Goal: Task Accomplishment & Management: Complete application form

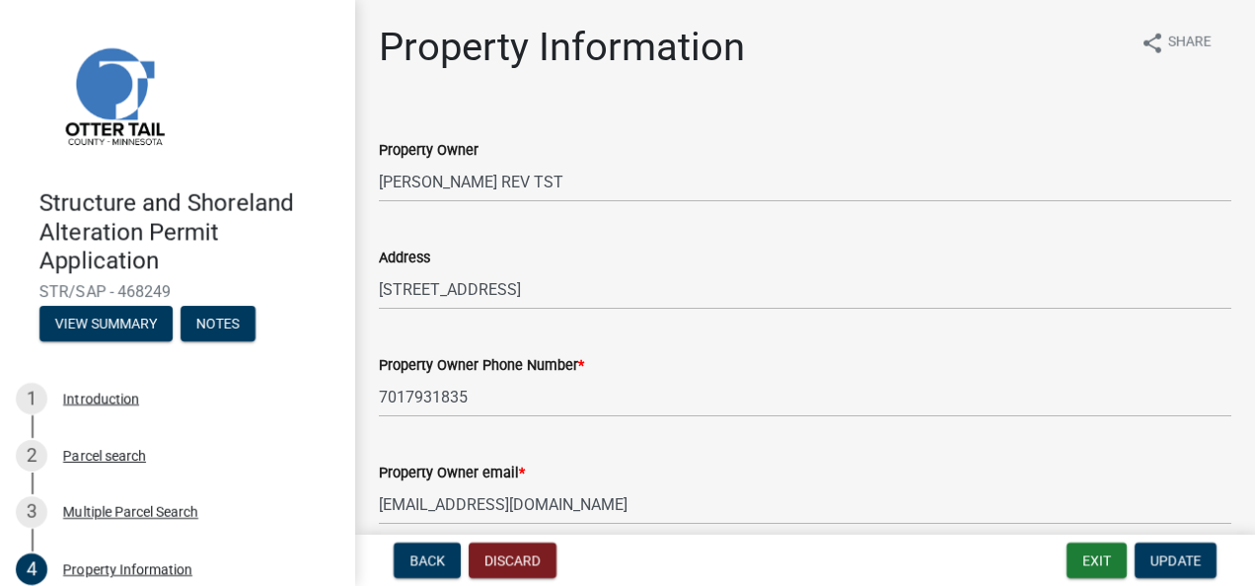
select select "7a383bc9-1ab3-45d1-a8e2-10abd99d8c01"
select select "9f52d7c9-96dd-4370-b810-ce091165f7c2"
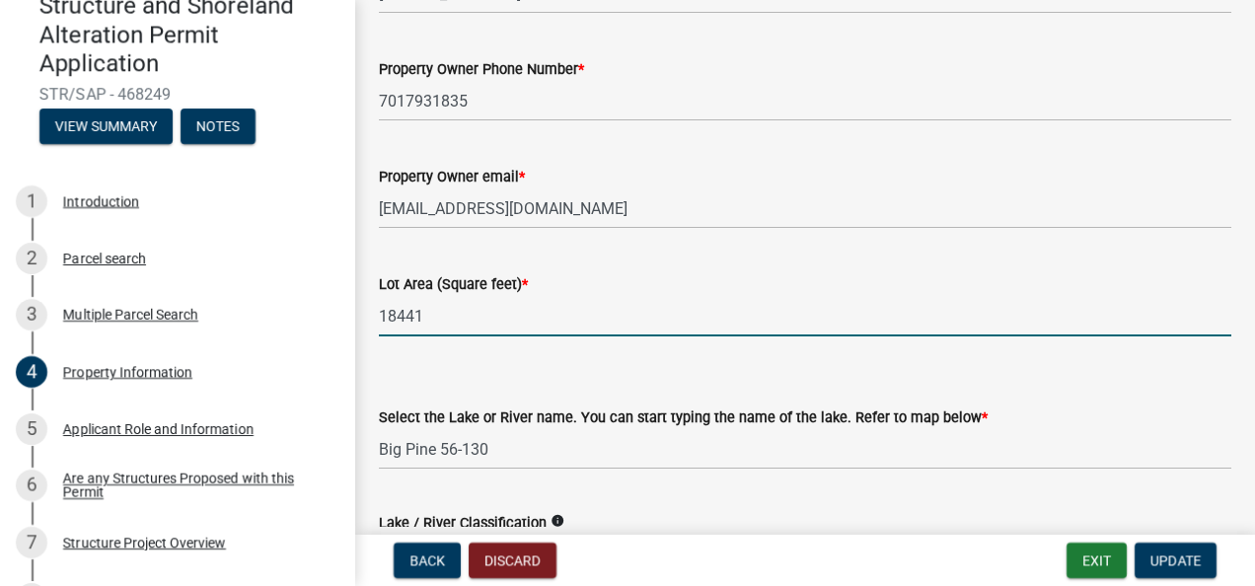
click at [480, 318] on input "18441" at bounding box center [805, 316] width 853 height 40
click at [465, 326] on input "18441" at bounding box center [805, 316] width 853 height 40
click at [474, 314] on input "18441" at bounding box center [805, 316] width 853 height 40
click at [482, 310] on input "18441" at bounding box center [805, 316] width 853 height 40
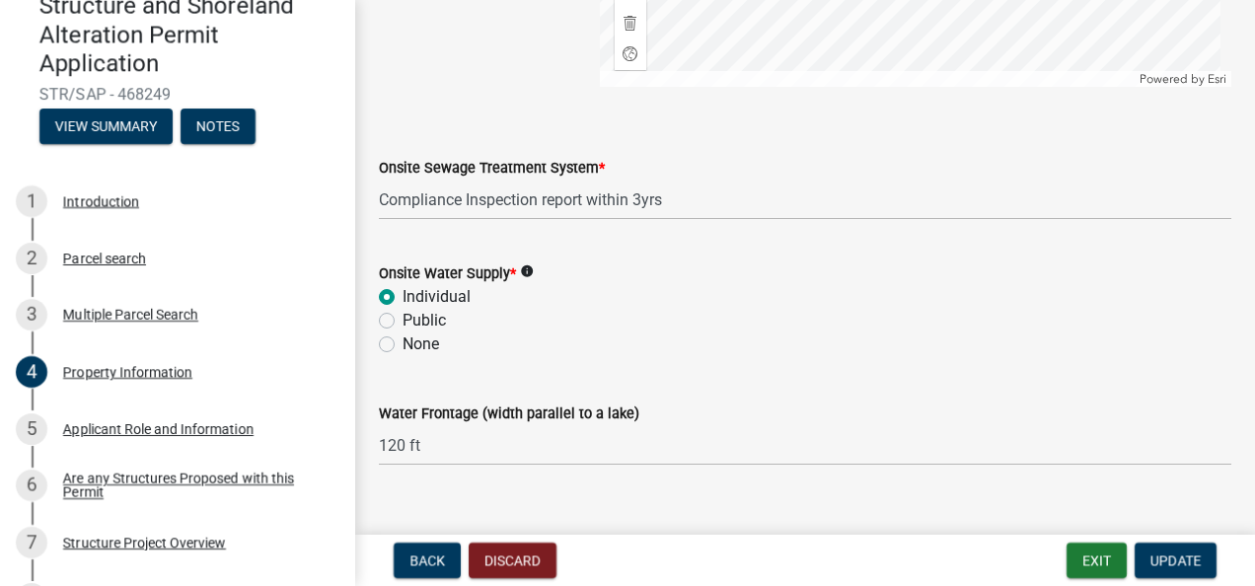
scroll to position [1477, 0]
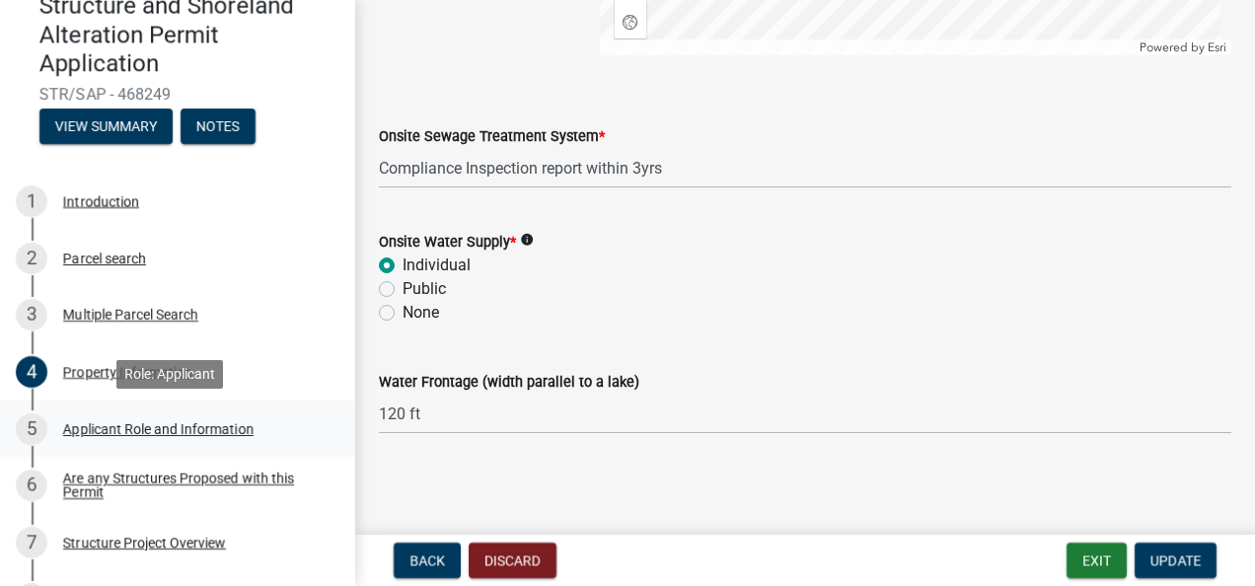
type input "184414500"
click at [105, 430] on div "Applicant Role and Information" at bounding box center [158, 429] width 190 height 14
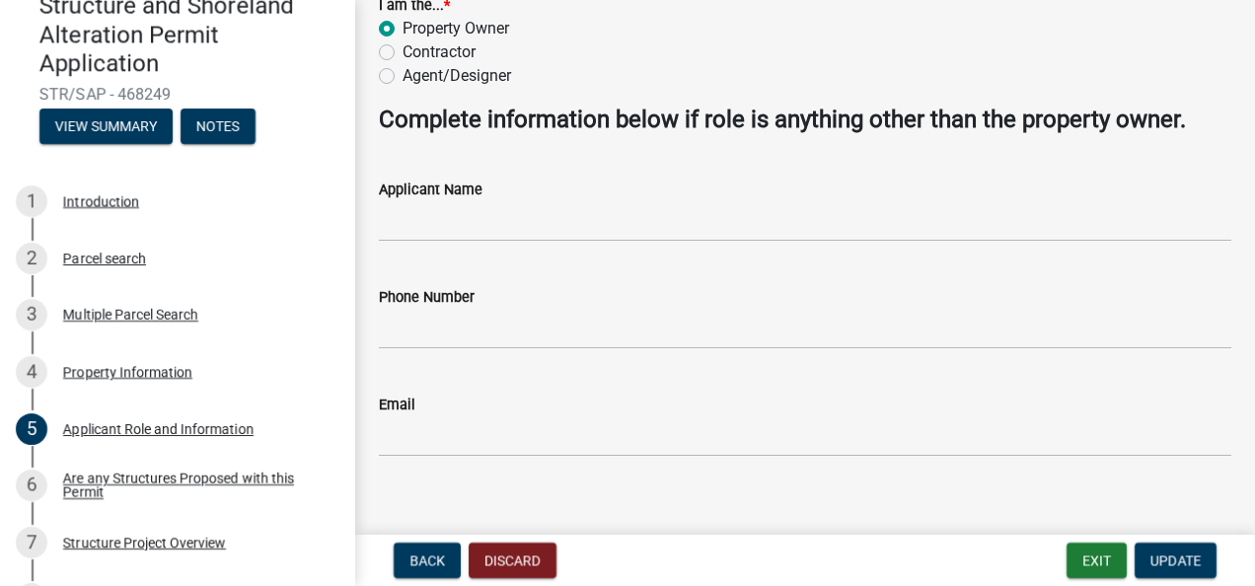
scroll to position [164, 0]
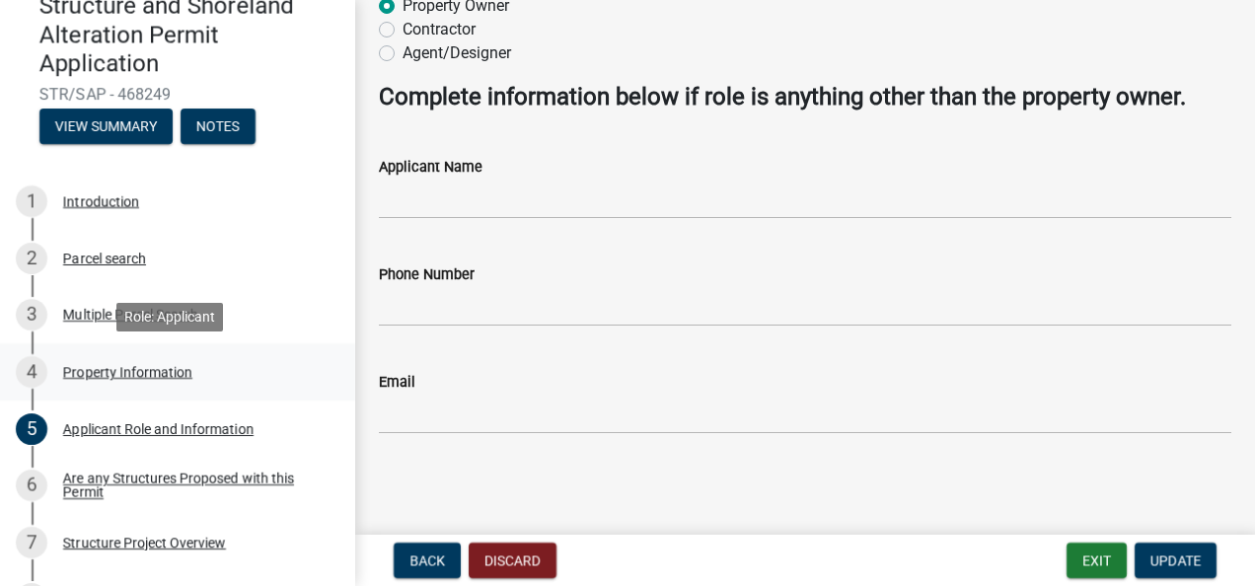
click at [80, 371] on div "Property Information" at bounding box center [127, 372] width 129 height 14
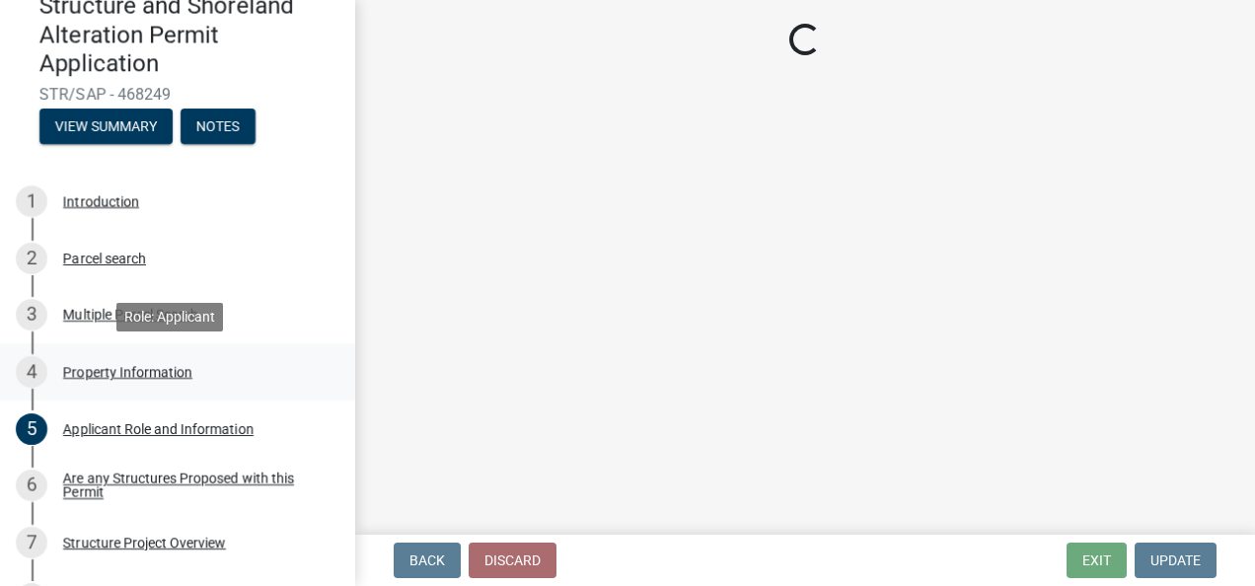
select select "7a383bc9-1ab3-45d1-a8e2-10abd99d8c01"
select select "9f52d7c9-96dd-4370-b810-ce091165f7c2"
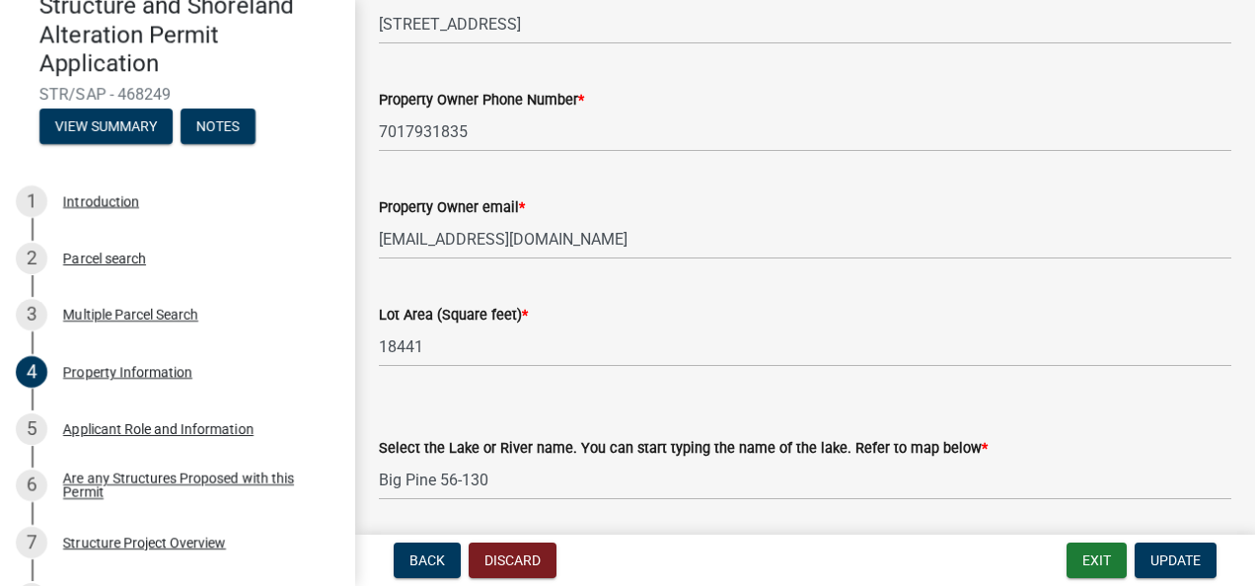
scroll to position [296, 0]
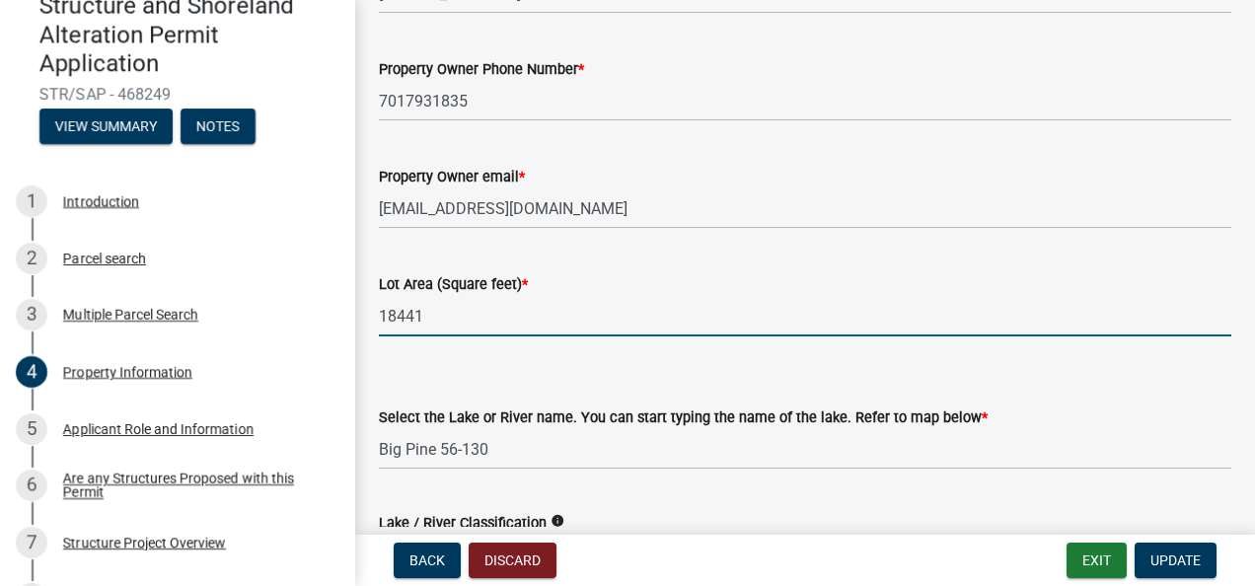
click at [440, 327] on input "18441" at bounding box center [805, 316] width 853 height 40
type input "184414500"
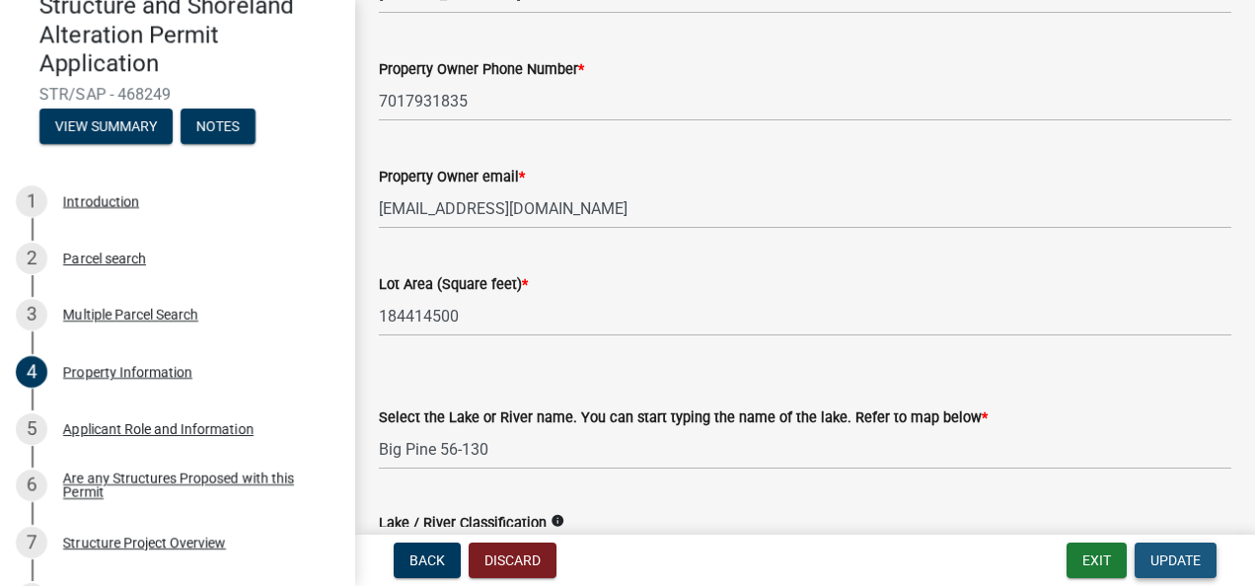
click at [1159, 554] on span "Update" at bounding box center [1176, 561] width 50 height 16
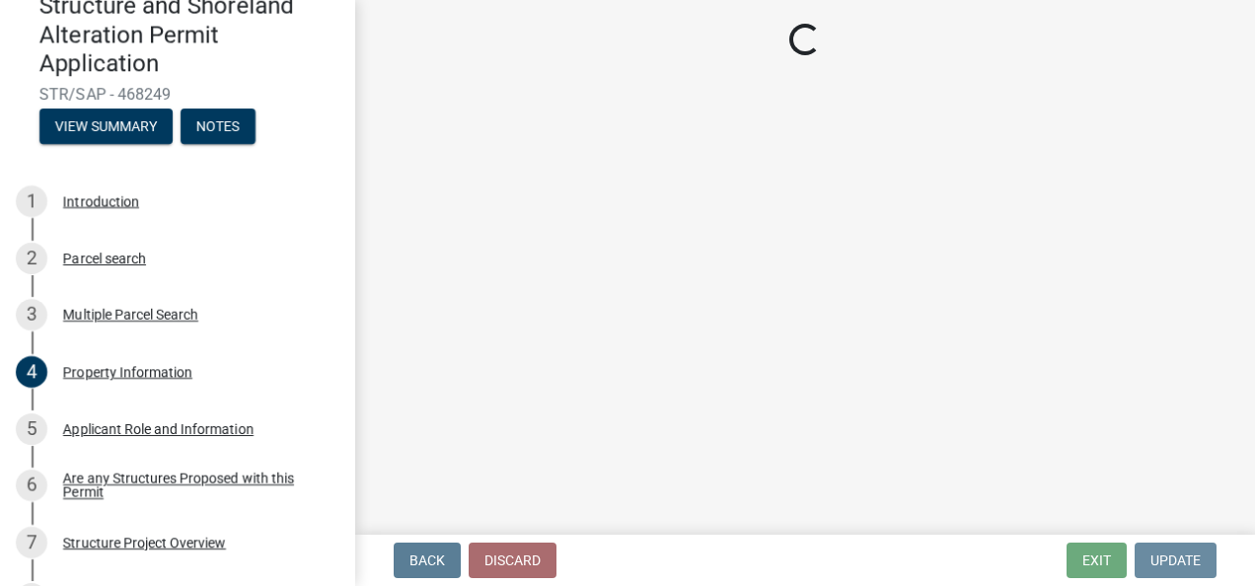
scroll to position [0, 0]
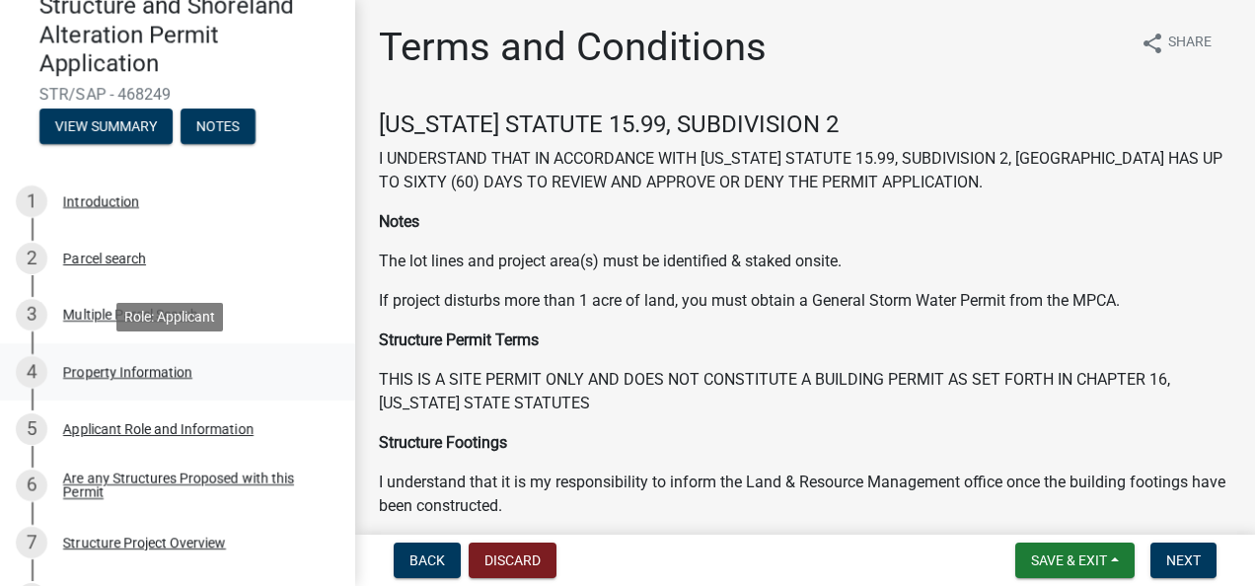
click at [122, 366] on div "Property Information" at bounding box center [127, 372] width 129 height 14
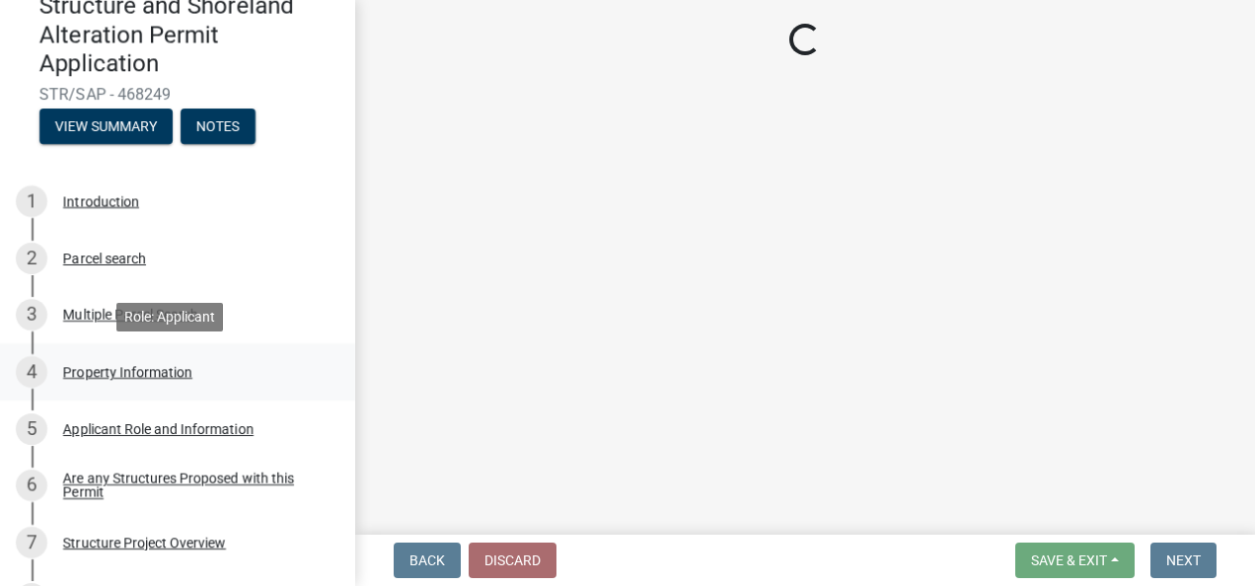
select select "7a383bc9-1ab3-45d1-a8e2-10abd99d8c01"
select select "9f52d7c9-96dd-4370-b810-ce091165f7c2"
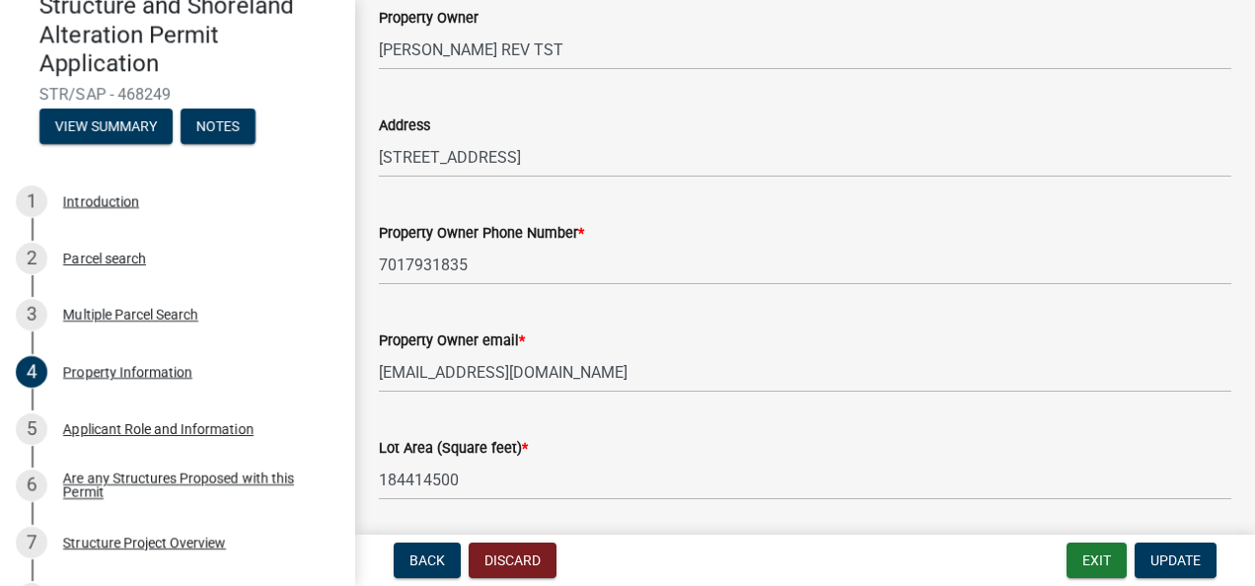
scroll to position [197, 0]
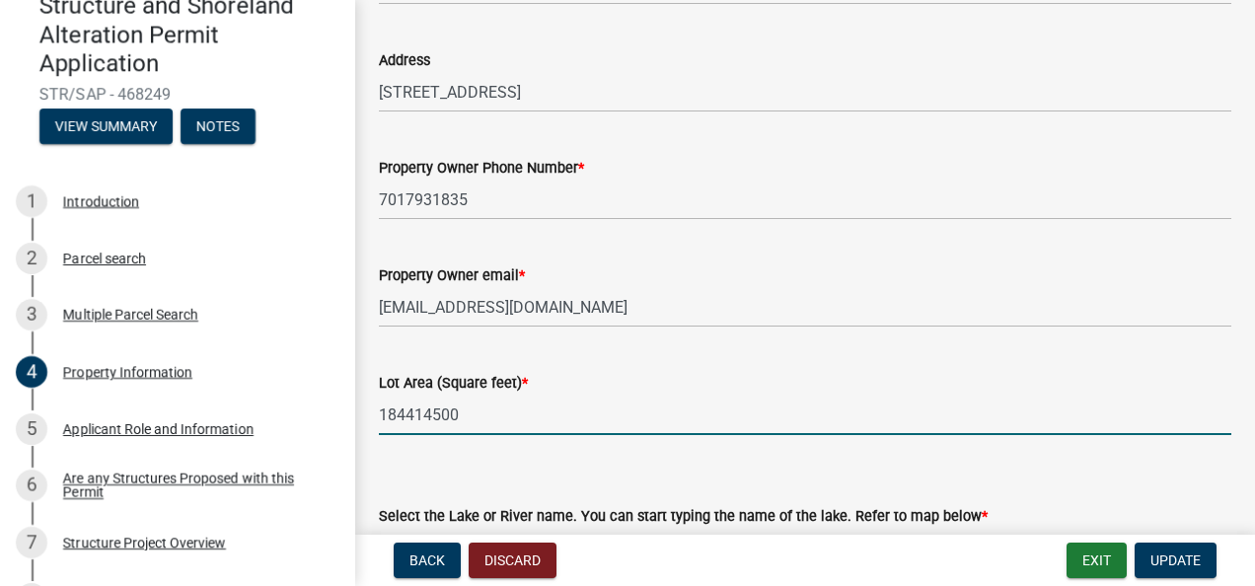
click at [462, 417] on input "184414500" at bounding box center [805, 415] width 853 height 40
type input "-184414500"
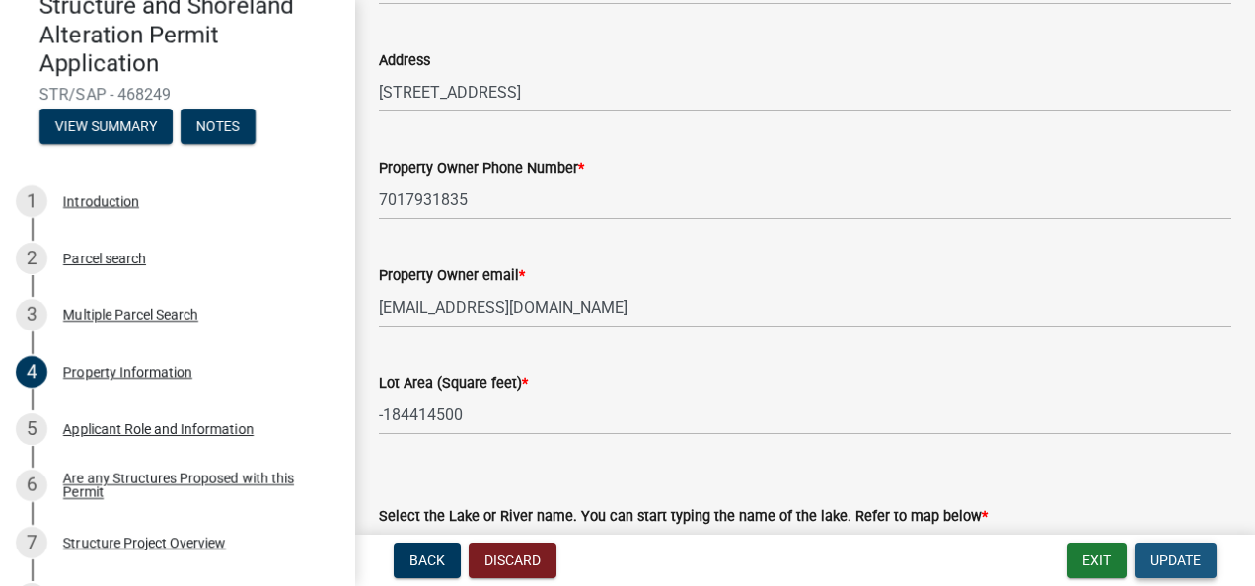
click at [1184, 555] on span "Update" at bounding box center [1176, 561] width 50 height 16
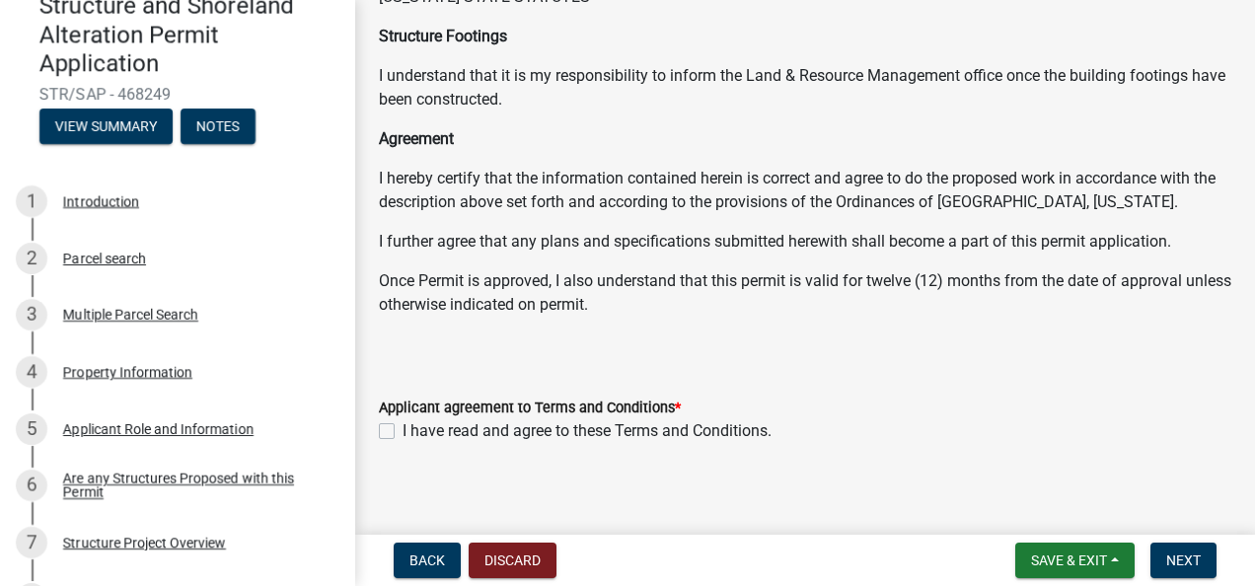
scroll to position [417, 0]
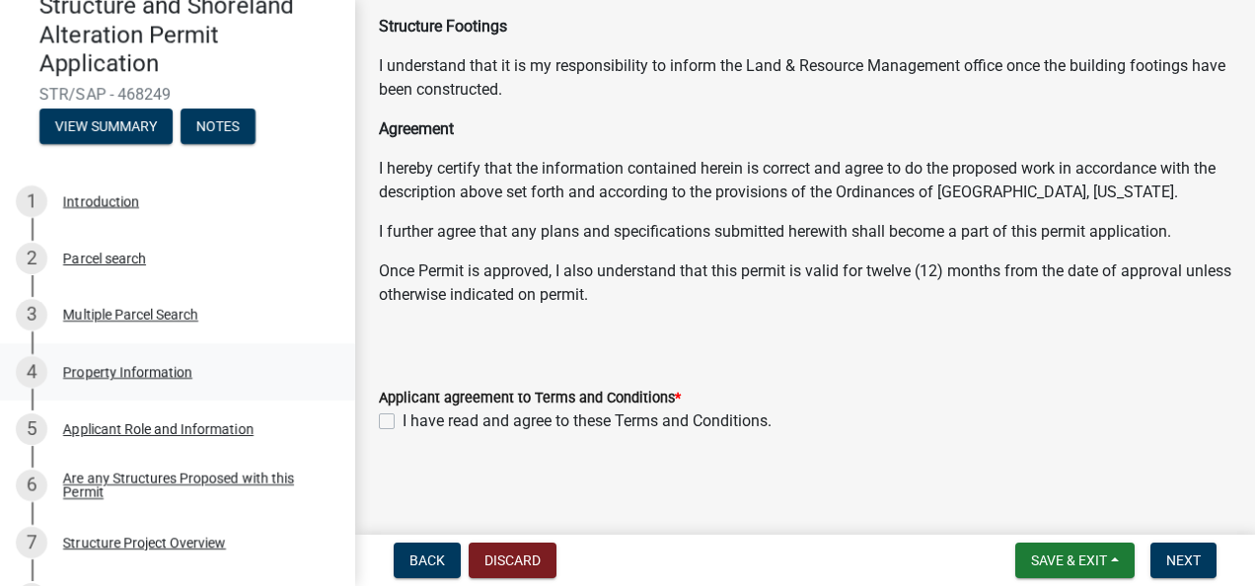
click at [112, 369] on div "Property Information" at bounding box center [127, 372] width 129 height 14
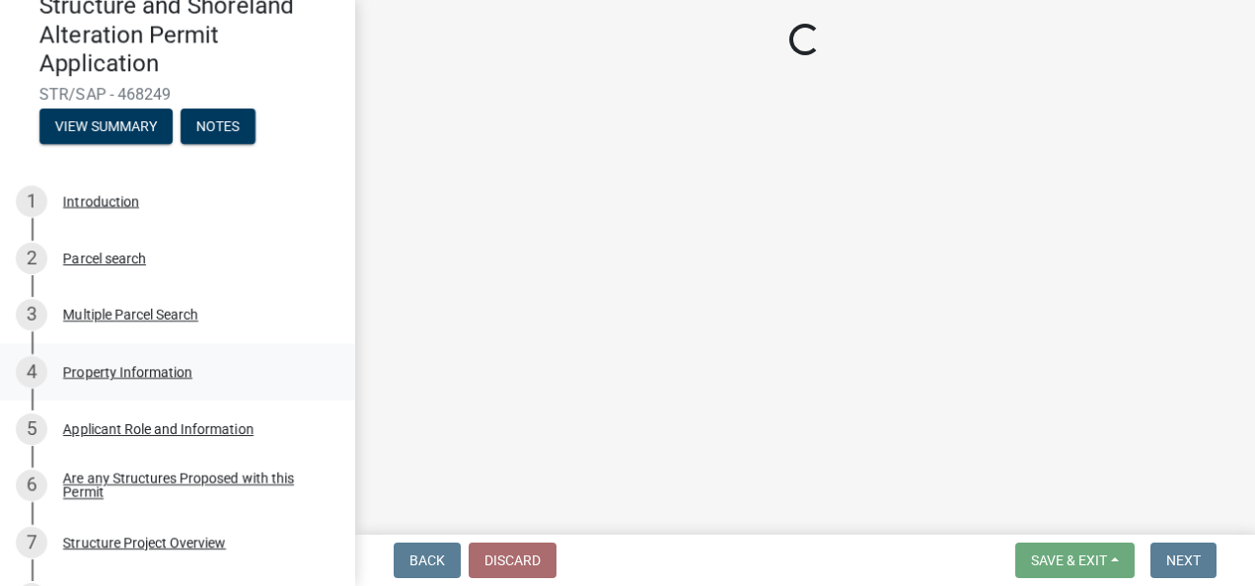
select select "7a383bc9-1ab3-45d1-a8e2-10abd99d8c01"
select select "9f52d7c9-96dd-4370-b810-ce091165f7c2"
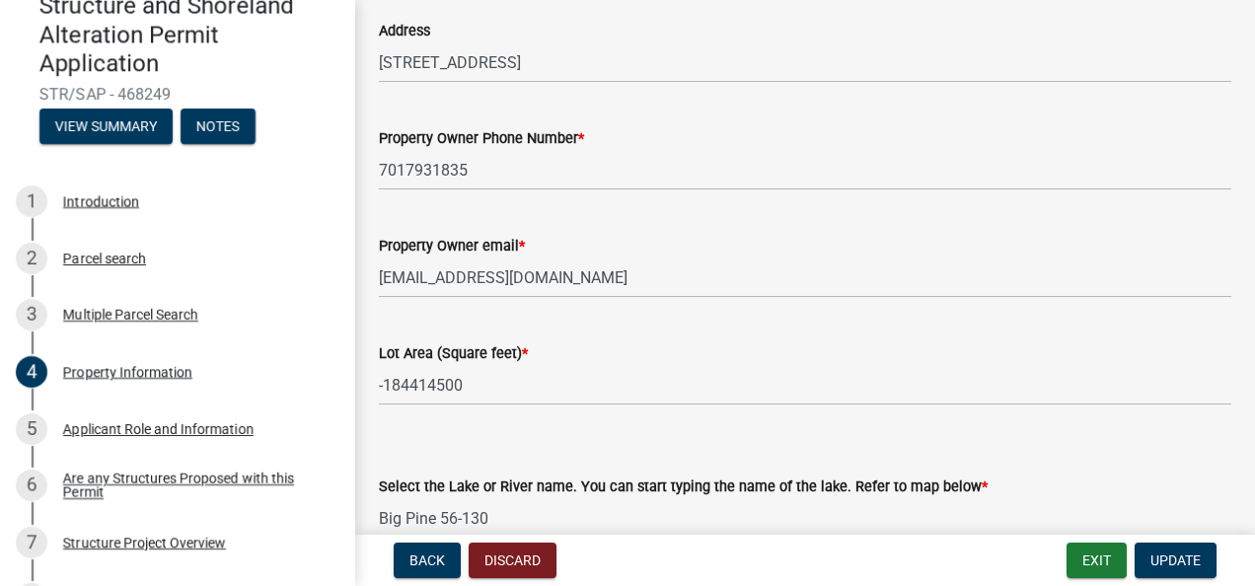
scroll to position [296, 0]
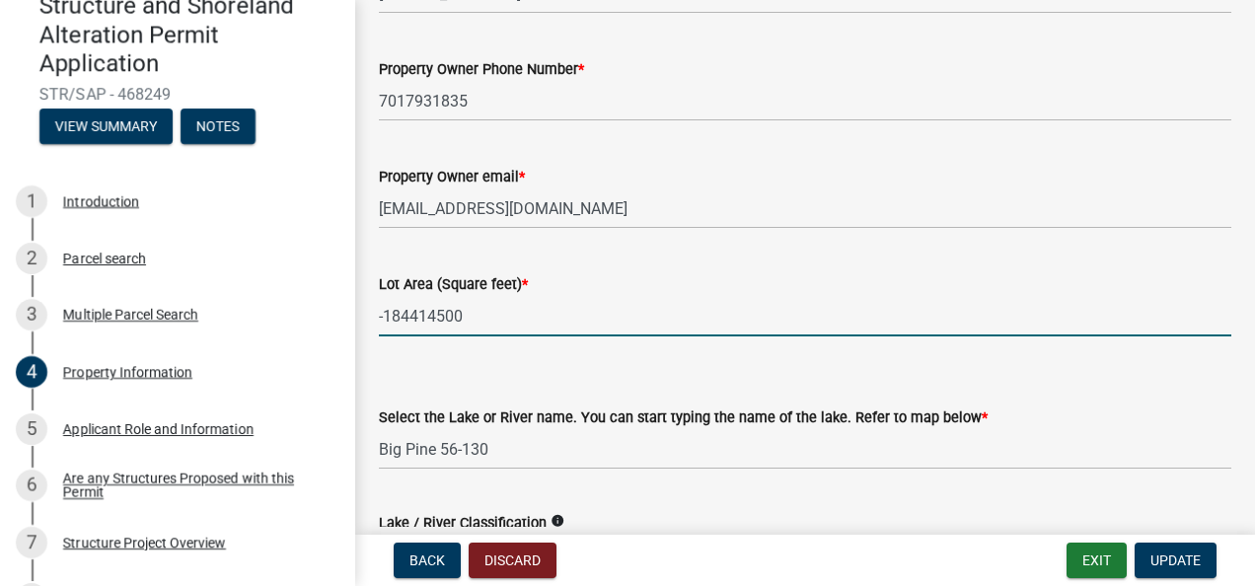
drag, startPoint x: 481, startPoint y: 312, endPoint x: 385, endPoint y: 308, distance: 95.8
click at [383, 314] on input "-184414500" at bounding box center [805, 316] width 853 height 40
type input "-"
type input "18441"
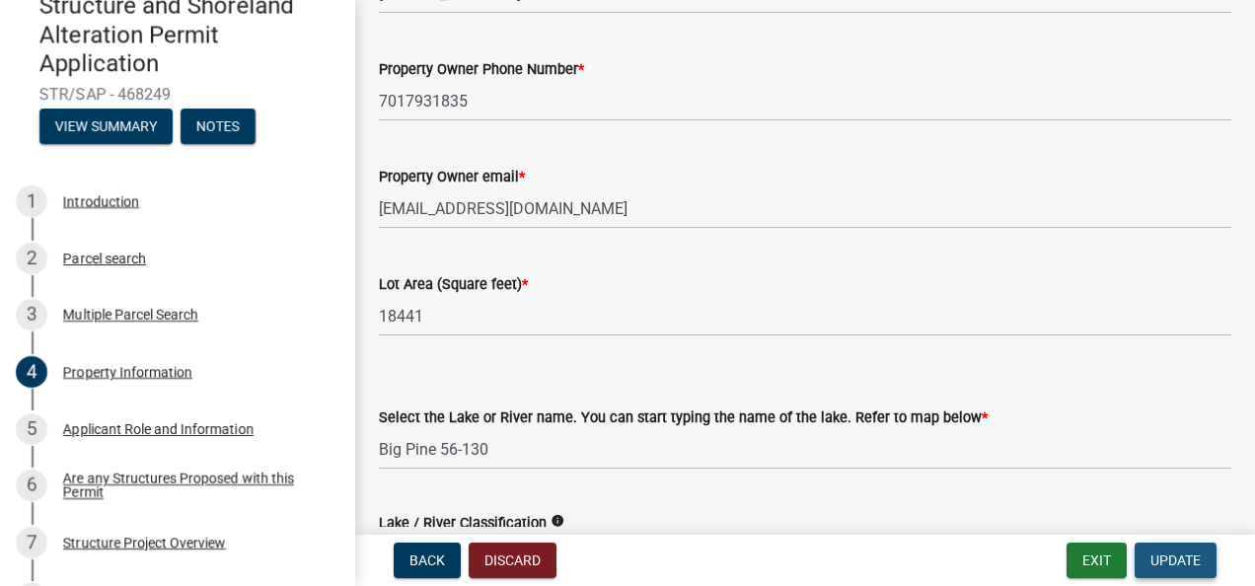
click at [1185, 550] on button "Update" at bounding box center [1176, 561] width 82 height 36
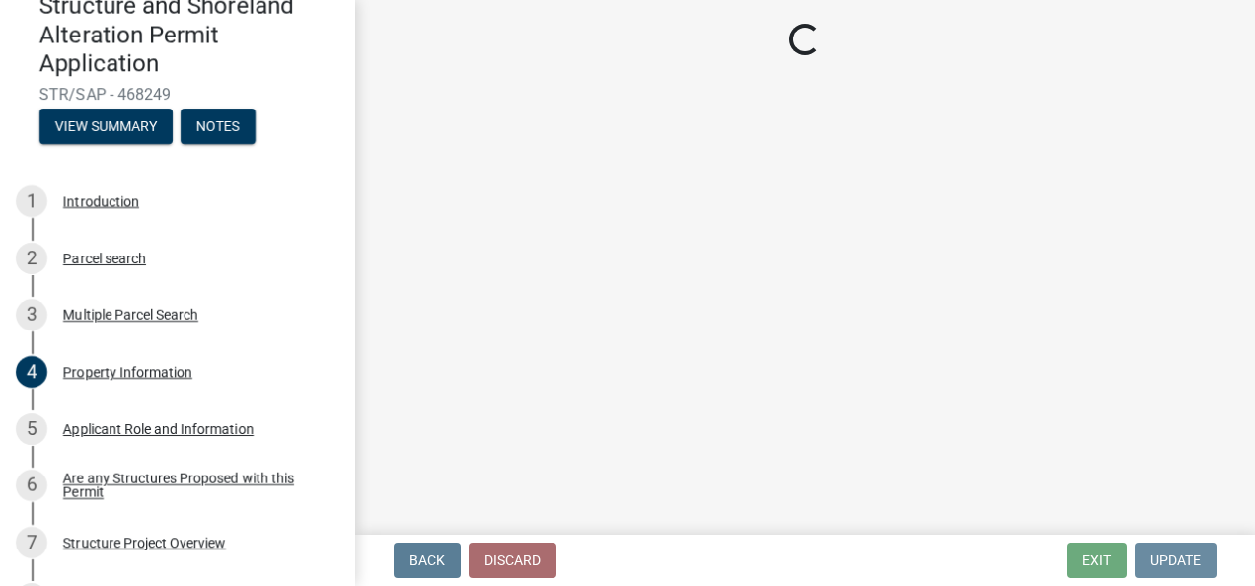
scroll to position [0, 0]
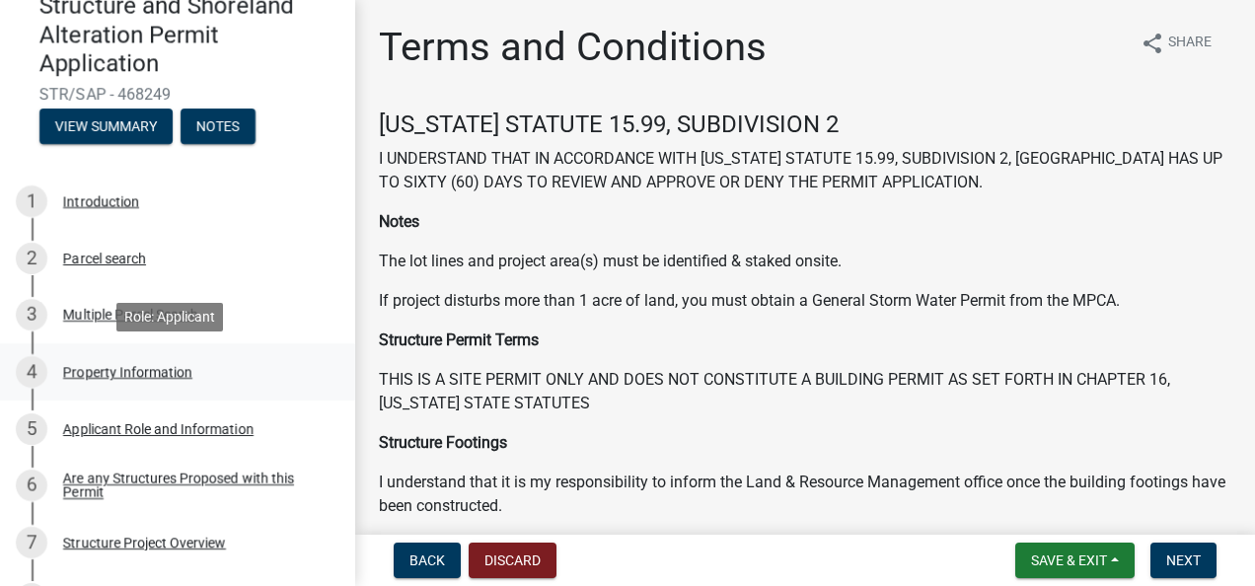
click at [130, 369] on div "Property Information" at bounding box center [127, 372] width 129 height 14
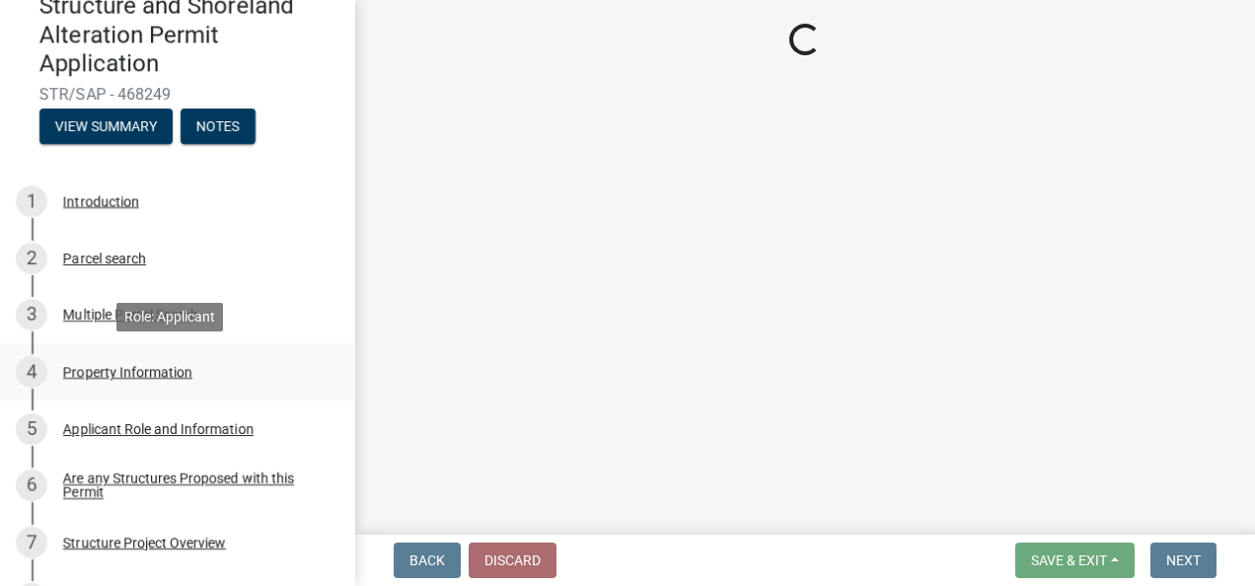
select select "7a383bc9-1ab3-45d1-a8e2-10abd99d8c01"
select select "9f52d7c9-96dd-4370-b810-ce091165f7c2"
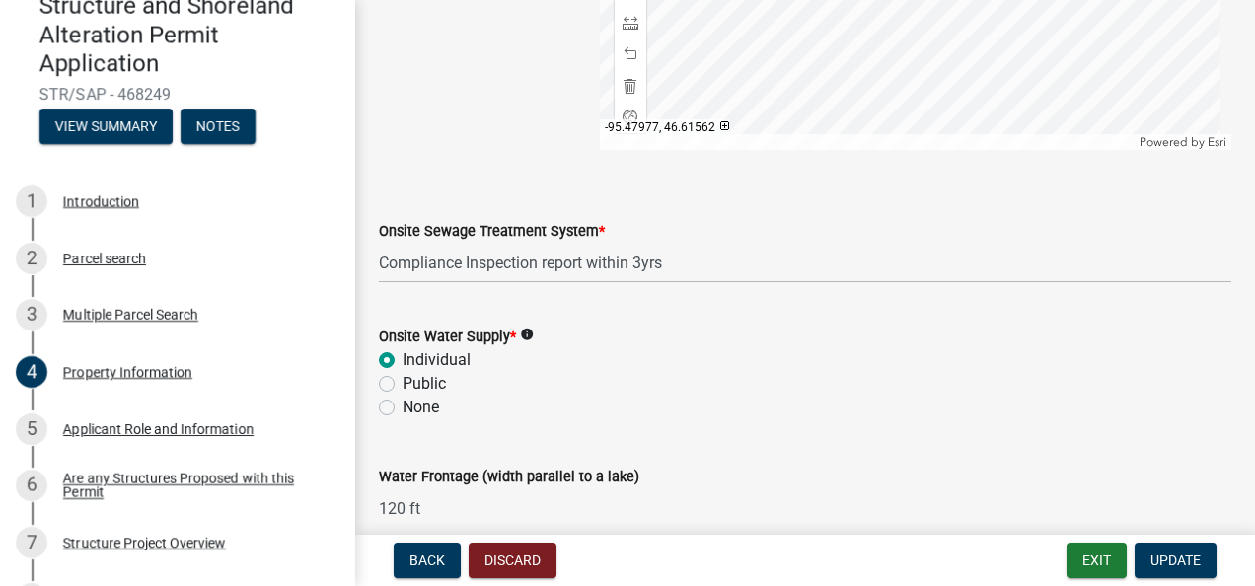
scroll to position [1477, 0]
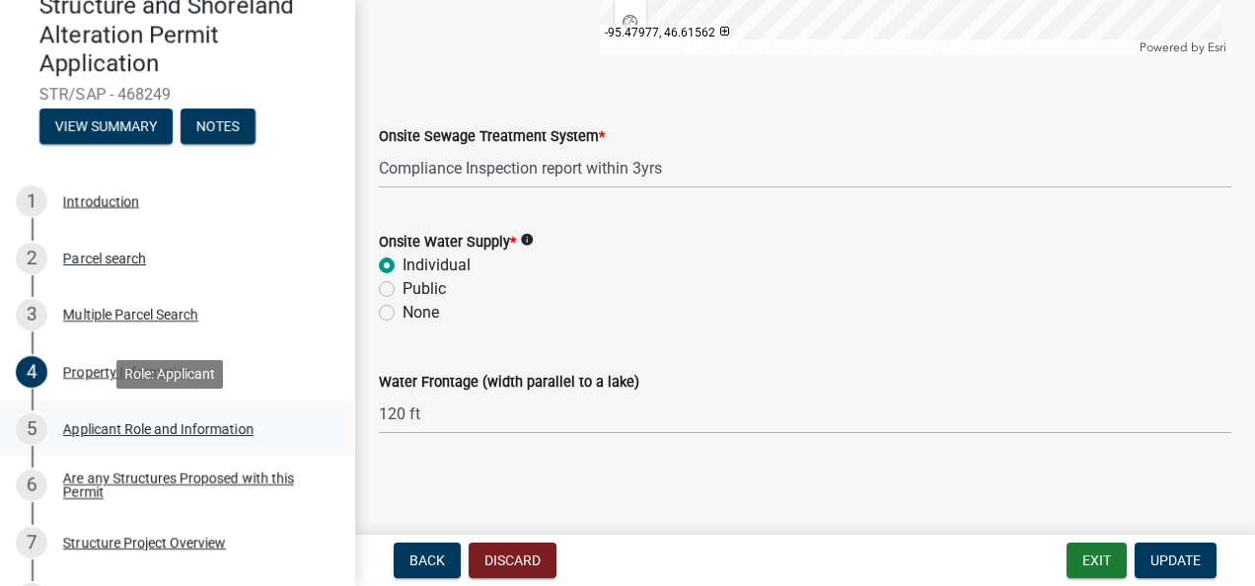
click at [122, 428] on div "Applicant Role and Information" at bounding box center [158, 429] width 190 height 14
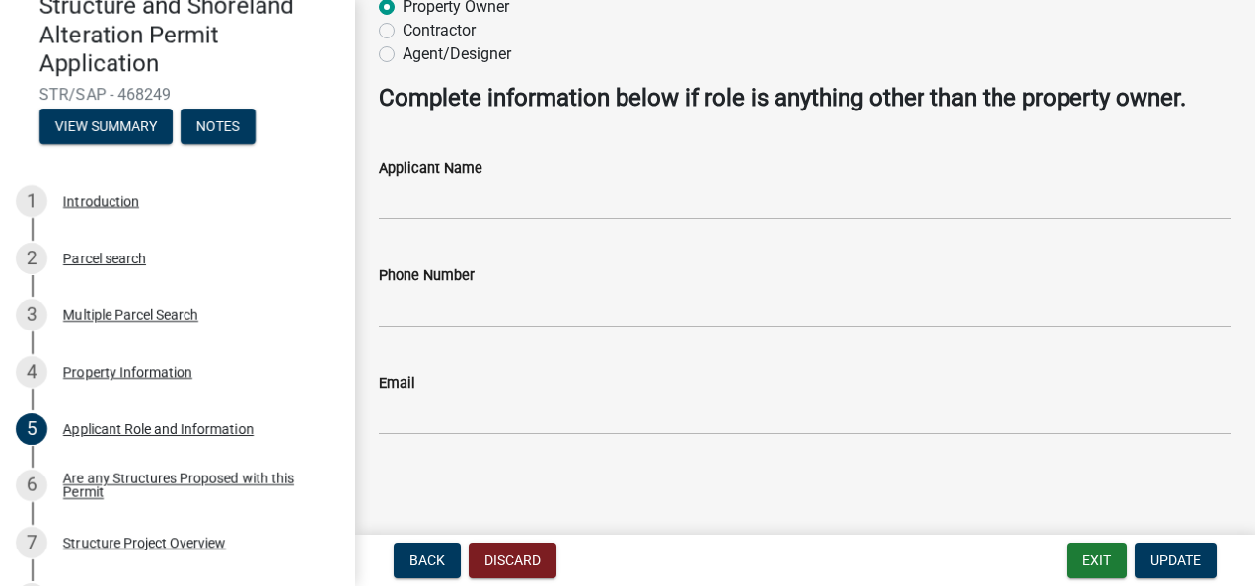
scroll to position [164, 0]
click at [85, 478] on div "Are any Structures Proposed with this Permit" at bounding box center [193, 486] width 261 height 28
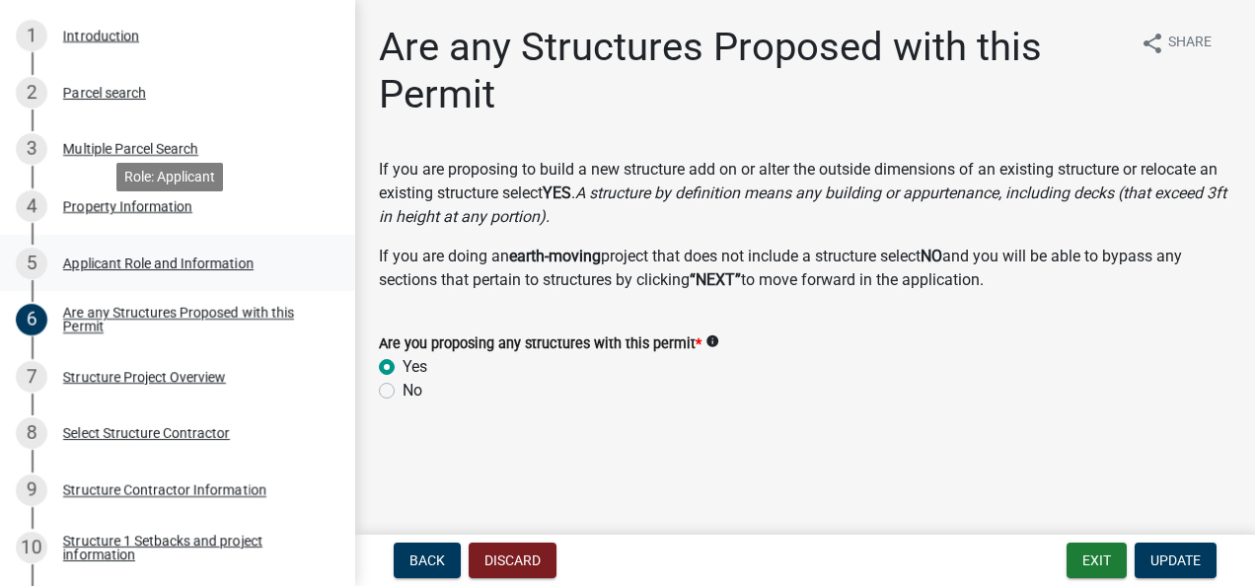
scroll to position [395, 0]
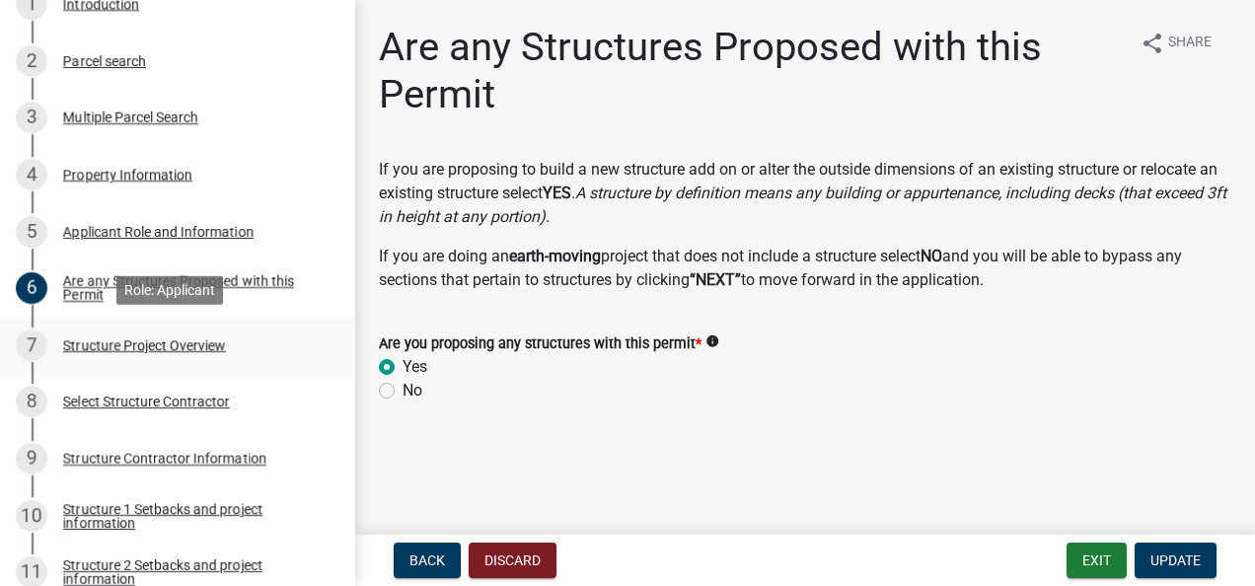
click at [78, 343] on div "Structure Project Overview" at bounding box center [144, 346] width 163 height 14
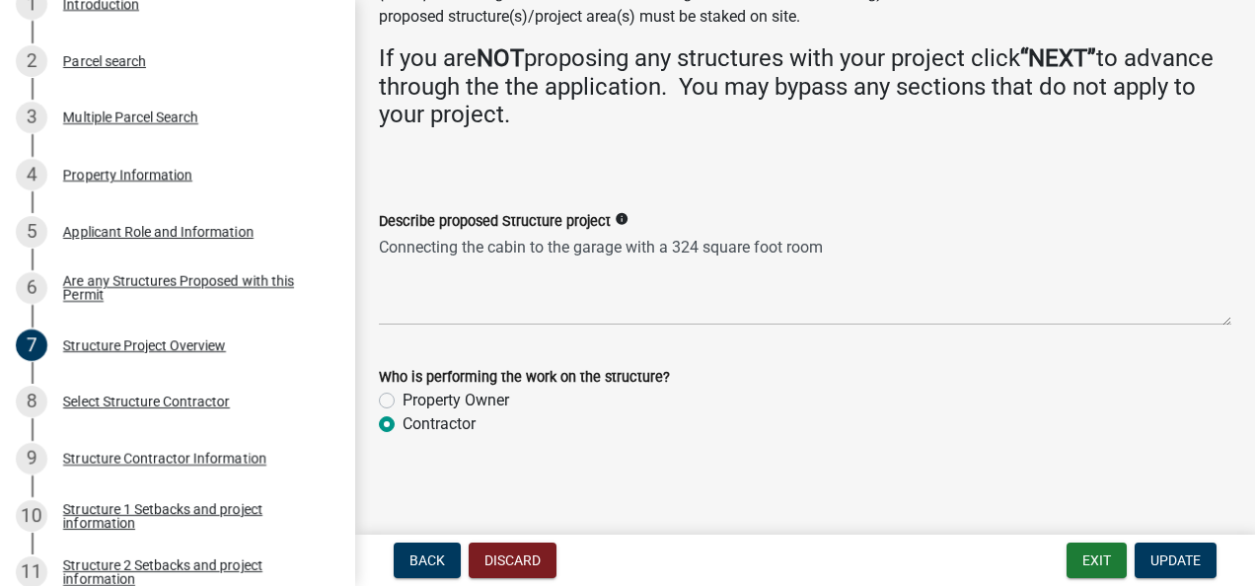
scroll to position [201, 0]
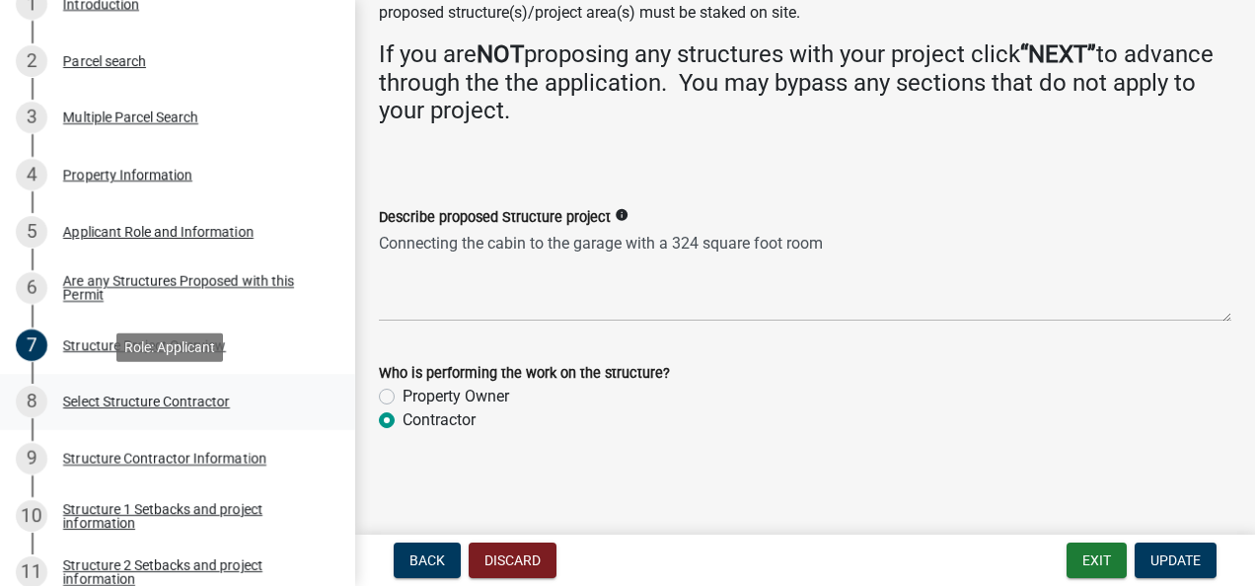
click at [77, 404] on div "Select Structure Contractor" at bounding box center [146, 402] width 167 height 14
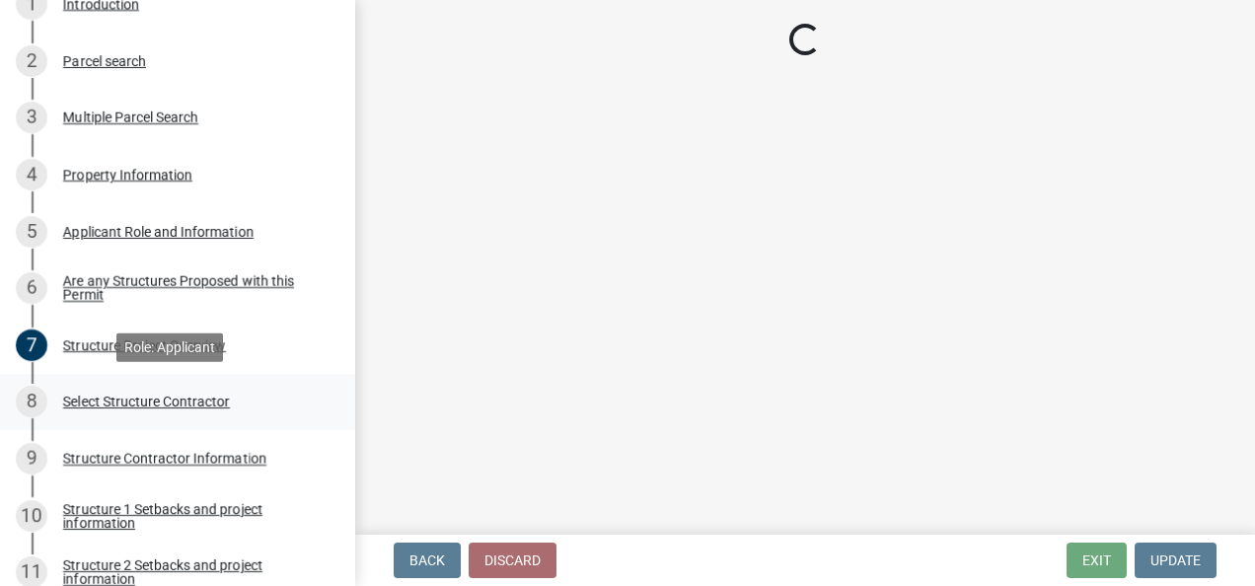
scroll to position [0, 0]
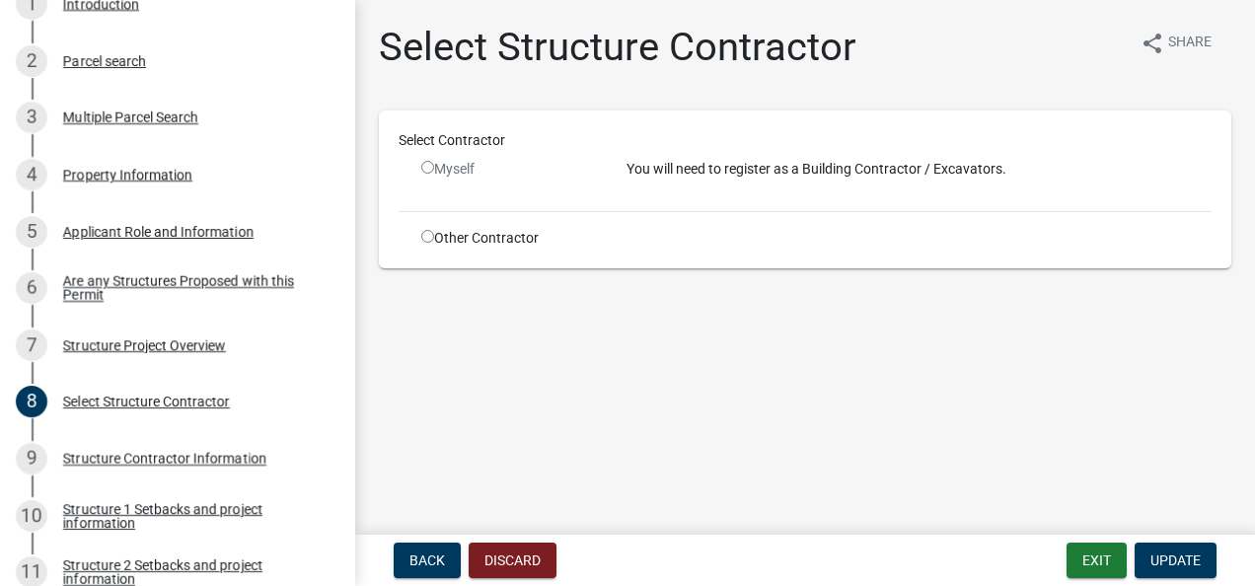
click at [432, 233] on input "radio" at bounding box center [427, 236] width 13 height 13
radio input "true"
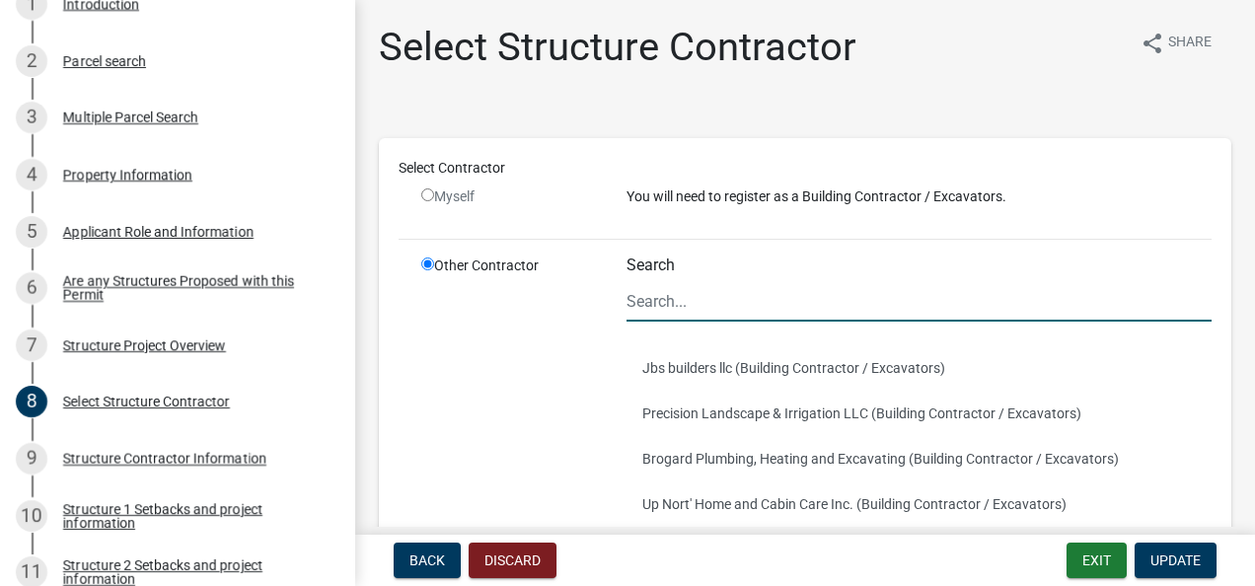
click at [664, 301] on input "Search" at bounding box center [919, 301] width 585 height 40
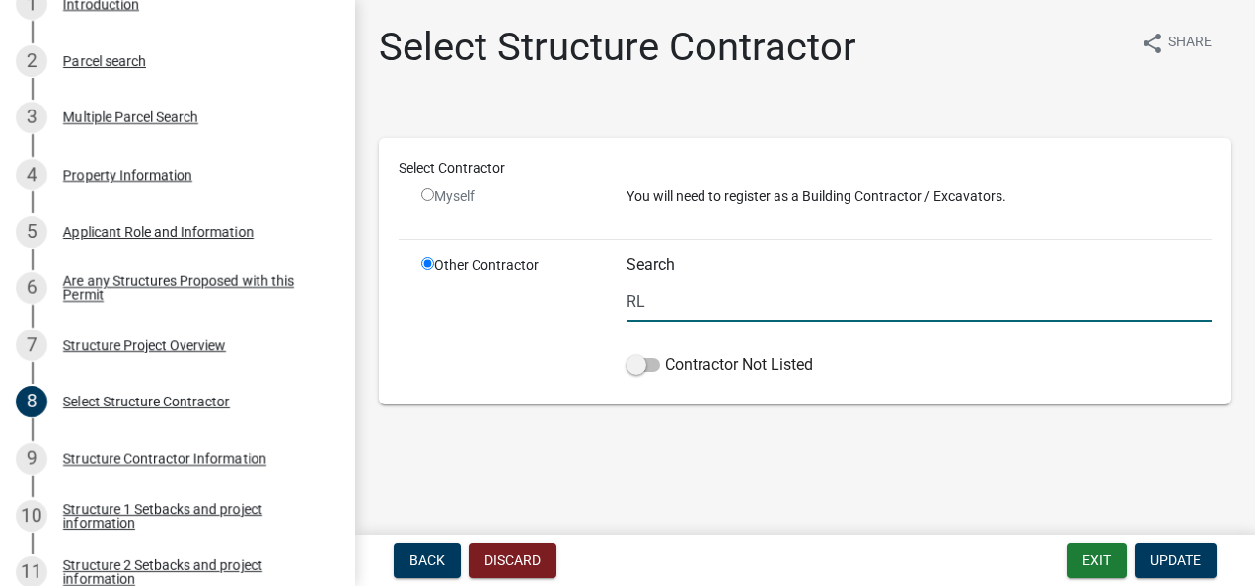
type input "R"
type input "j"
type input "m"
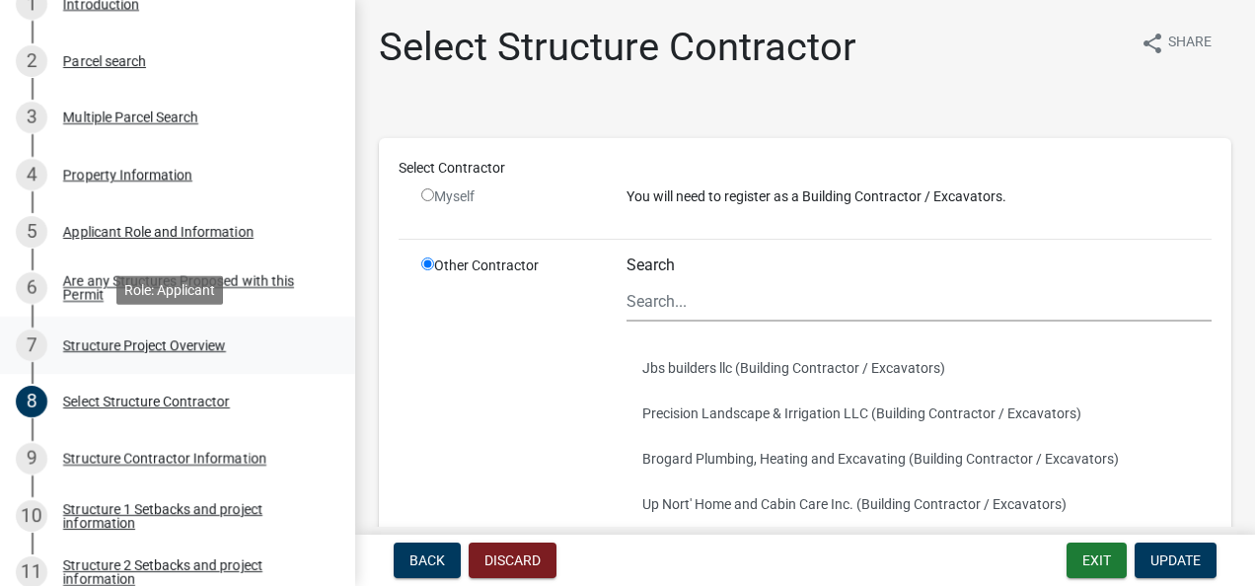
click at [95, 342] on div "Structure Project Overview" at bounding box center [144, 346] width 163 height 14
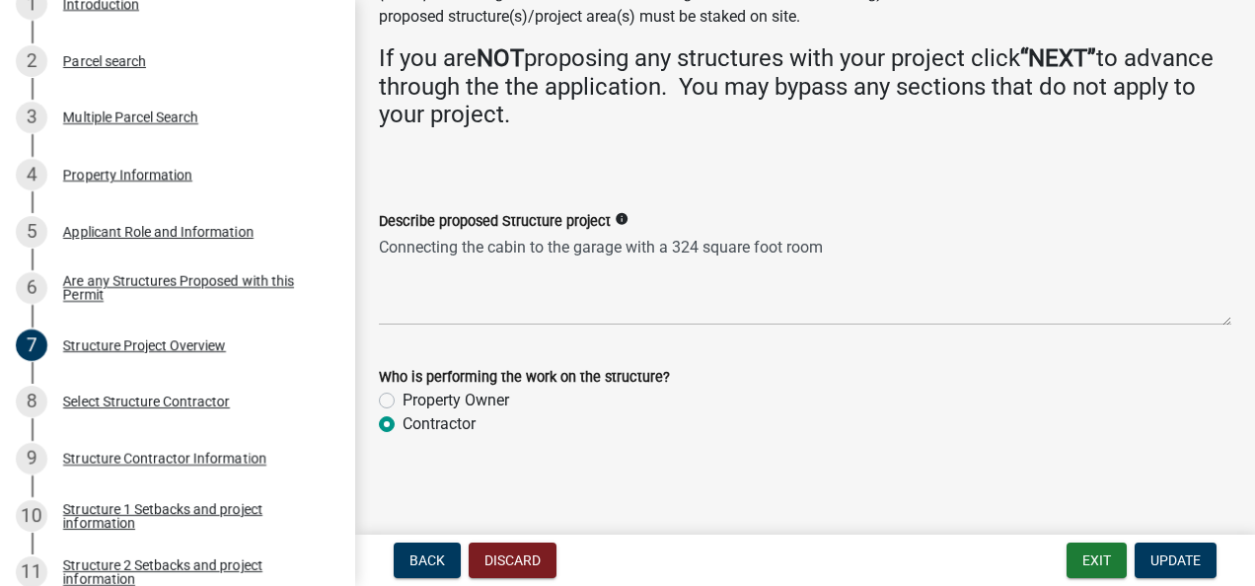
scroll to position [201, 0]
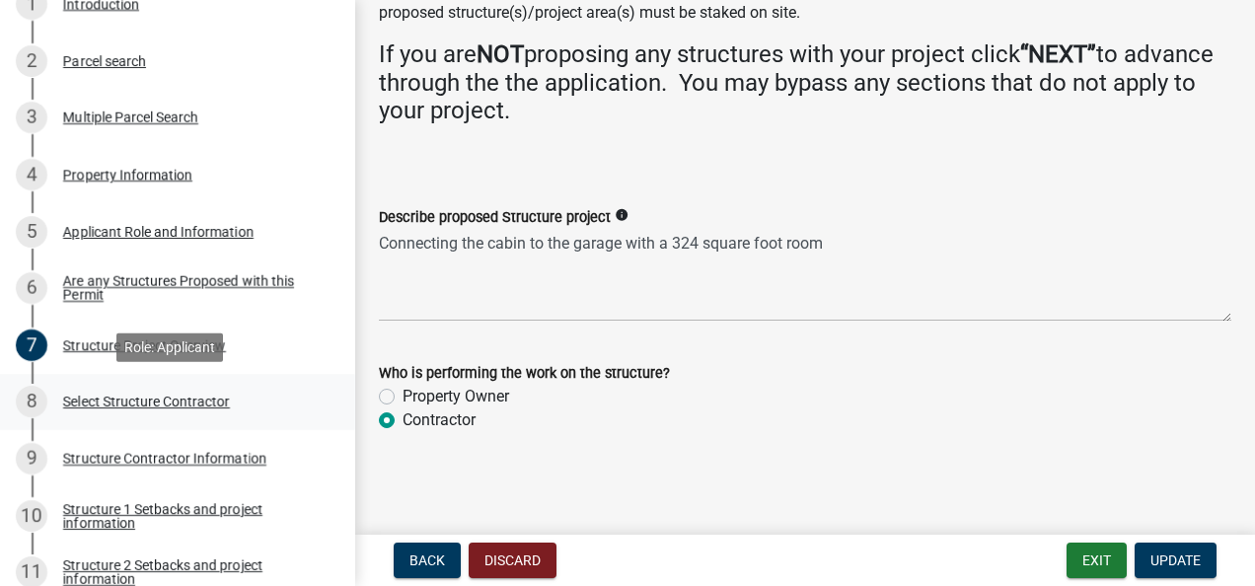
click at [73, 399] on div "Select Structure Contractor" at bounding box center [146, 402] width 167 height 14
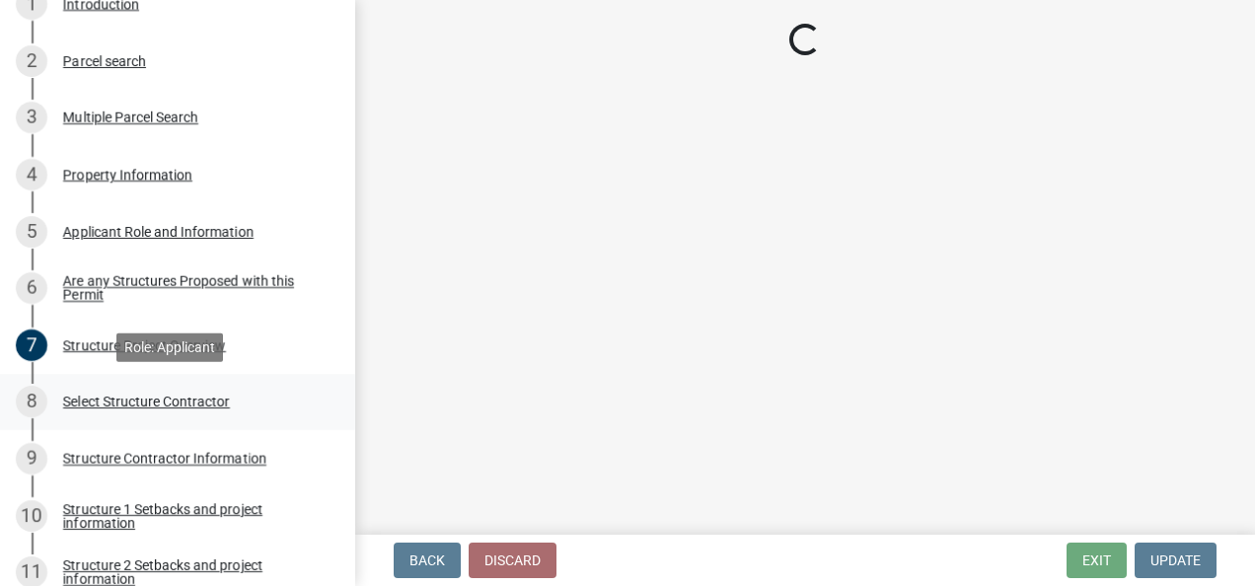
scroll to position [0, 0]
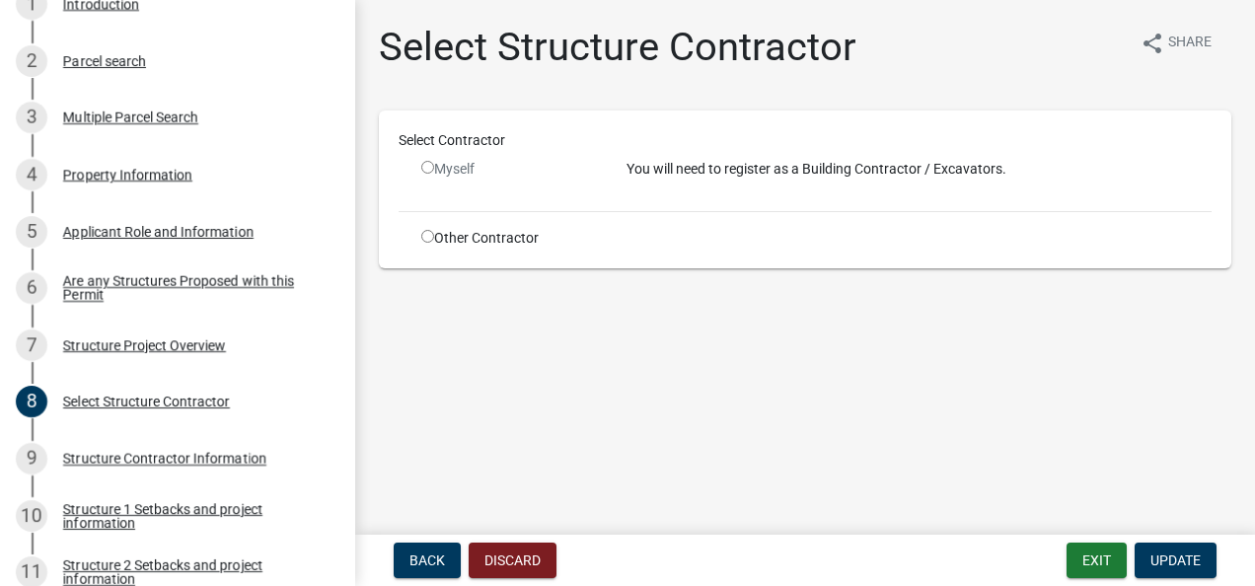
click at [425, 231] on input "radio" at bounding box center [427, 236] width 13 height 13
radio input "true"
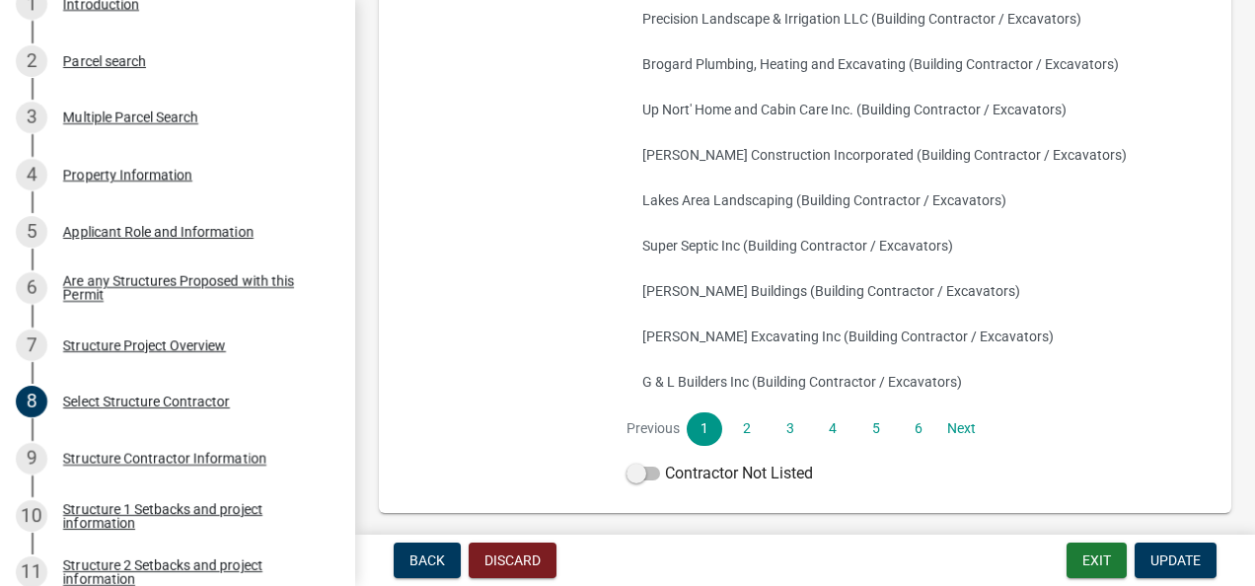
scroll to position [473, 0]
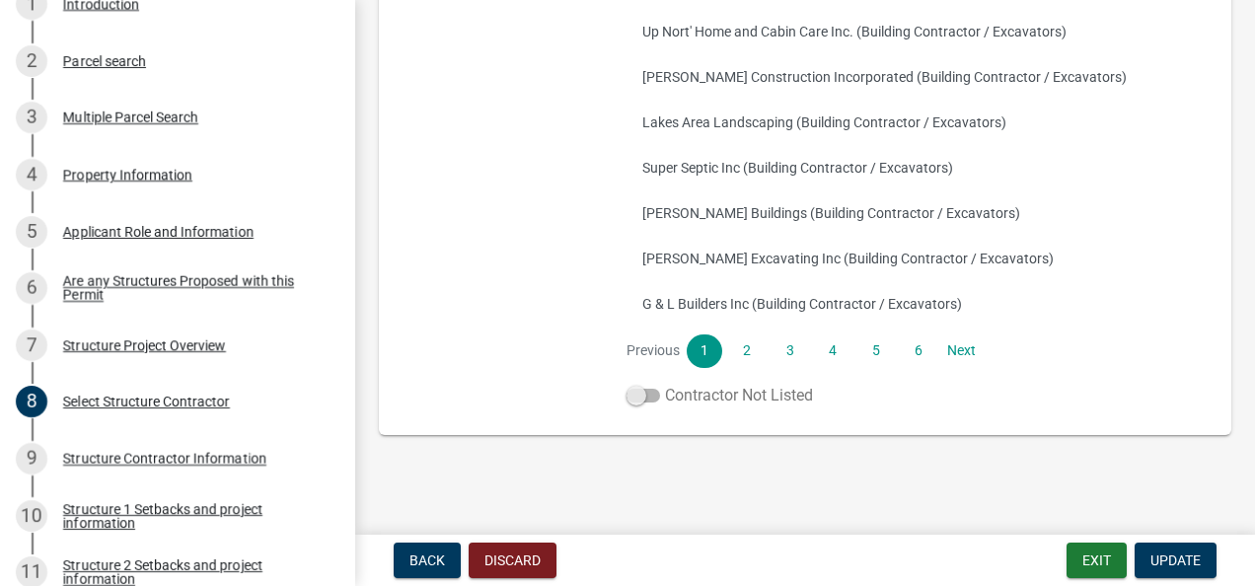
click at [647, 396] on span at bounding box center [644, 396] width 34 height 14
click at [665, 384] on input "Contractor Not Listed" at bounding box center [665, 384] width 0 height 0
click at [1176, 551] on button "Update" at bounding box center [1176, 561] width 82 height 36
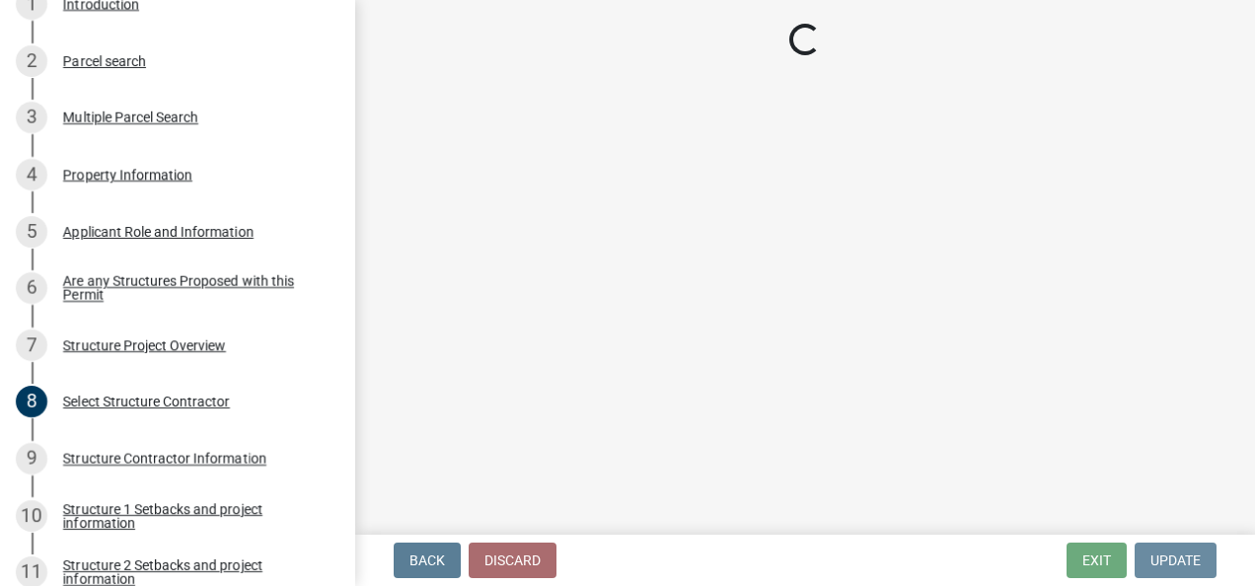
scroll to position [0, 0]
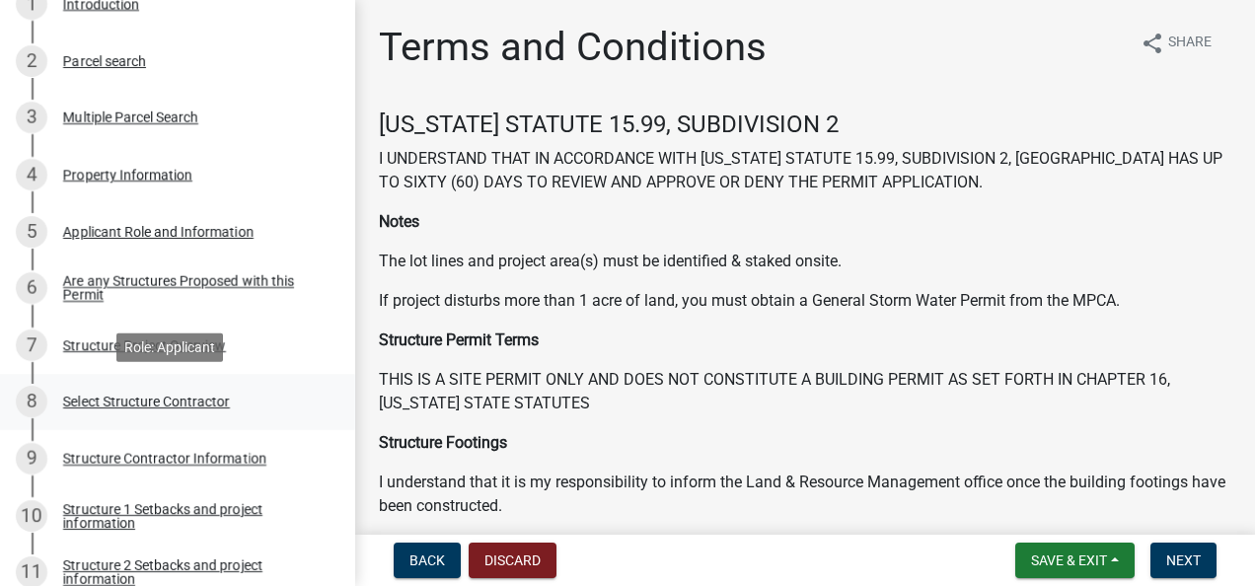
click at [89, 401] on div "Select Structure Contractor" at bounding box center [146, 402] width 167 height 14
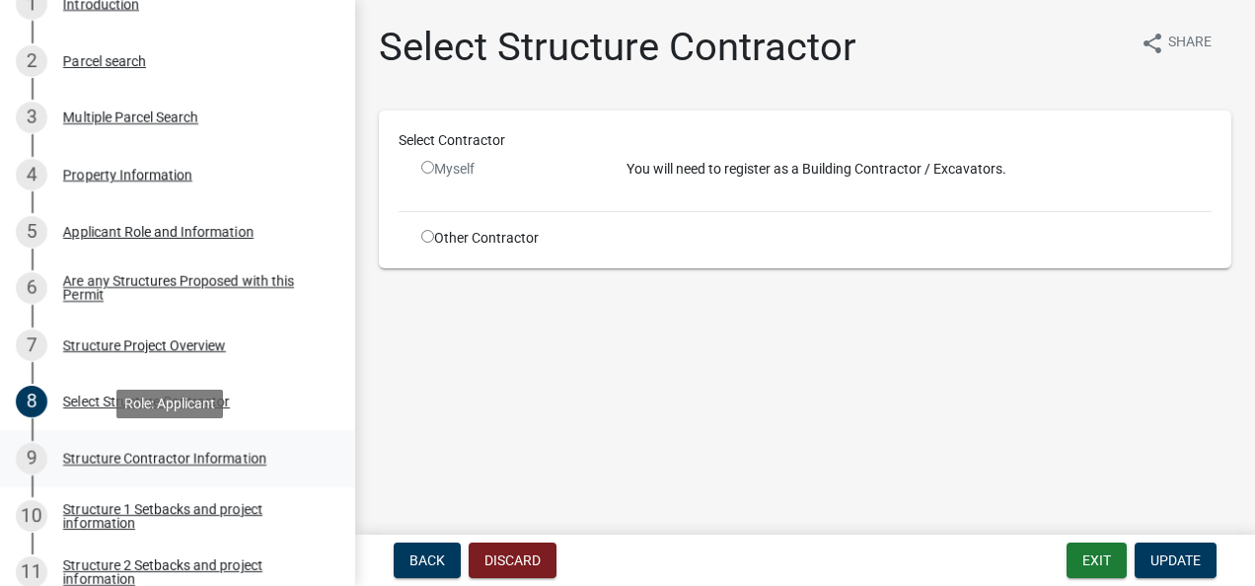
click at [96, 459] on div "Structure Contractor Information" at bounding box center [164, 459] width 203 height 14
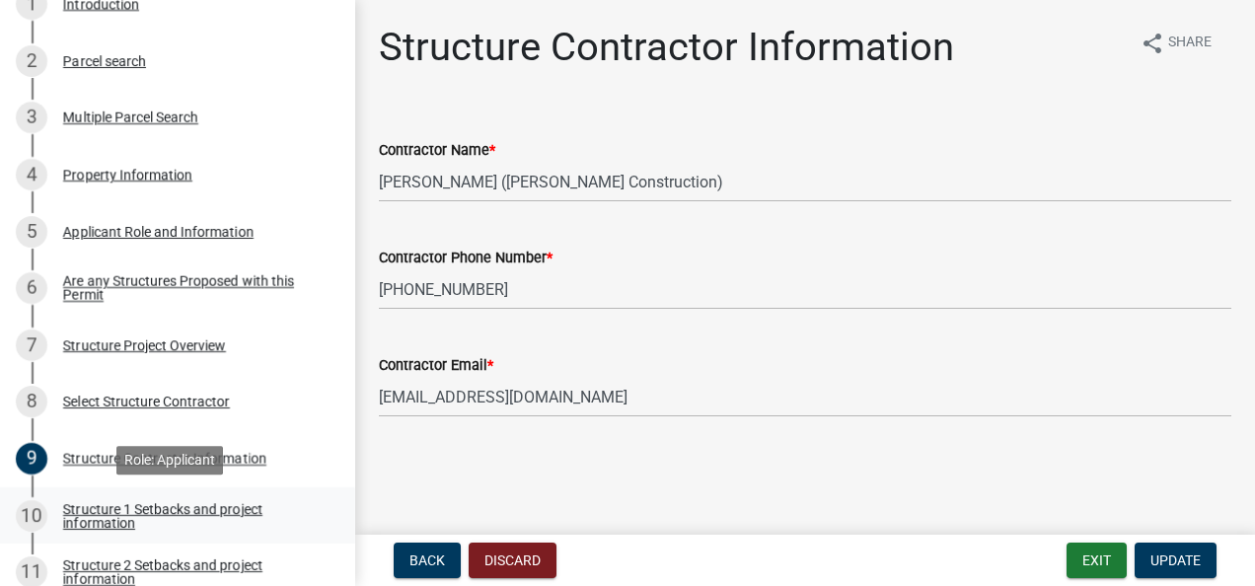
click at [96, 506] on div "Structure 1 Setbacks and project information" at bounding box center [193, 516] width 261 height 28
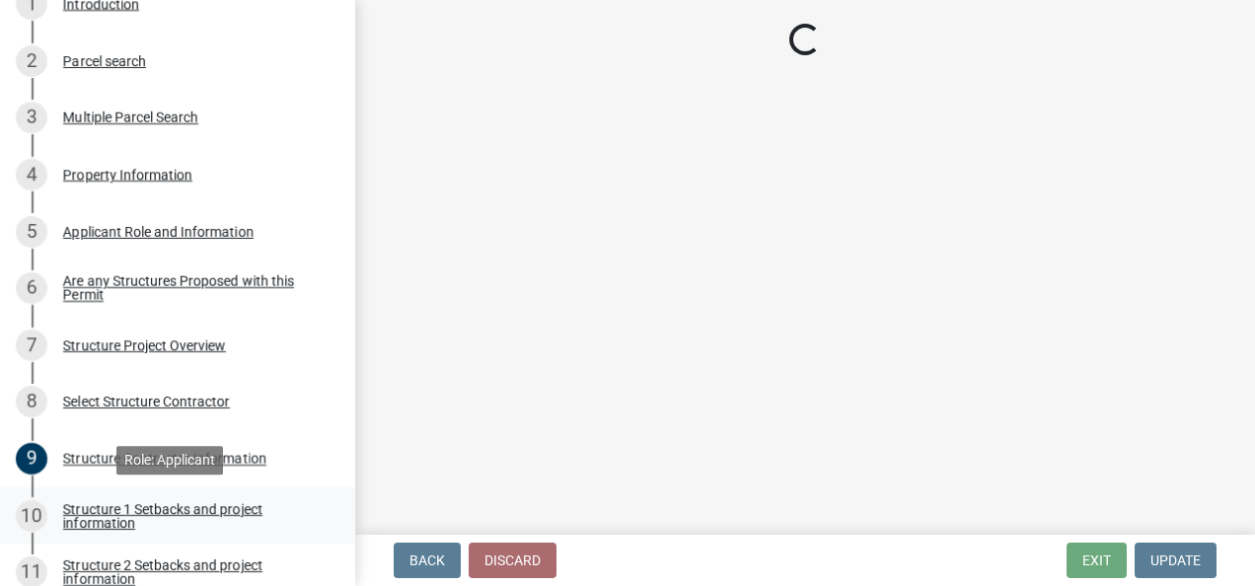
select select "c185e313-3403-4239-bd61-bb563c58a77a"
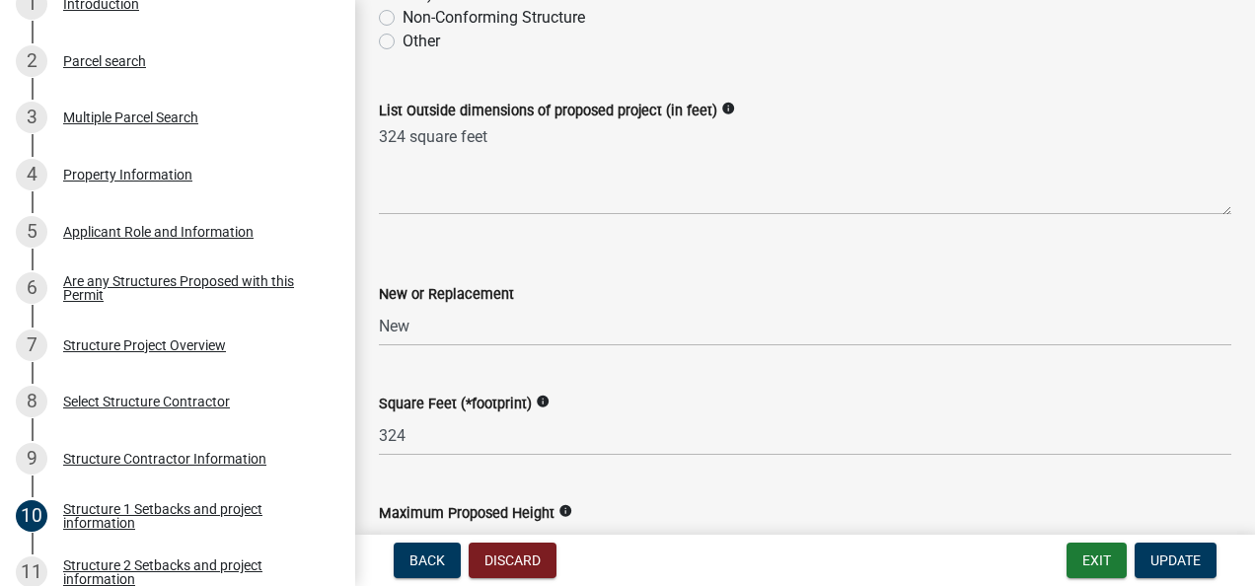
scroll to position [888, 0]
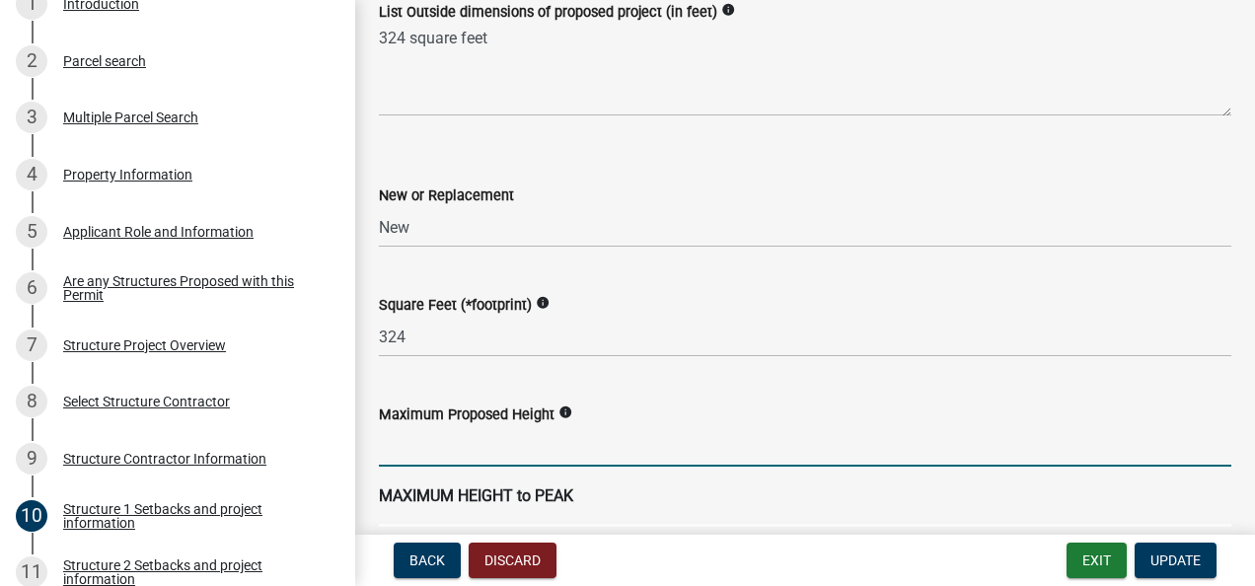
click at [395, 452] on input "text" at bounding box center [805, 446] width 853 height 40
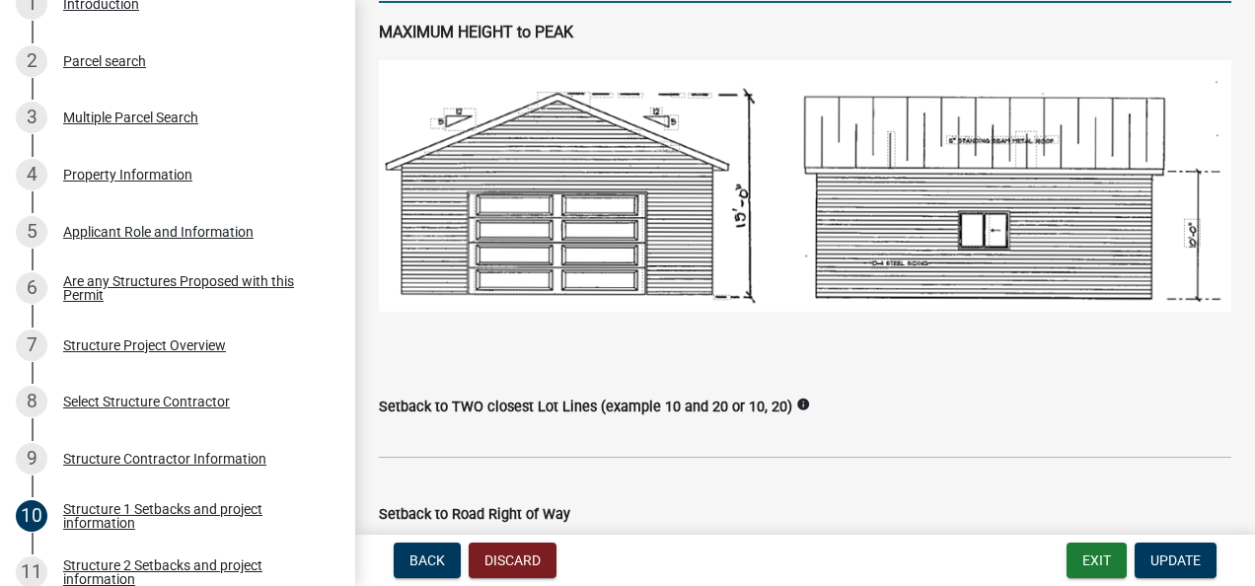
scroll to position [1382, 0]
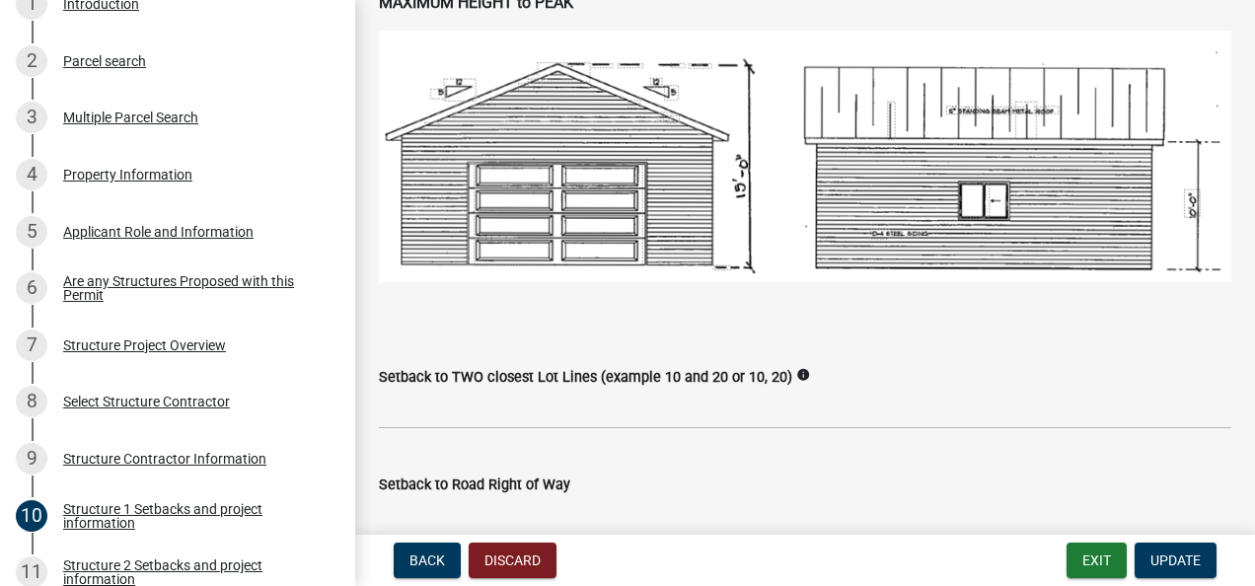
type input "18"
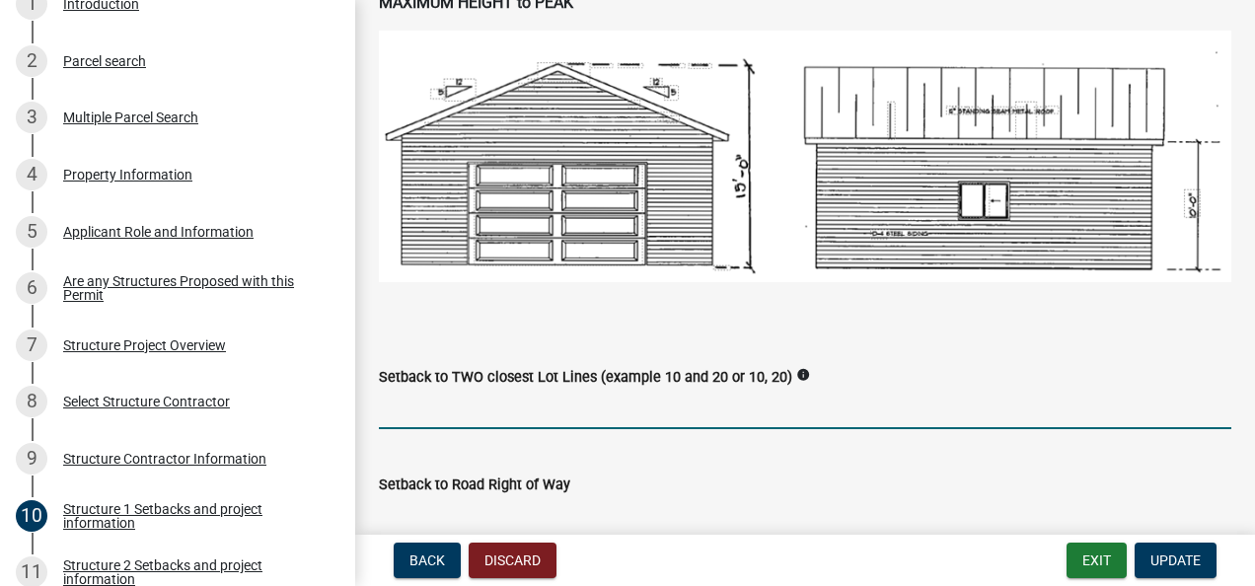
click at [417, 409] on input "Setback to TWO closest Lot Lines (example 10 and 20 or 10, 20)" at bounding box center [805, 409] width 853 height 40
type input "18'6" and 16'9""
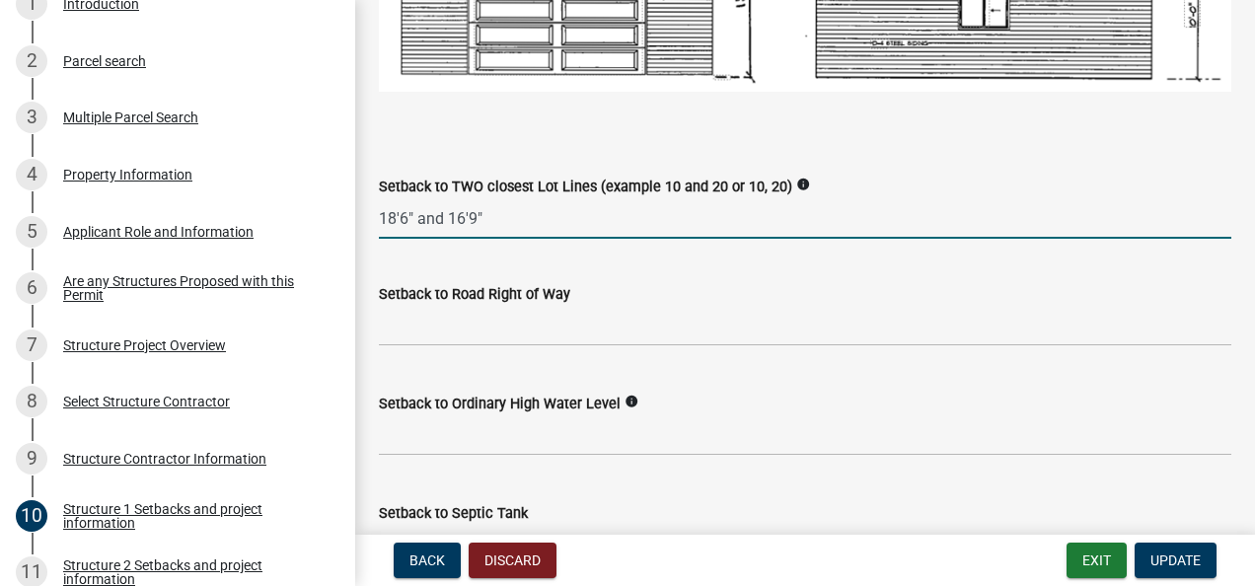
scroll to position [1579, 0]
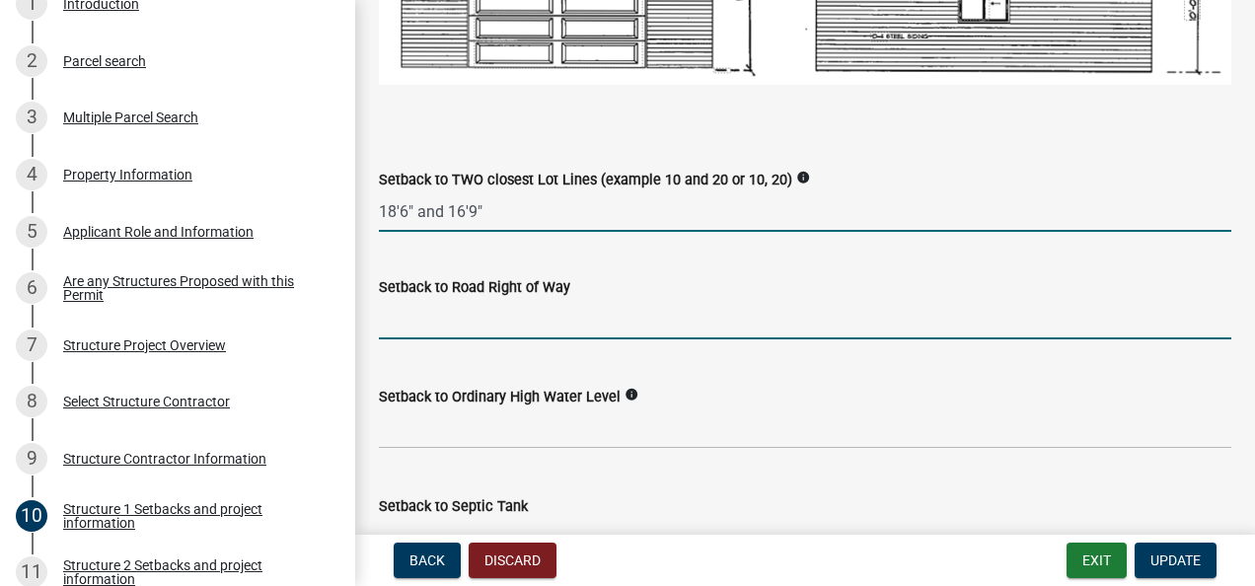
click at [422, 320] on input "text" at bounding box center [805, 319] width 853 height 40
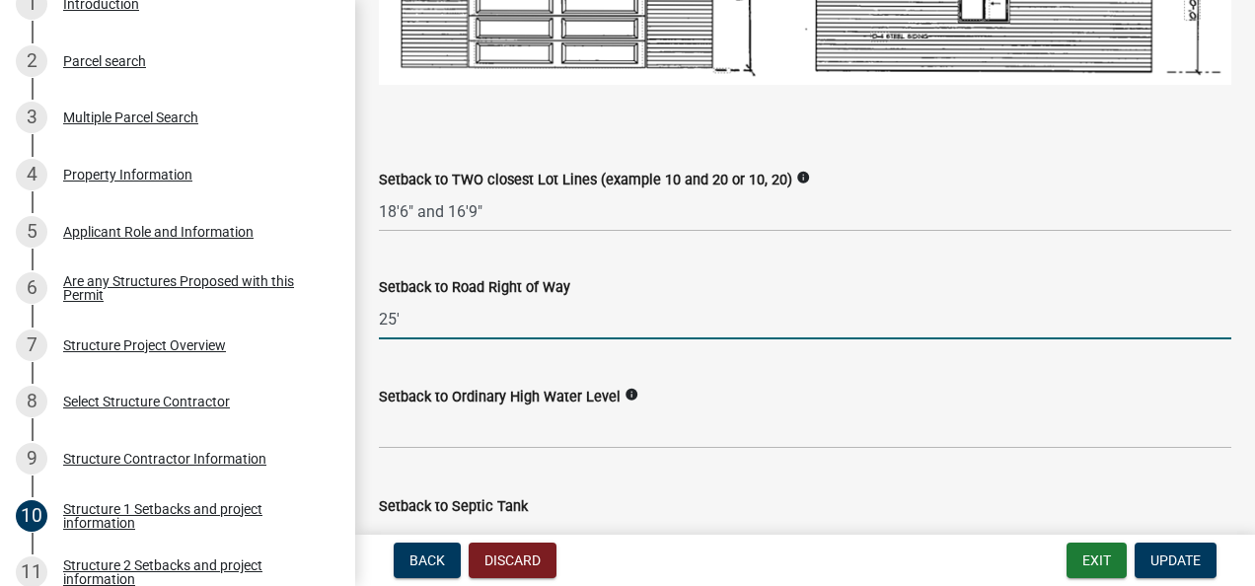
type input "25"
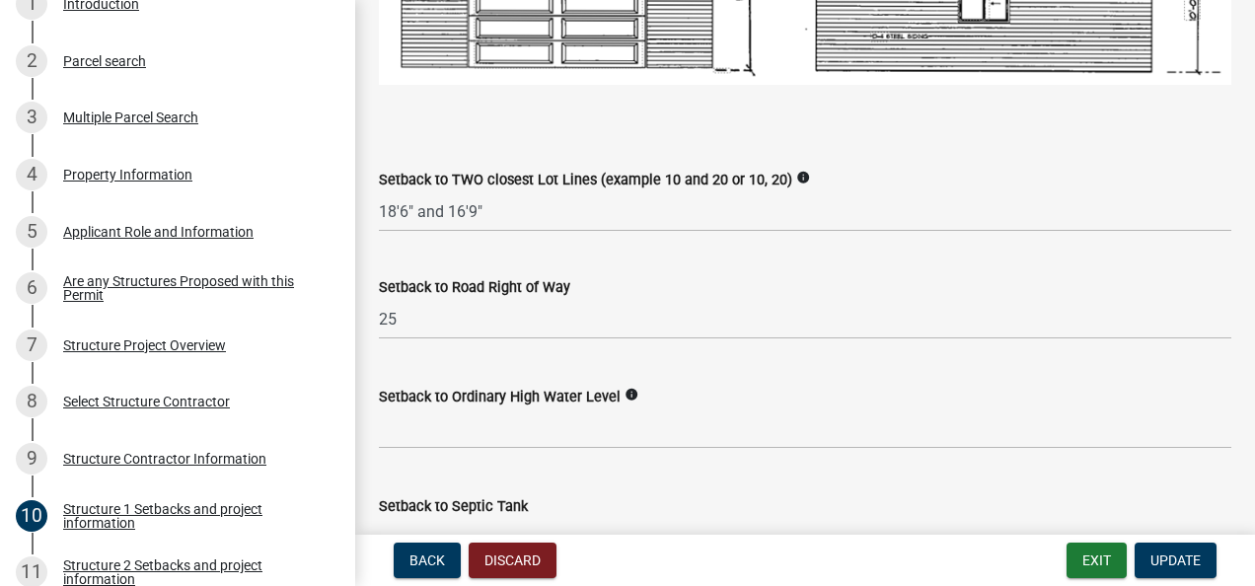
click at [627, 391] on icon "info" at bounding box center [632, 395] width 14 height 14
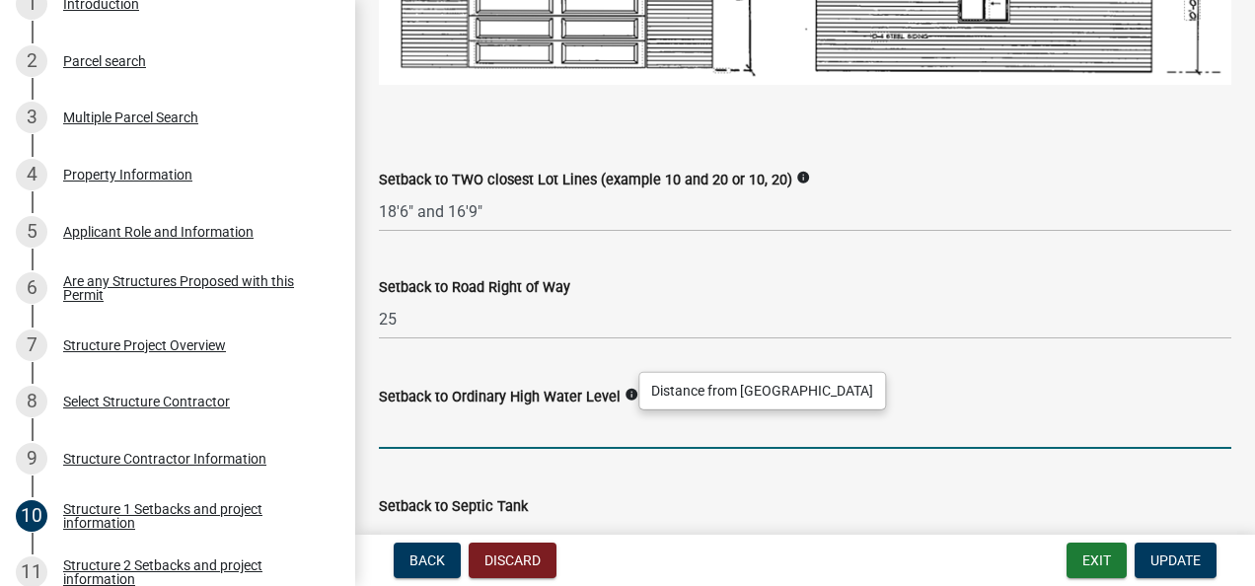
click at [417, 422] on input "text" at bounding box center [805, 429] width 853 height 40
type input "120"
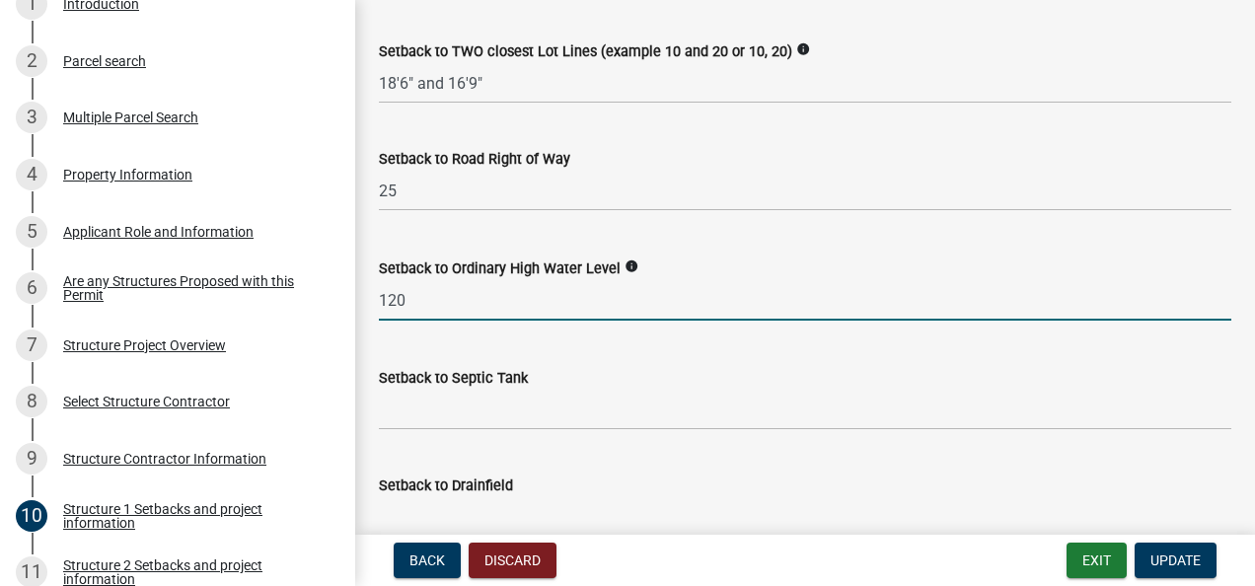
scroll to position [1777, 0]
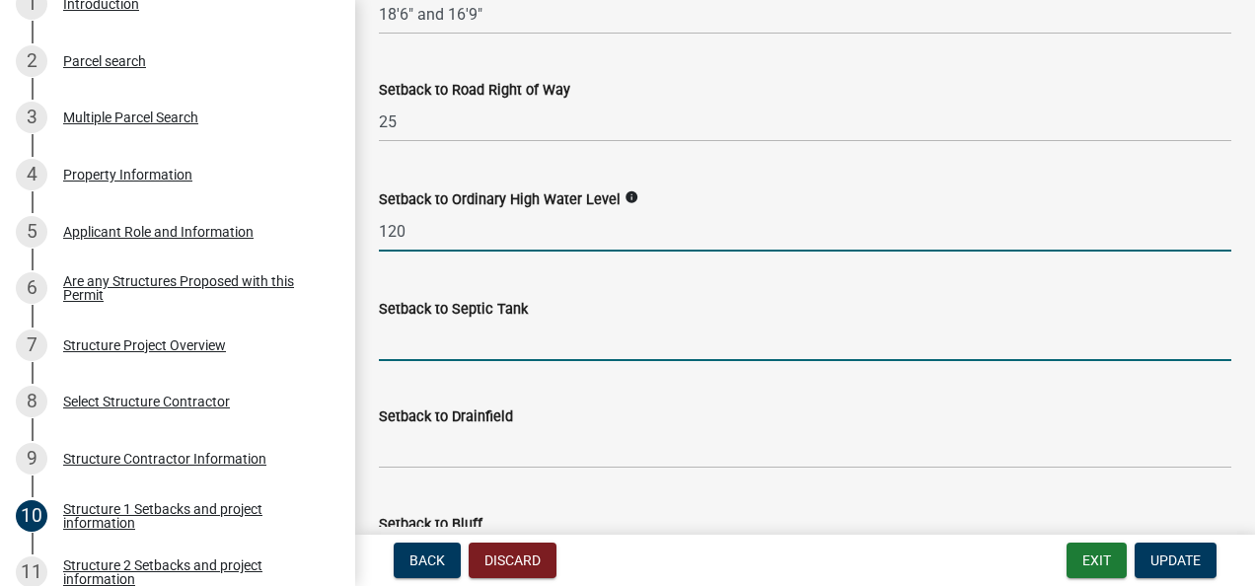
click at [395, 338] on input "Setback to Septic Tank" at bounding box center [805, 341] width 853 height 40
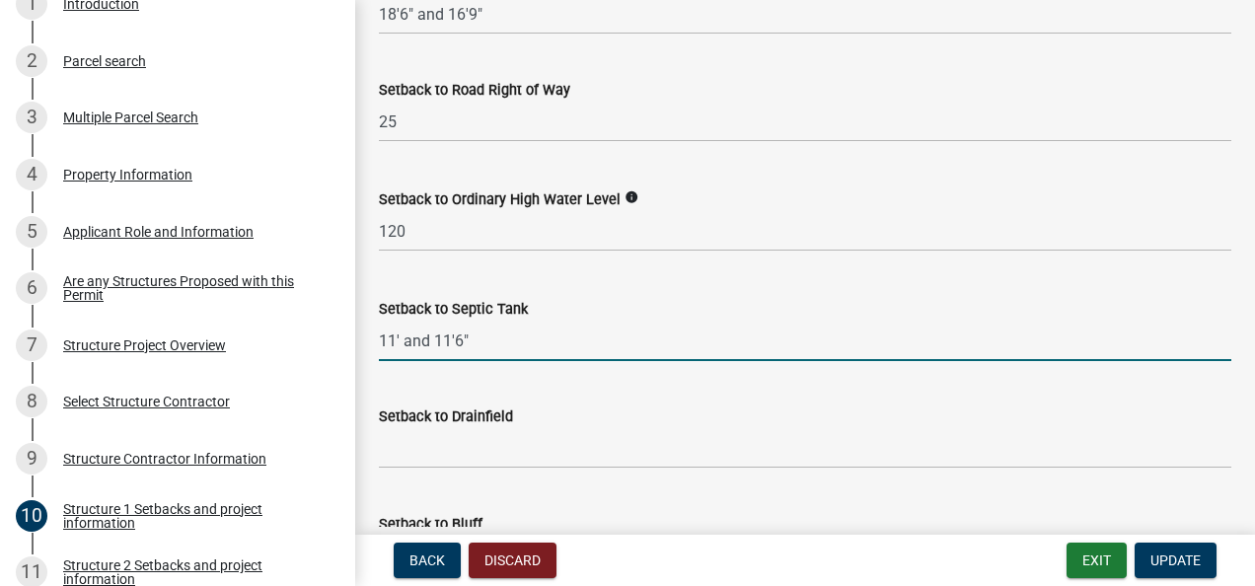
type input "11' and 11'6""
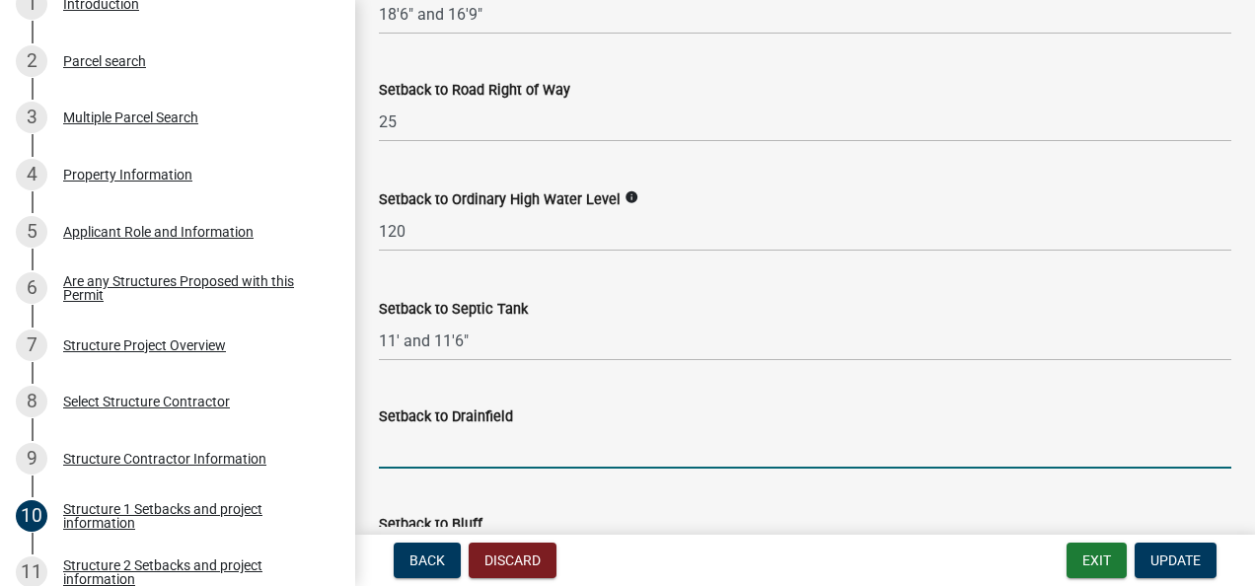
click at [400, 444] on input "Setback to Drainfield" at bounding box center [805, 448] width 853 height 40
click at [400, 445] on input "Setback to Drainfield" at bounding box center [805, 448] width 853 height 40
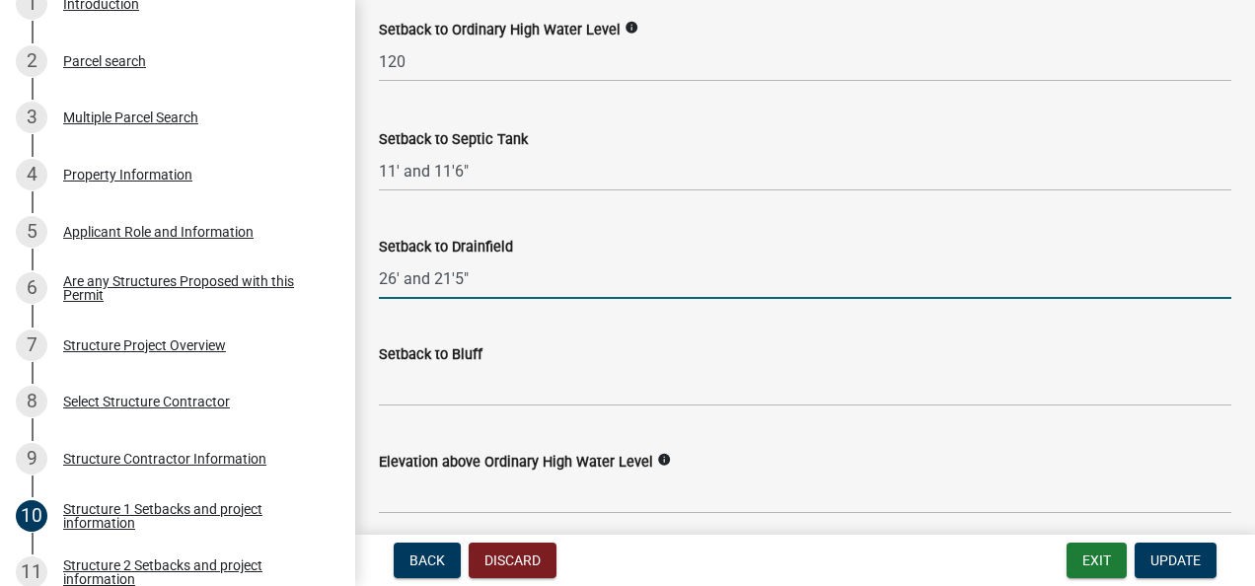
scroll to position [1974, 0]
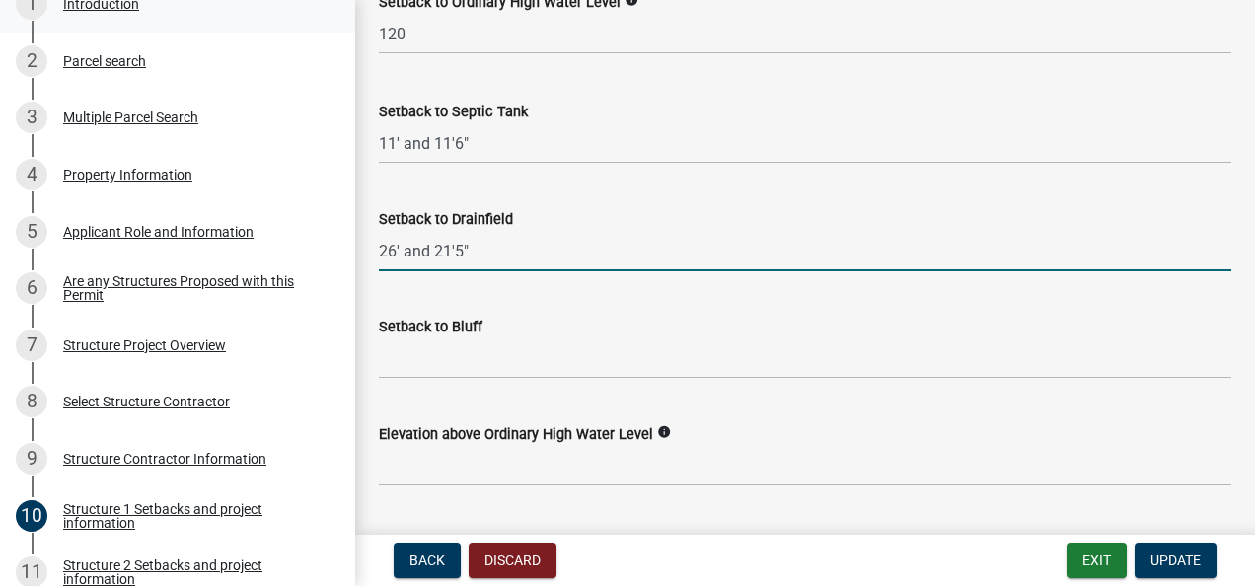
type input "26' and 21'5""
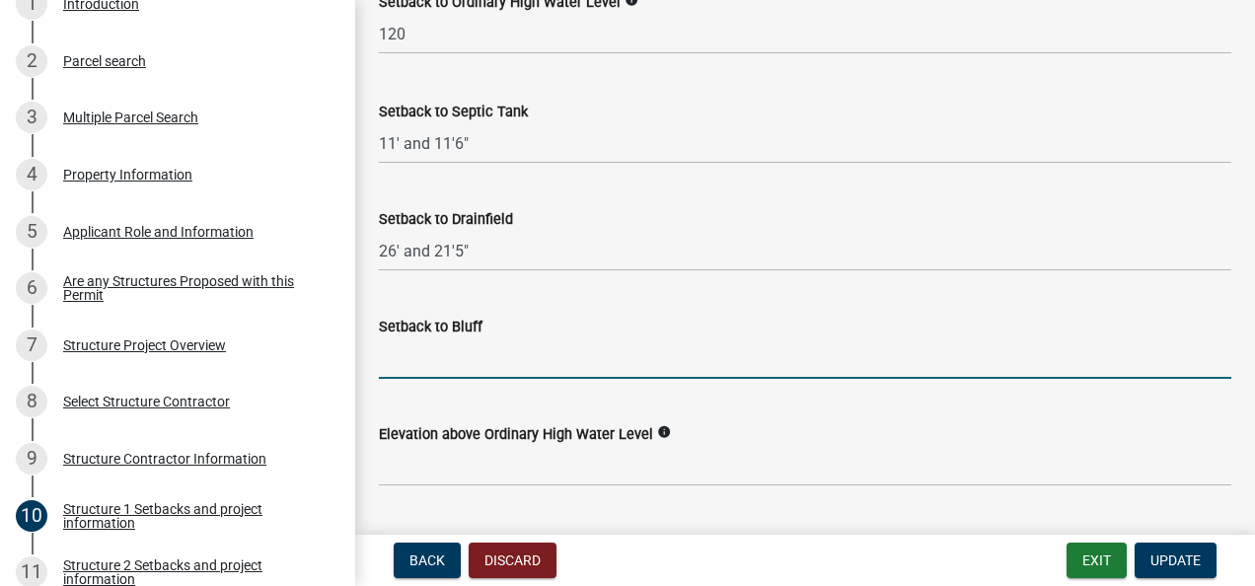
click at [401, 357] on input "Setback to Bluff" at bounding box center [805, 359] width 853 height 40
type input "70'"
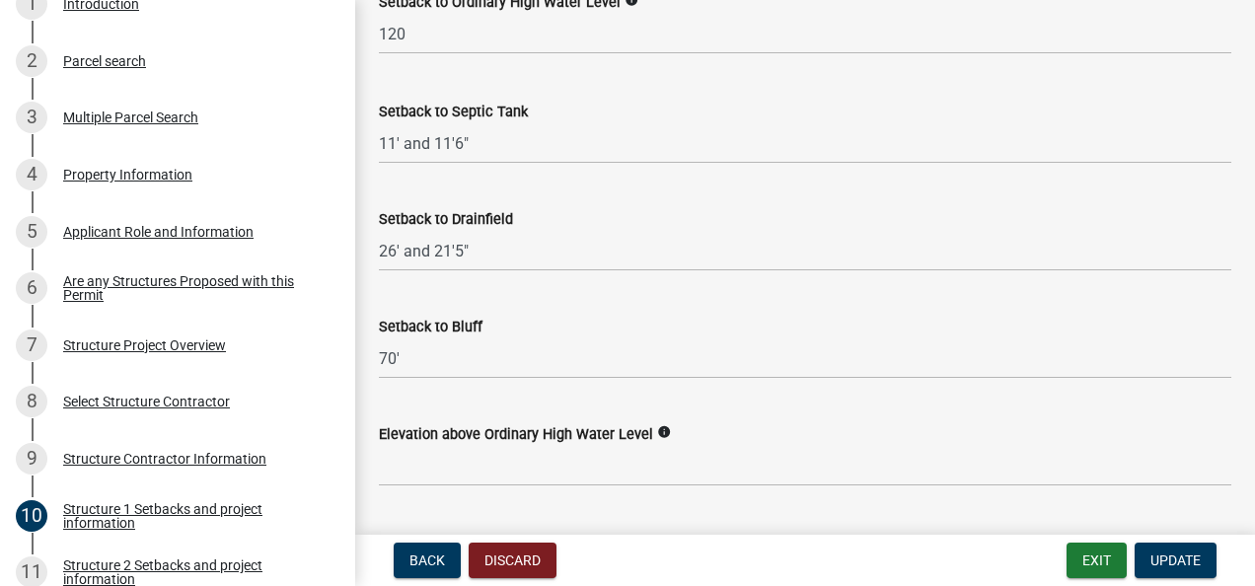
click at [657, 426] on icon "info" at bounding box center [664, 432] width 14 height 14
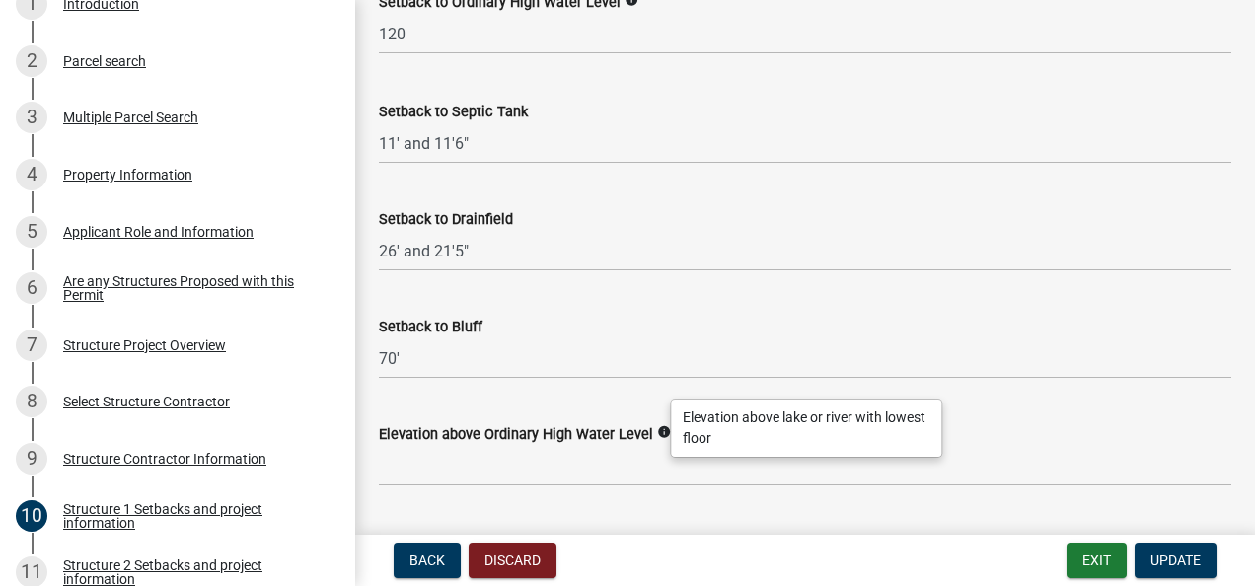
click at [657, 426] on icon "info" at bounding box center [664, 432] width 14 height 14
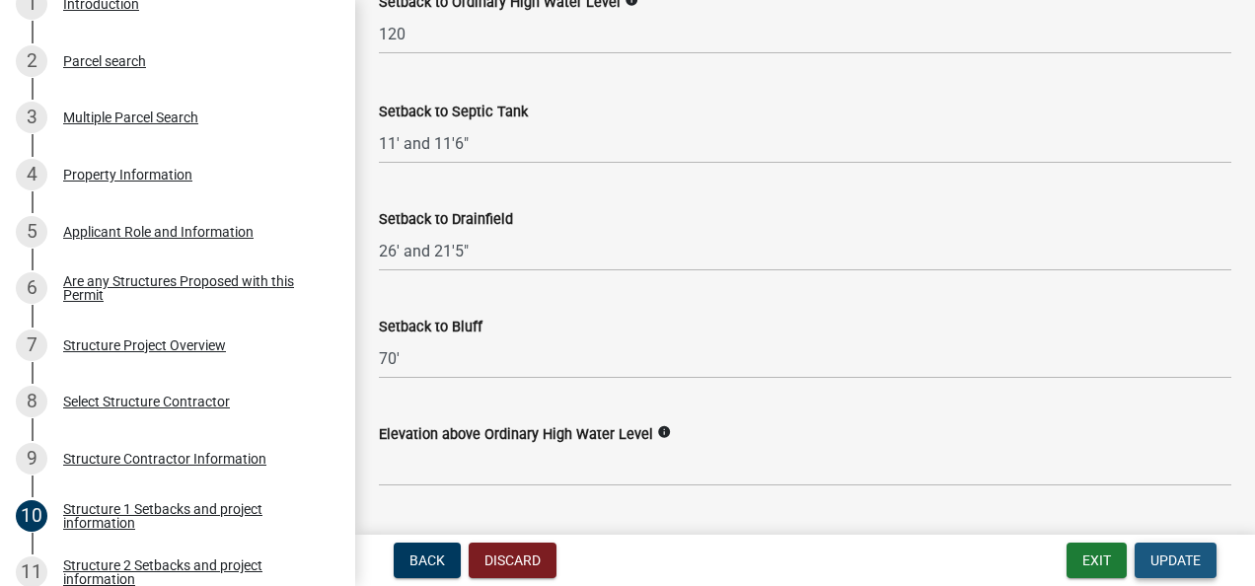
click at [1190, 554] on span "Update" at bounding box center [1176, 561] width 50 height 16
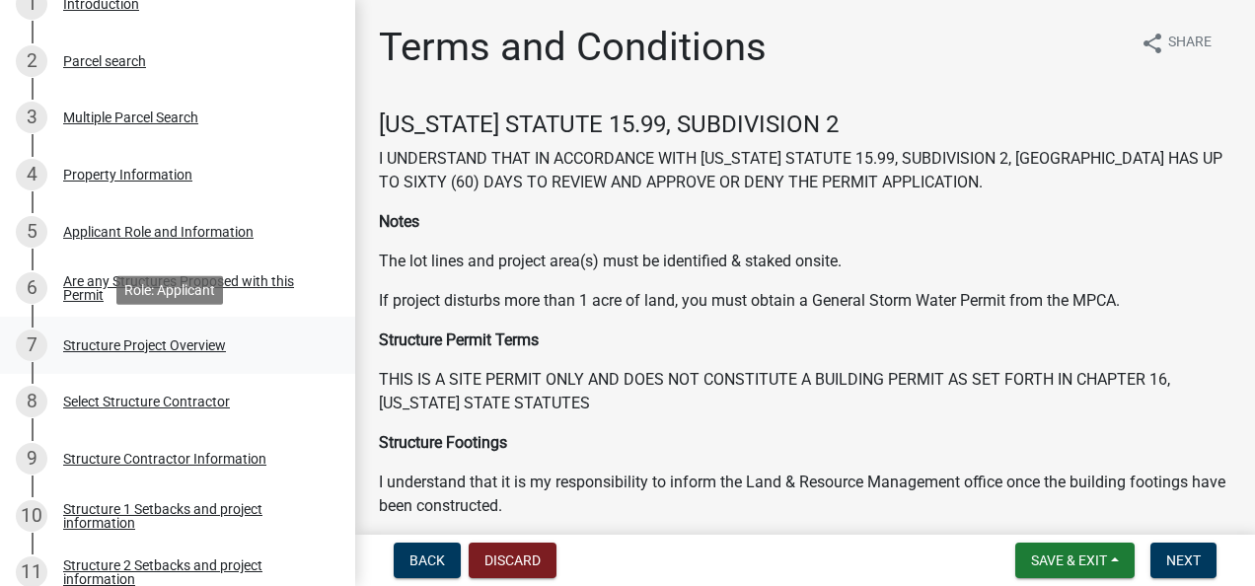
click at [93, 341] on div "Structure Project Overview" at bounding box center [144, 346] width 163 height 14
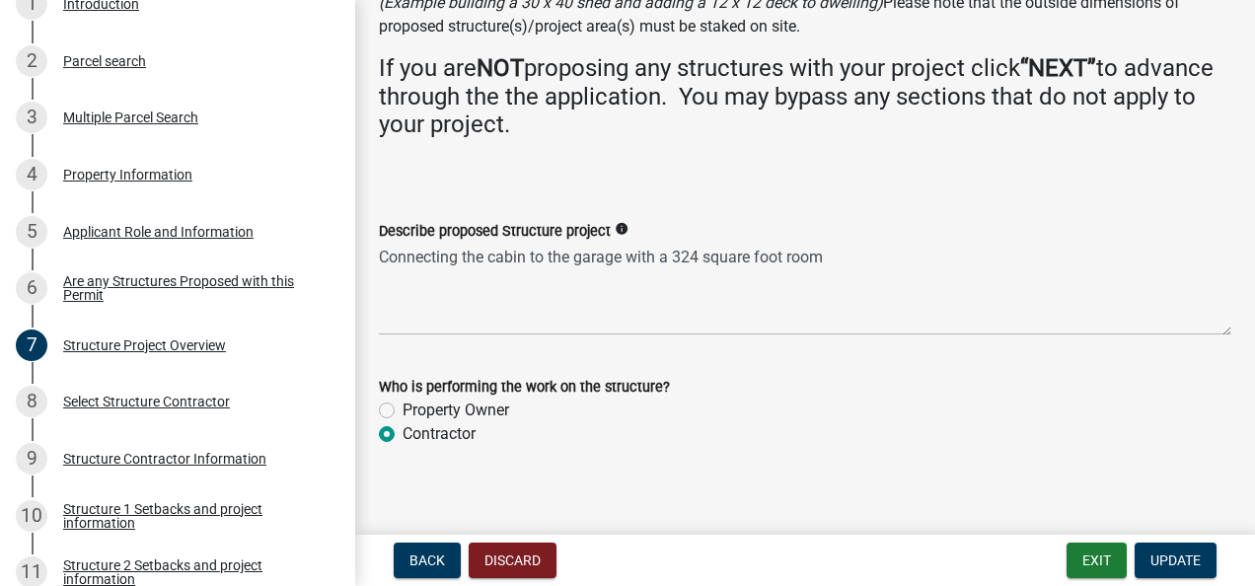
scroll to position [201, 0]
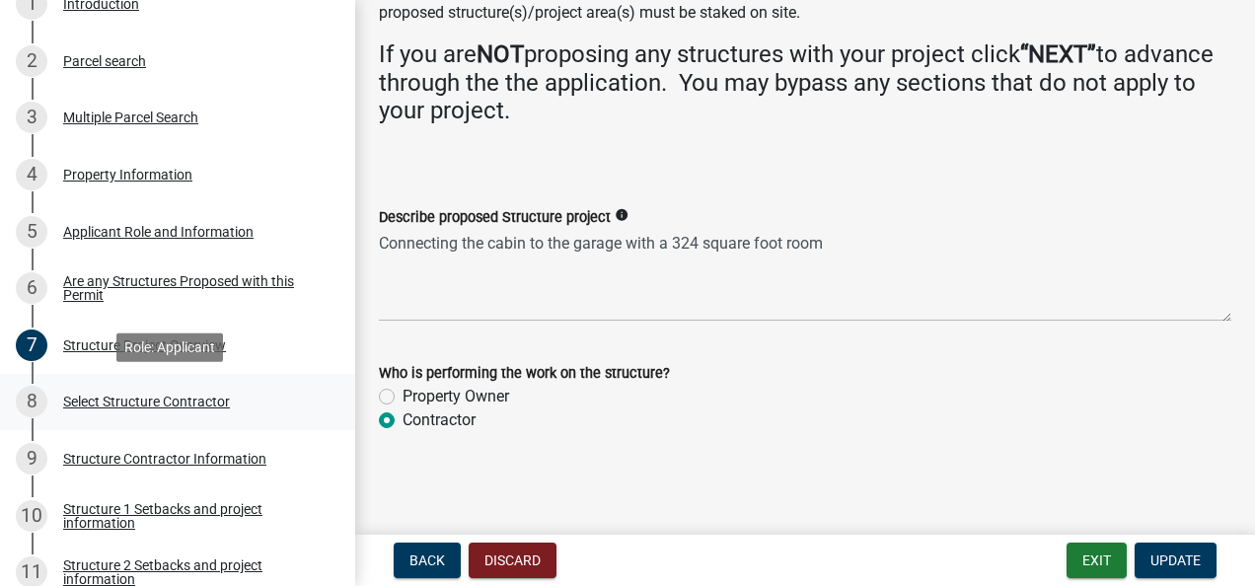
click at [107, 397] on div "Select Structure Contractor" at bounding box center [146, 402] width 167 height 14
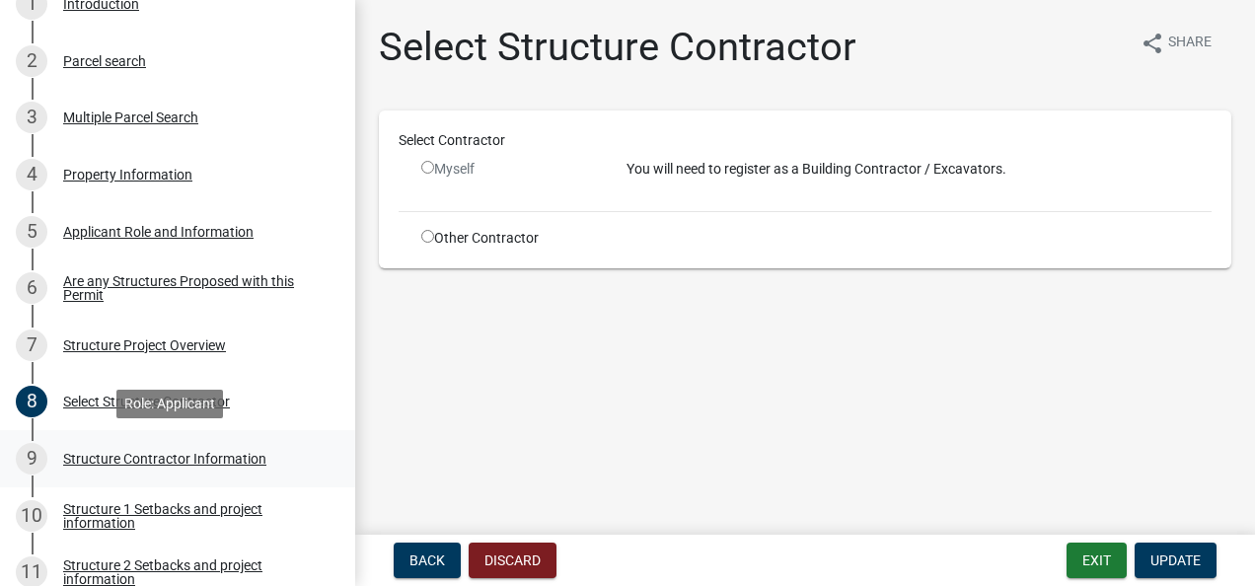
click at [121, 457] on div "Structure Contractor Information" at bounding box center [164, 459] width 203 height 14
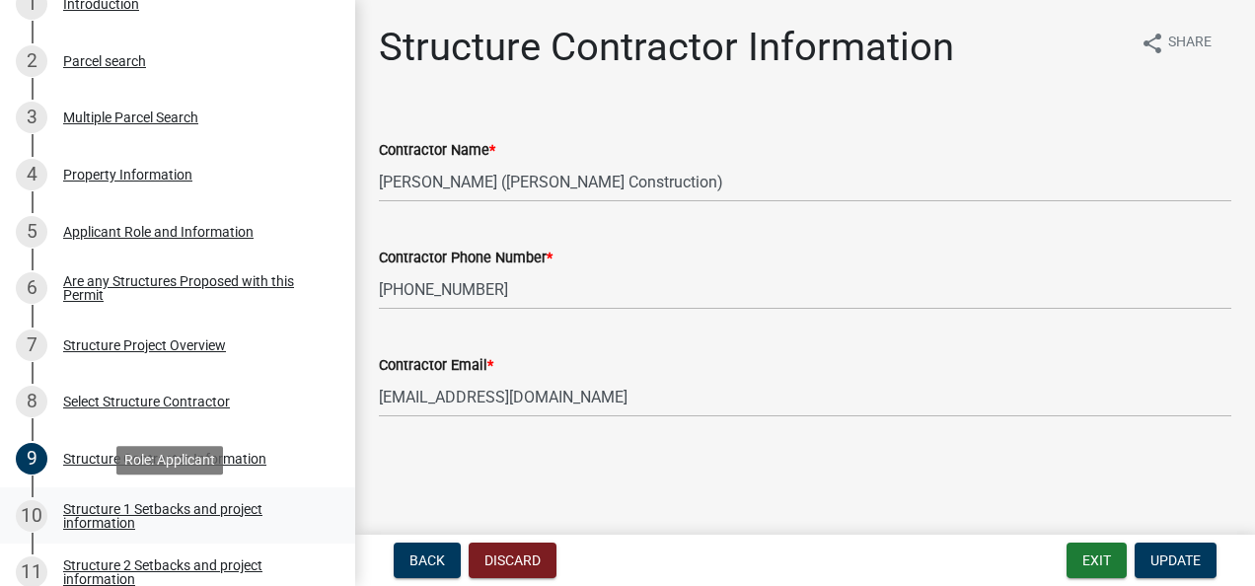
click at [90, 504] on div "Structure 1 Setbacks and project information" at bounding box center [193, 516] width 261 height 28
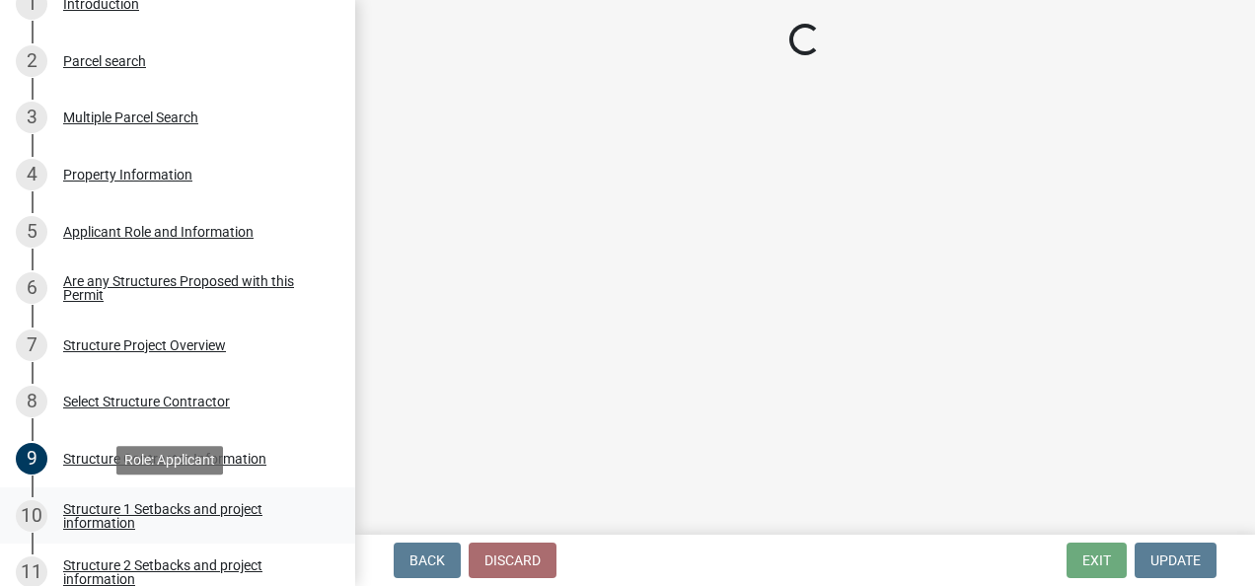
select select "c185e313-3403-4239-bd61-bb563c58a77a"
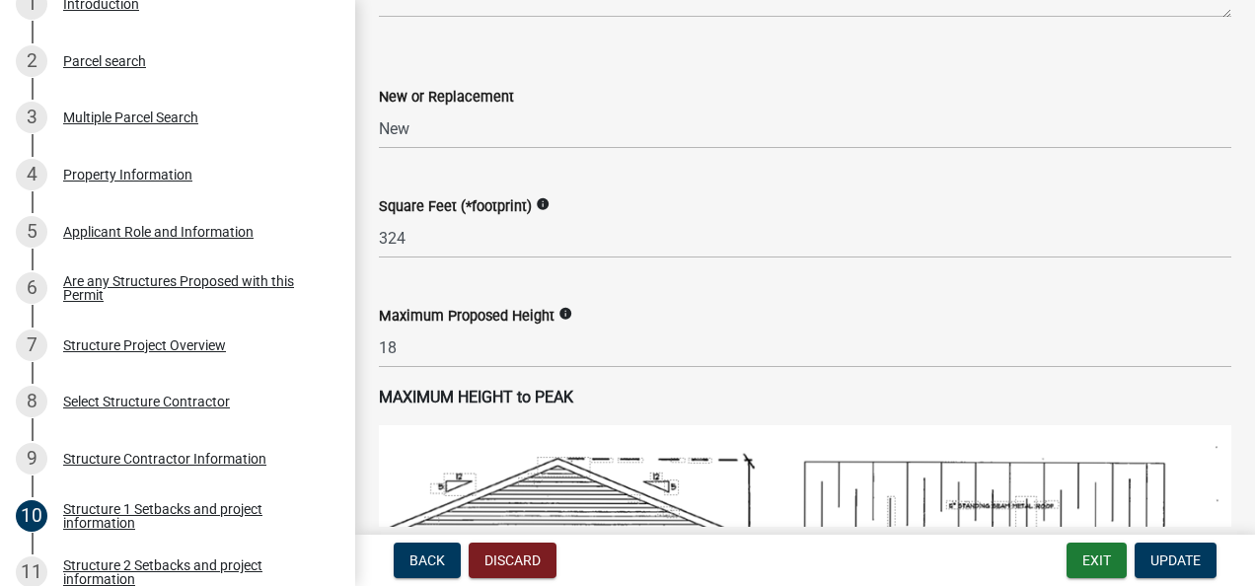
scroll to position [1086, 0]
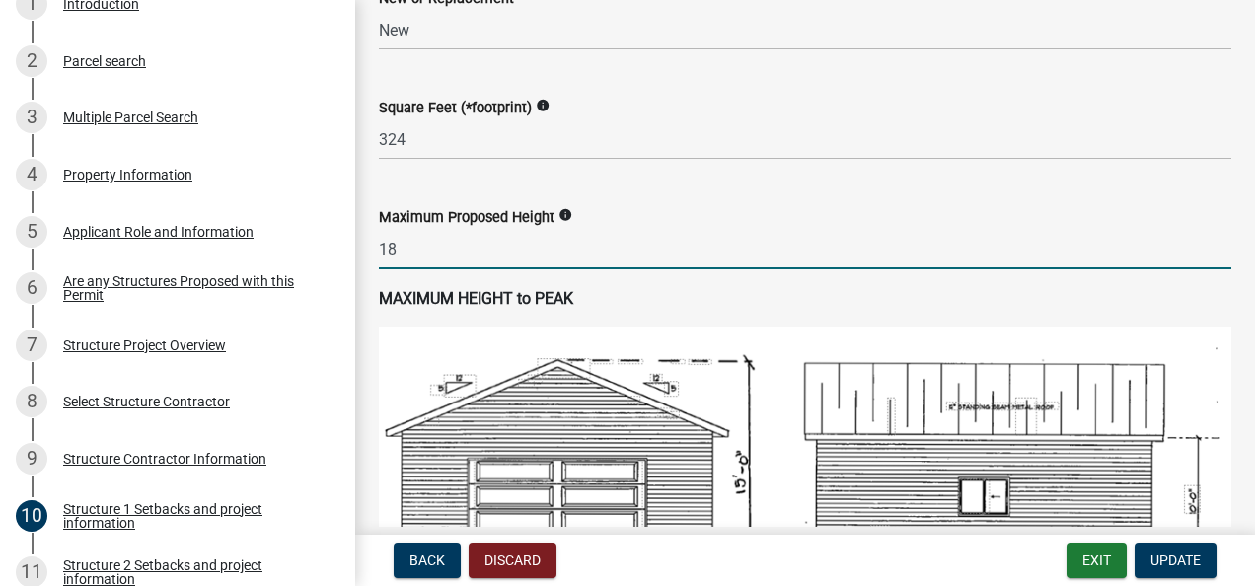
click at [422, 249] on input "18" at bounding box center [805, 249] width 853 height 40
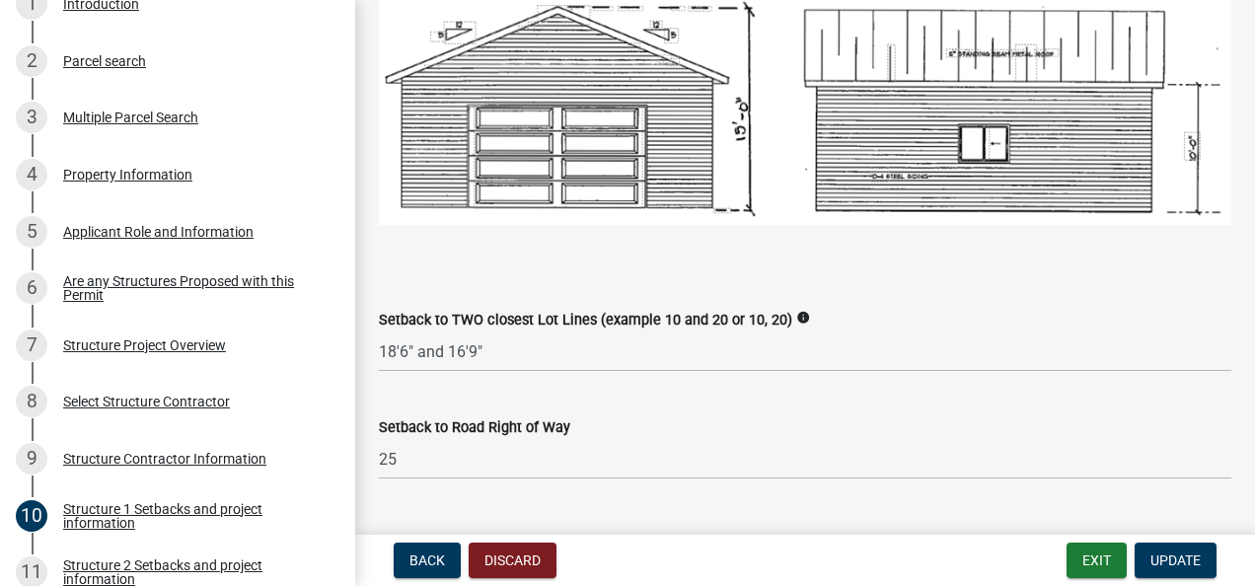
scroll to position [1480, 0]
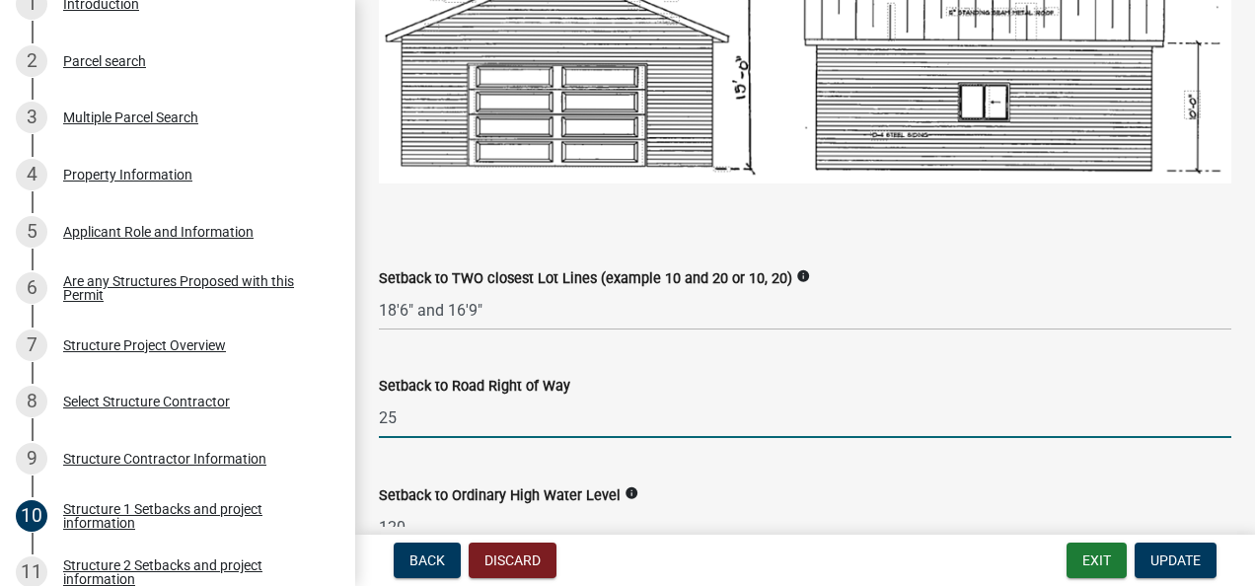
type input "18"
click at [413, 415] on input "25" at bounding box center [805, 418] width 853 height 40
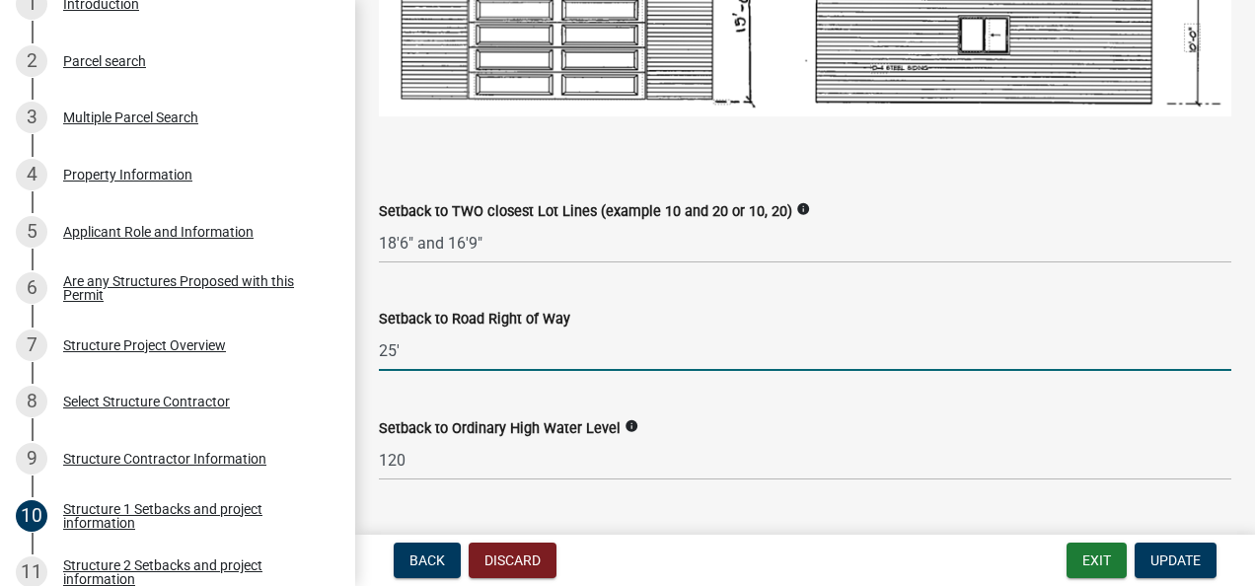
scroll to position [1579, 0]
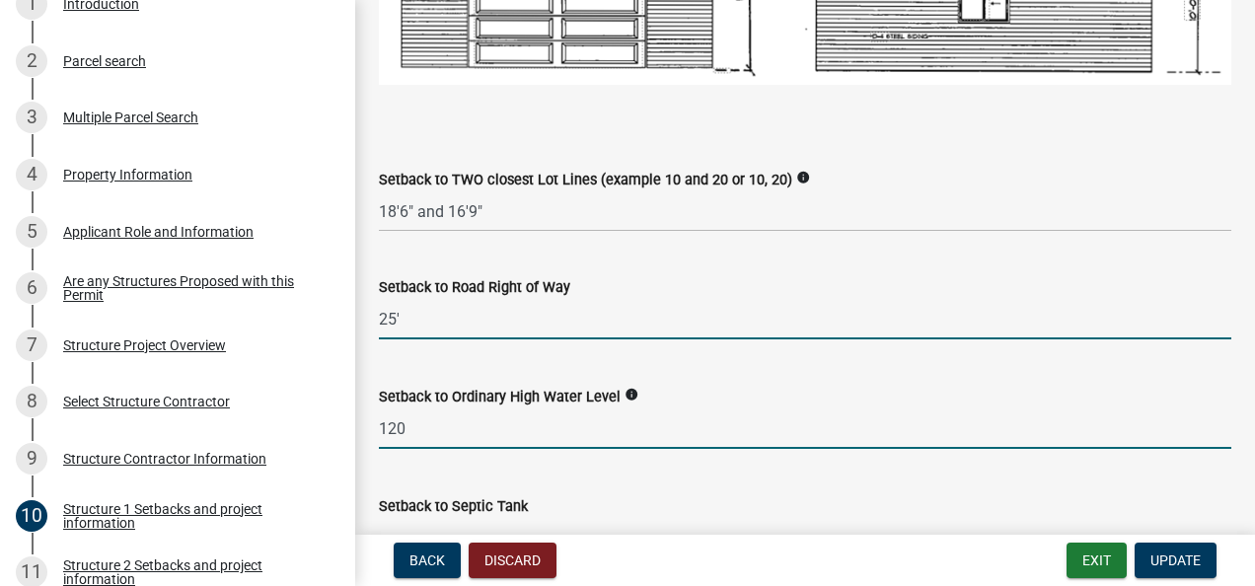
type input "25"
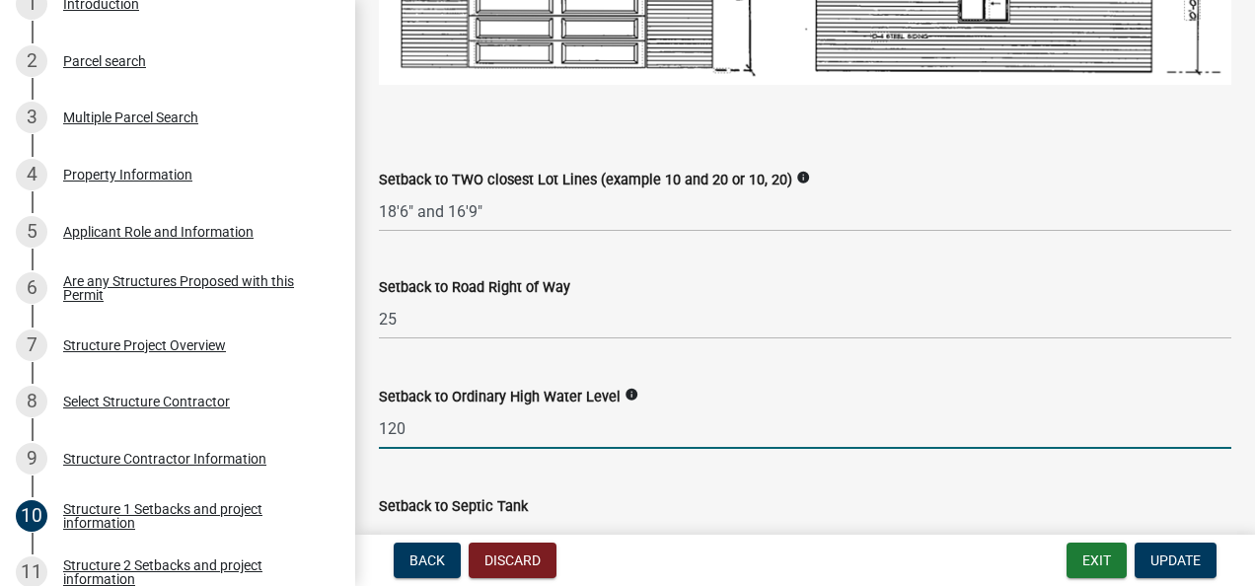
click at [409, 423] on input "120" at bounding box center [805, 429] width 853 height 40
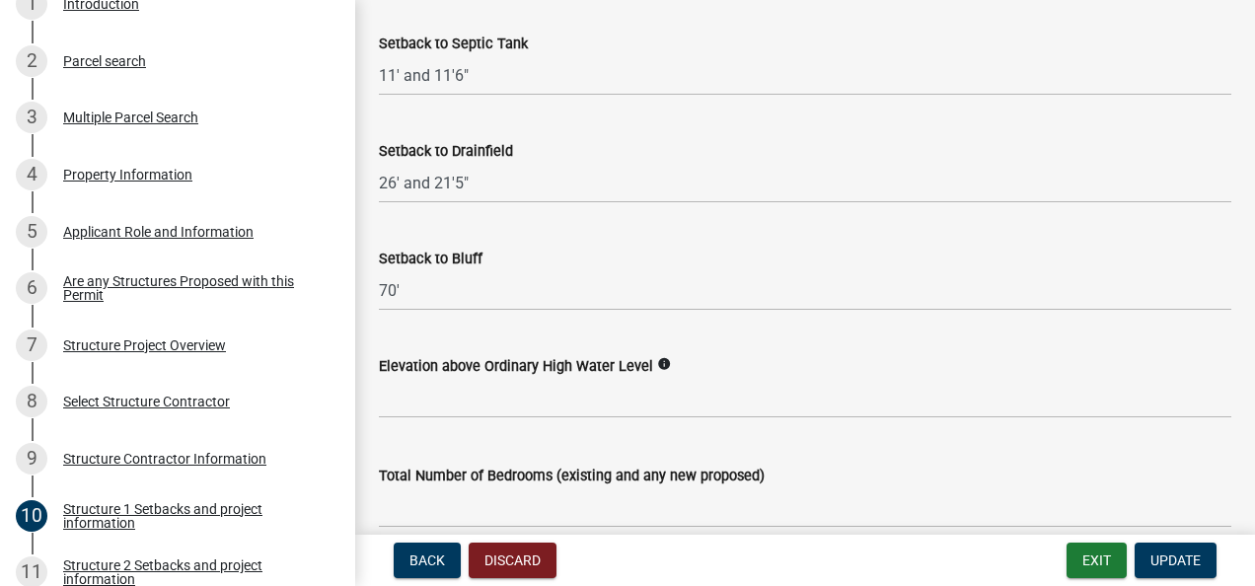
scroll to position [2073, 0]
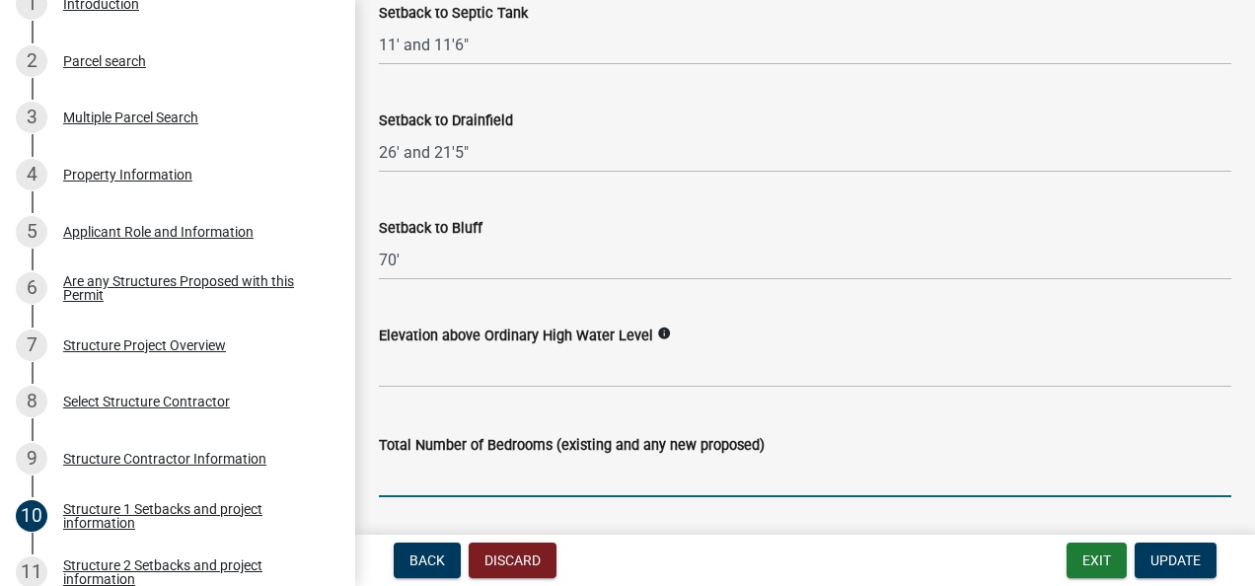
type input "120"
click at [411, 471] on input "text" at bounding box center [805, 477] width 853 height 40
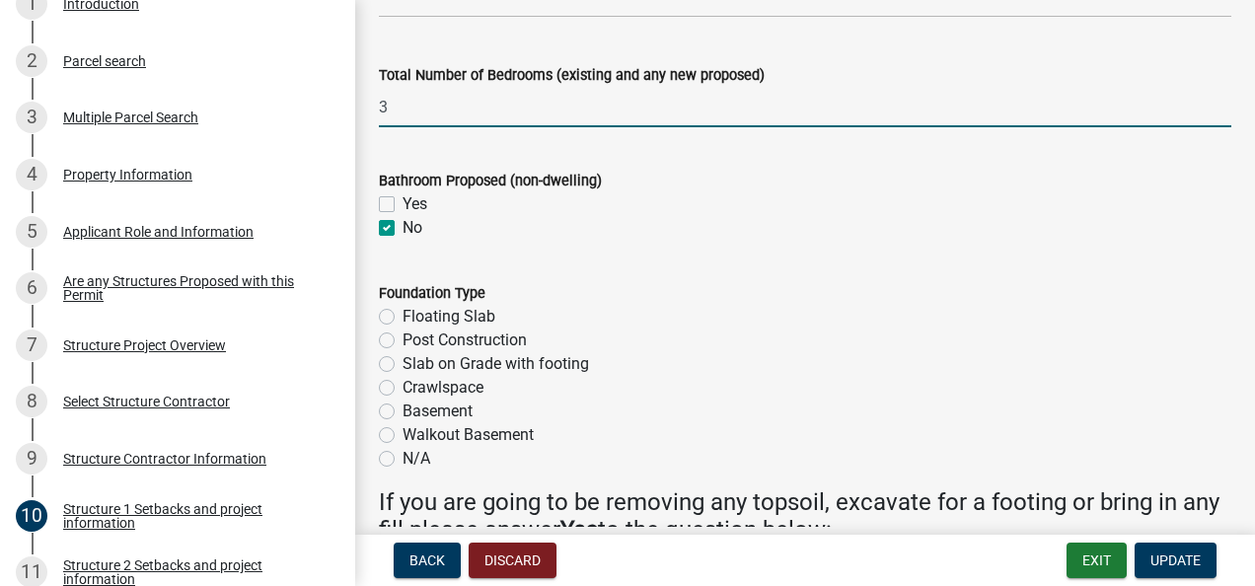
scroll to position [2467, 0]
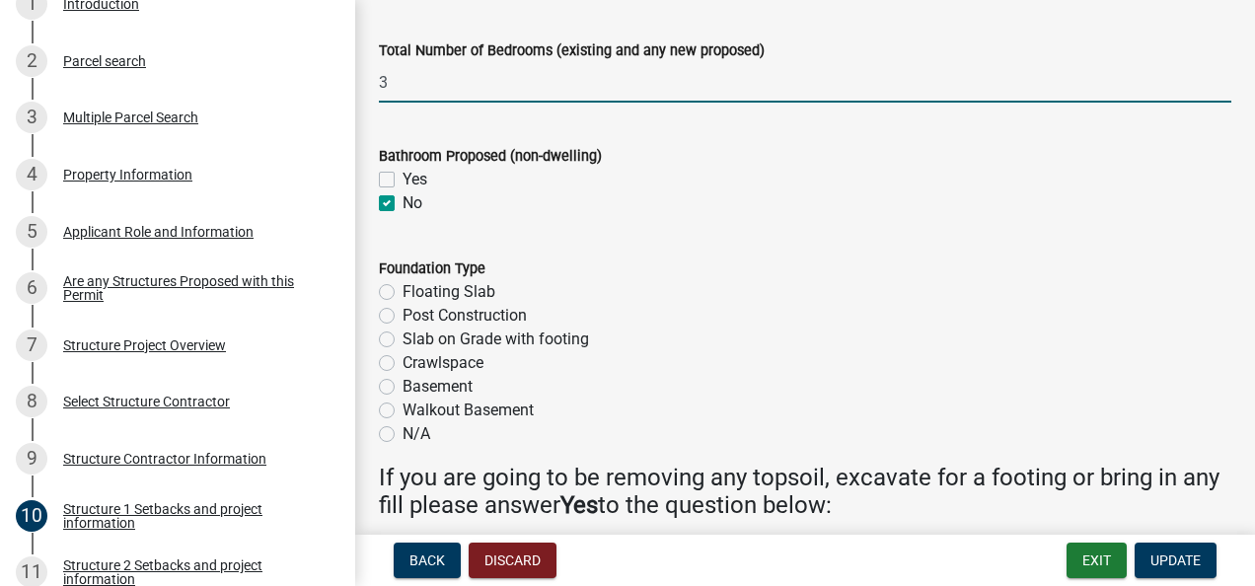
type input "3"
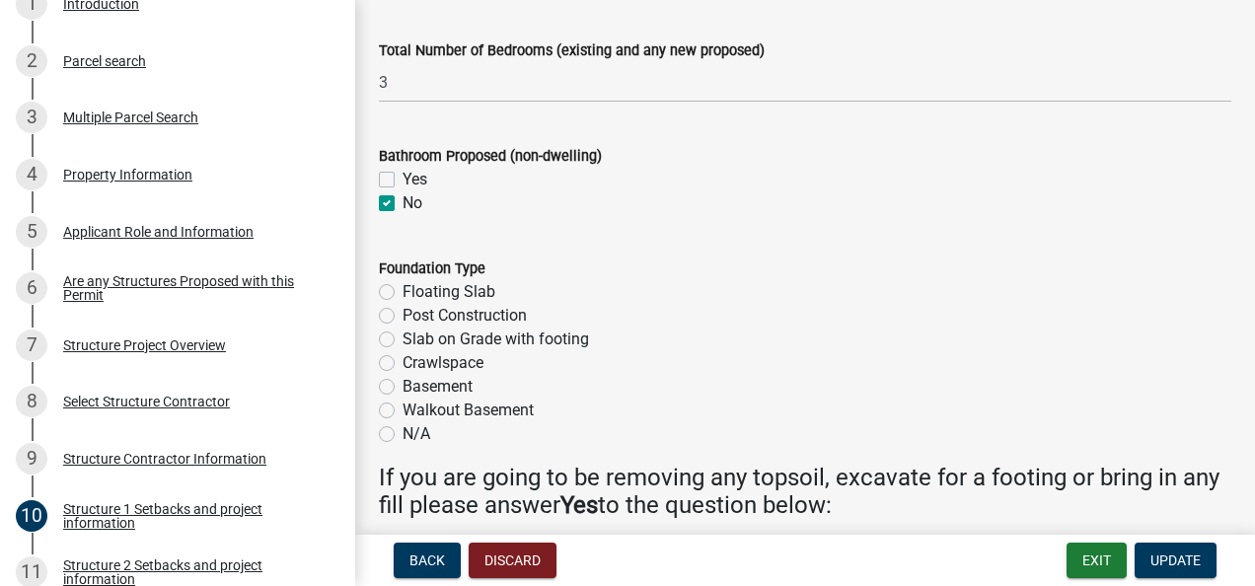
click at [403, 360] on label "Crawlspace" at bounding box center [443, 363] width 81 height 24
click at [403, 360] on input "Crawlspace" at bounding box center [409, 357] width 13 height 13
radio input "true"
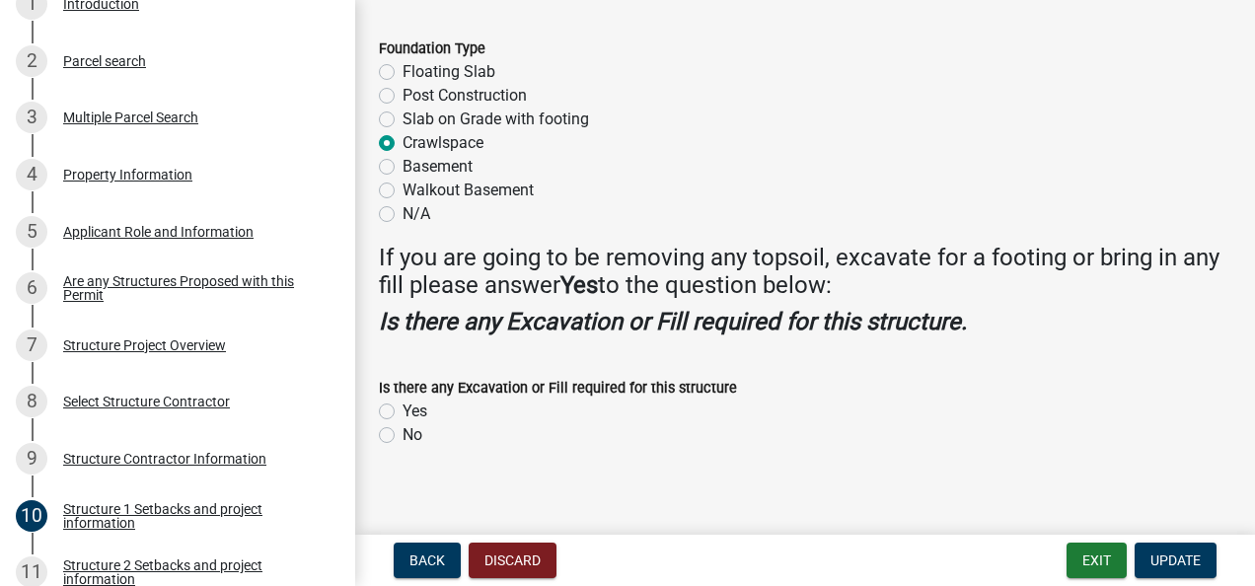
scroll to position [2697, 0]
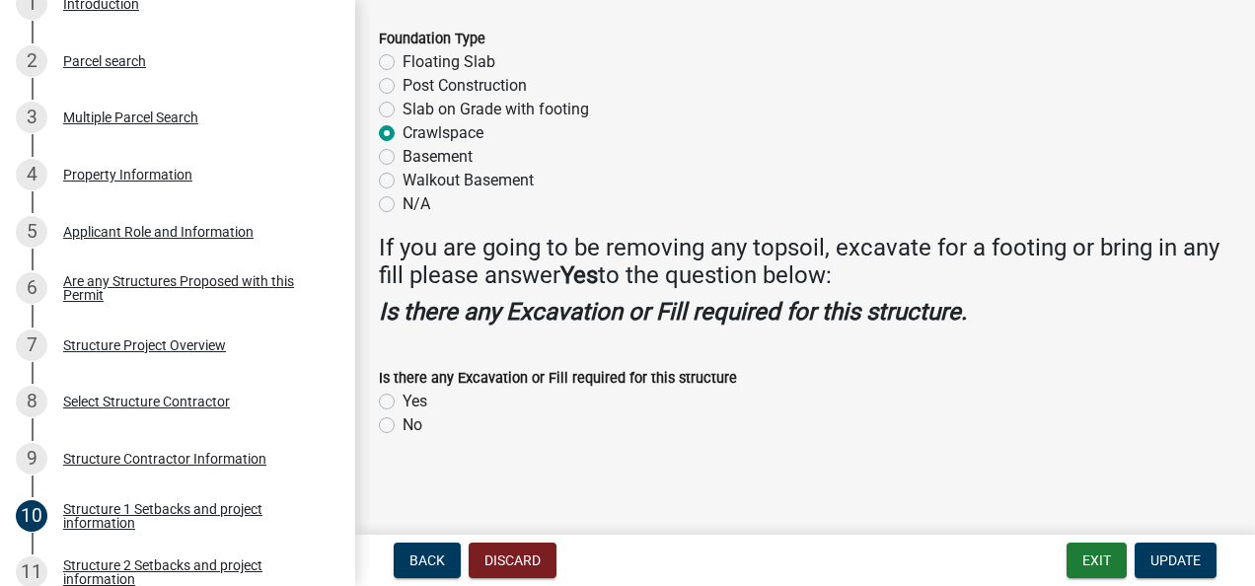
click at [403, 398] on label "Yes" at bounding box center [415, 402] width 25 height 24
click at [403, 398] on input "Yes" at bounding box center [409, 396] width 13 height 13
radio input "true"
click at [1176, 557] on span "Update" at bounding box center [1176, 561] width 50 height 16
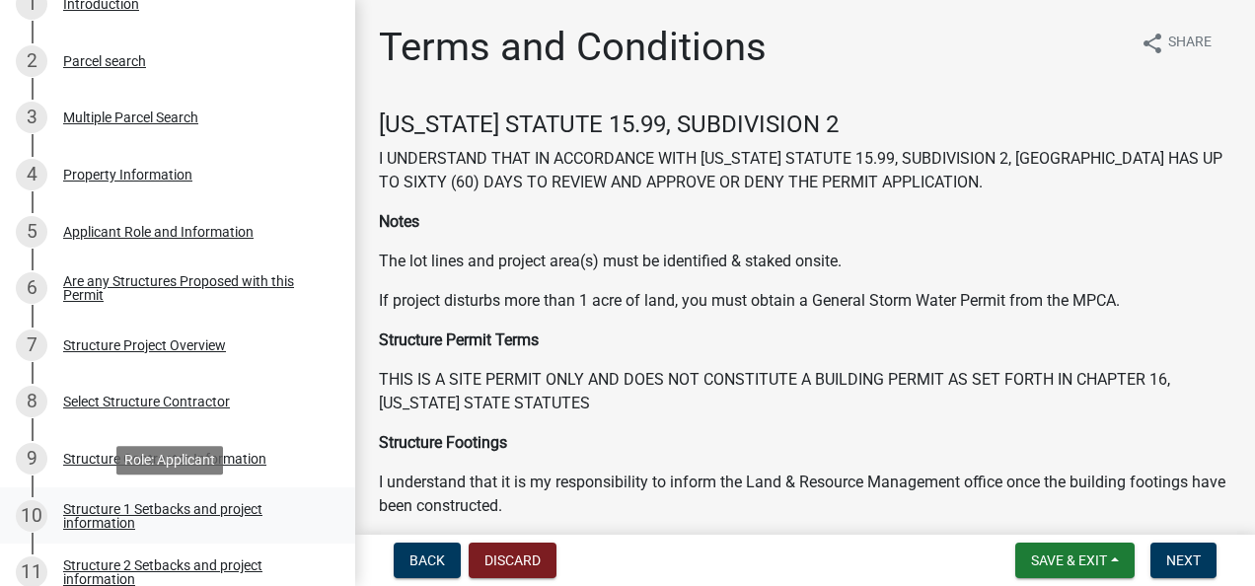
click at [95, 512] on div "Structure 1 Setbacks and project information" at bounding box center [193, 516] width 261 height 28
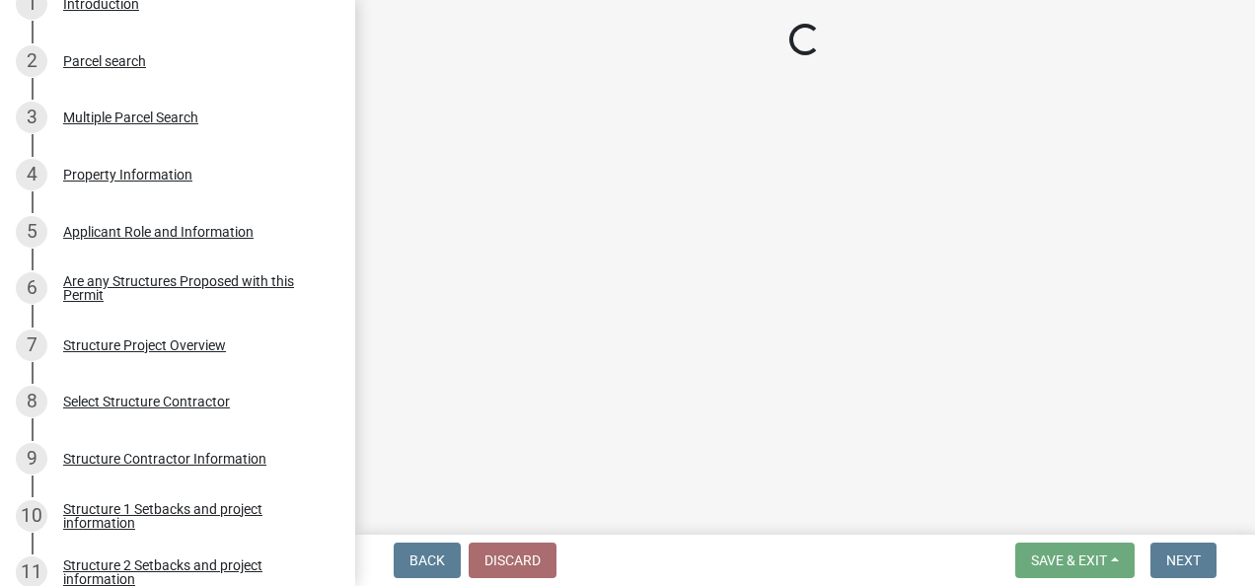
select select "c185e313-3403-4239-bd61-bb563c58a77a"
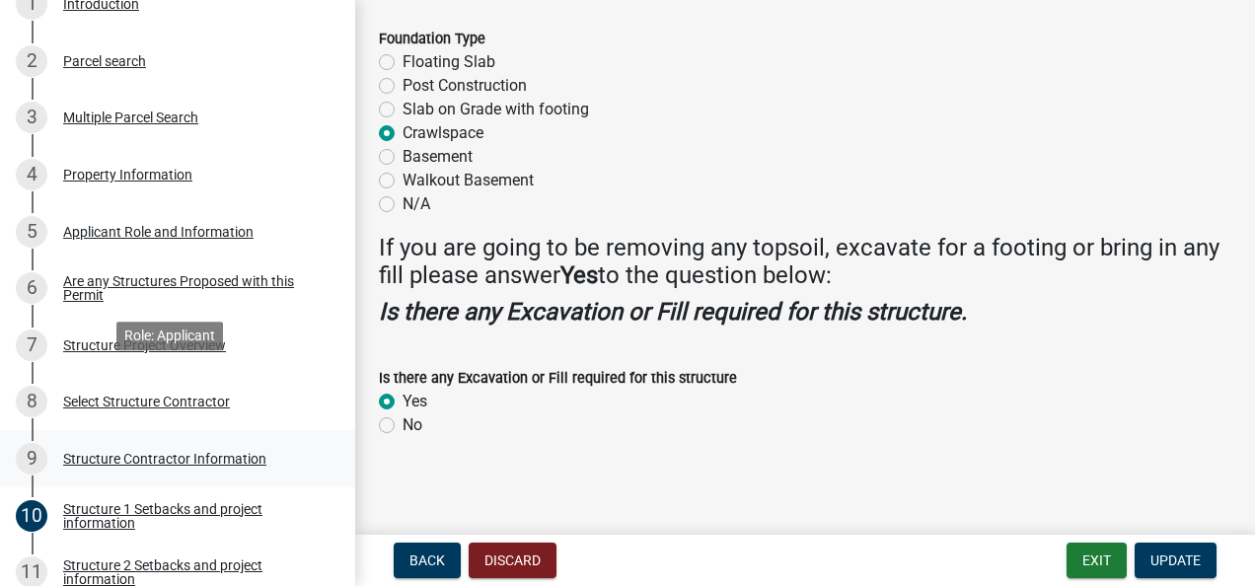
scroll to position [493, 0]
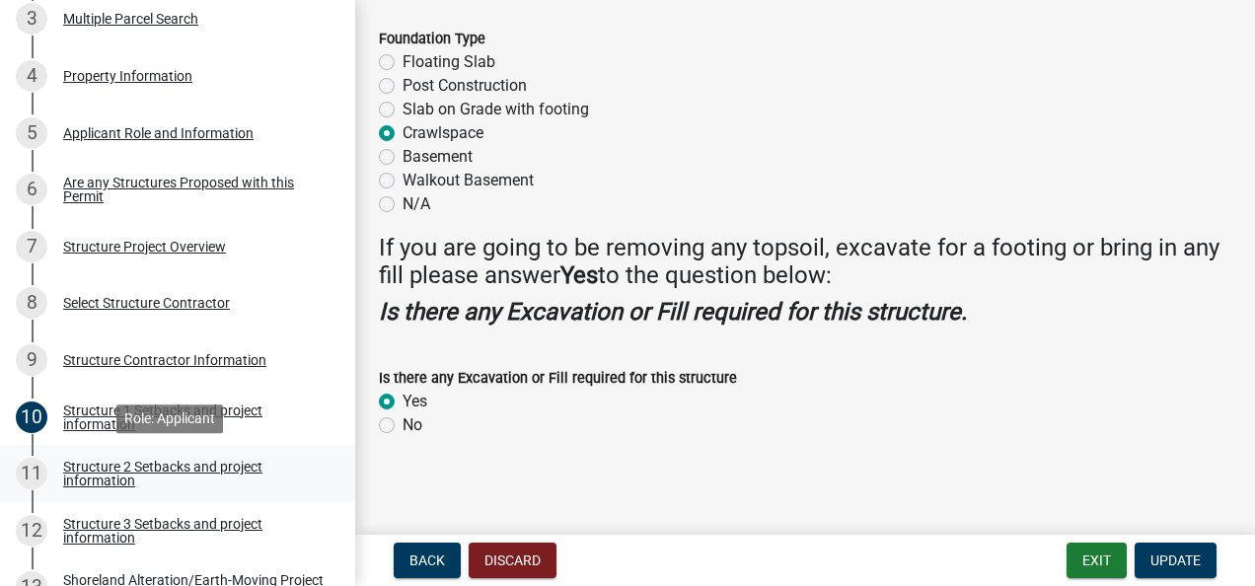
click at [100, 465] on div "Structure 2 Setbacks and project information" at bounding box center [193, 474] width 261 height 28
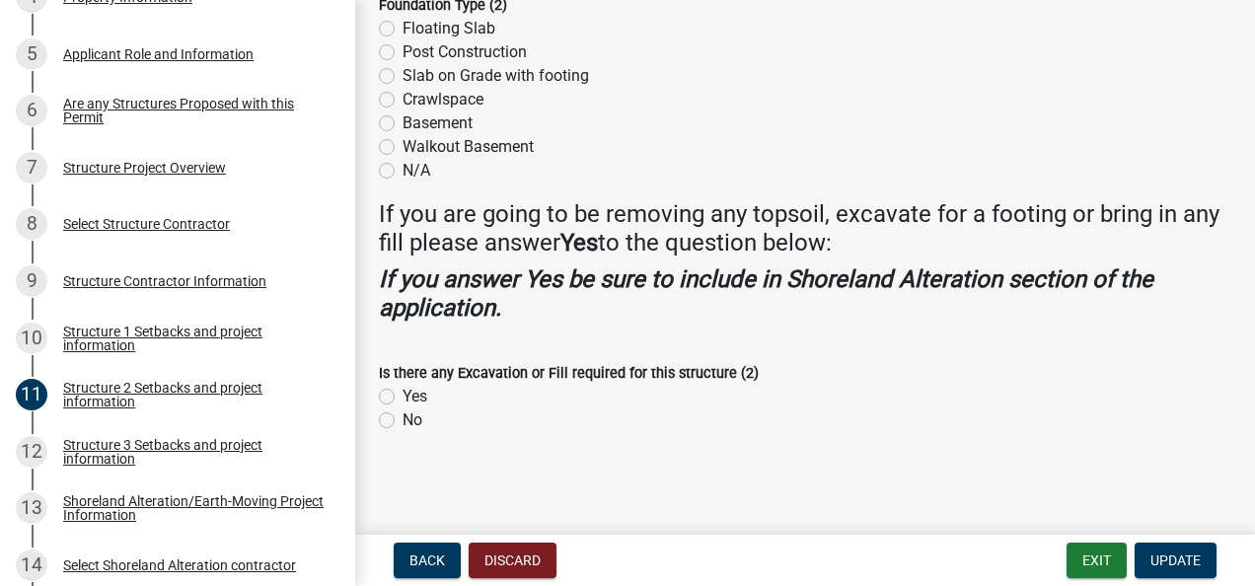
scroll to position [612, 0]
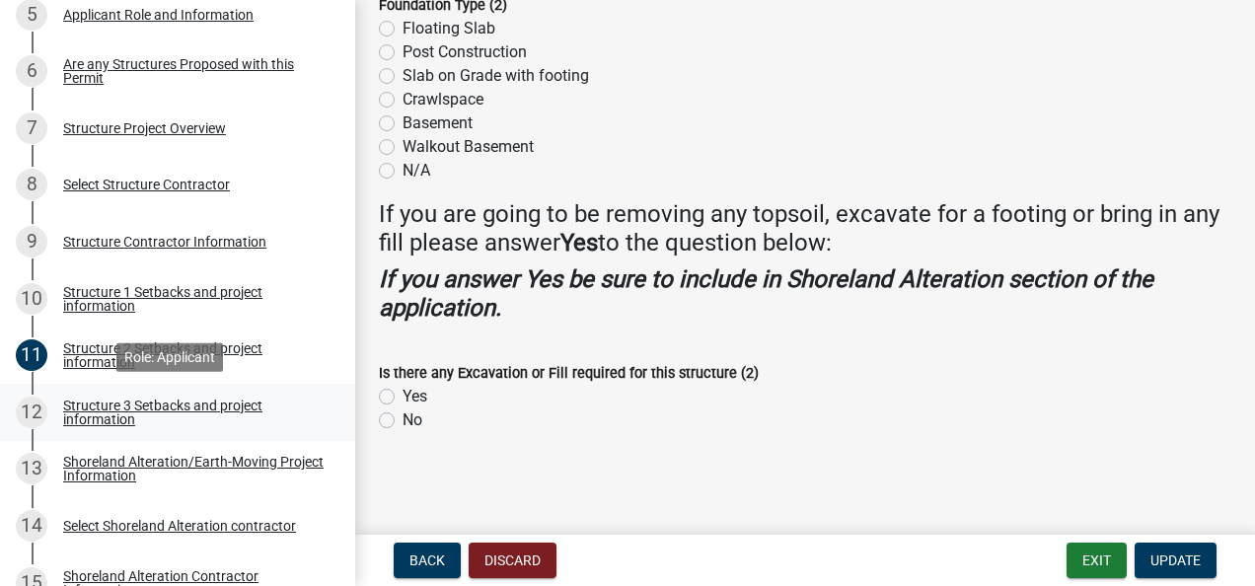
click at [99, 406] on div "Structure 3 Setbacks and project information" at bounding box center [193, 413] width 261 height 28
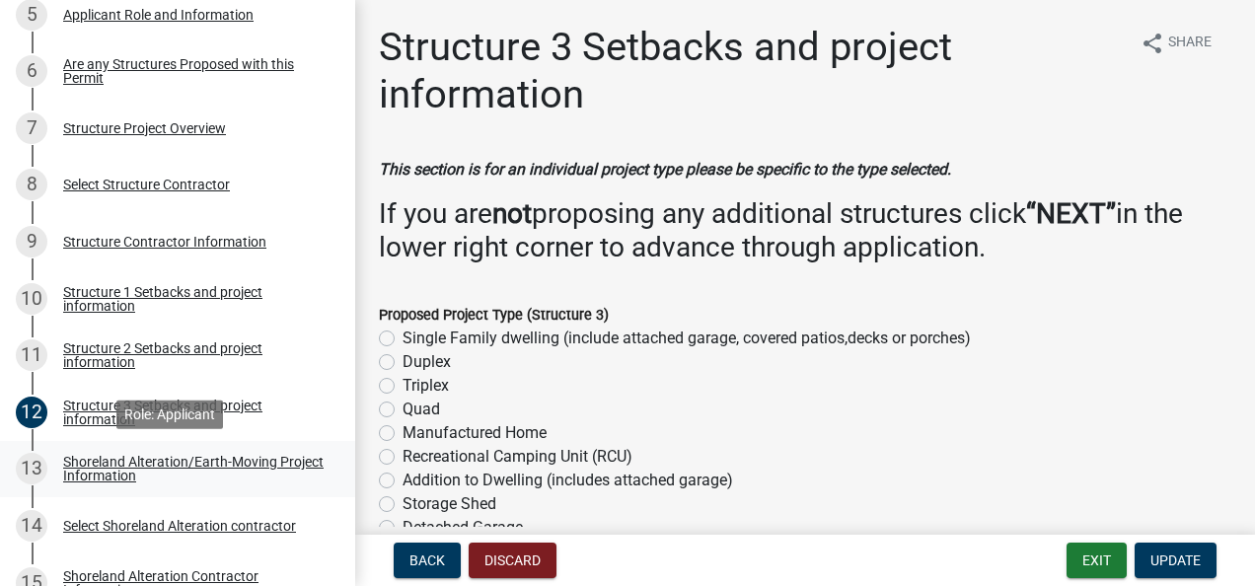
click at [79, 463] on div "Shoreland Alteration/Earth-Moving Project Information" at bounding box center [193, 469] width 261 height 28
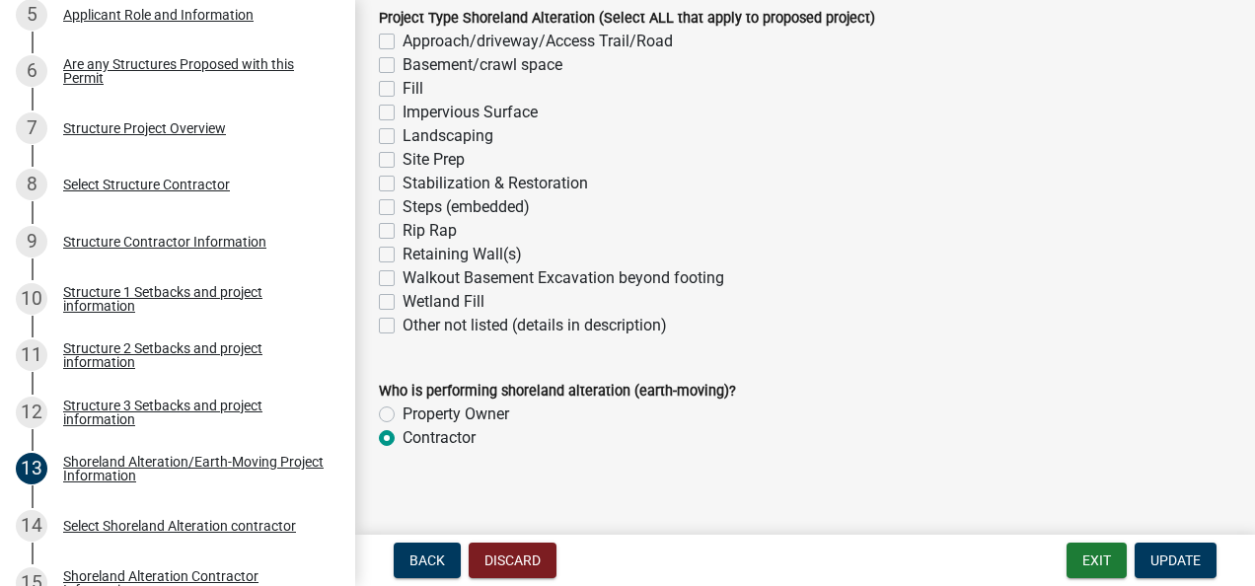
scroll to position [541, 0]
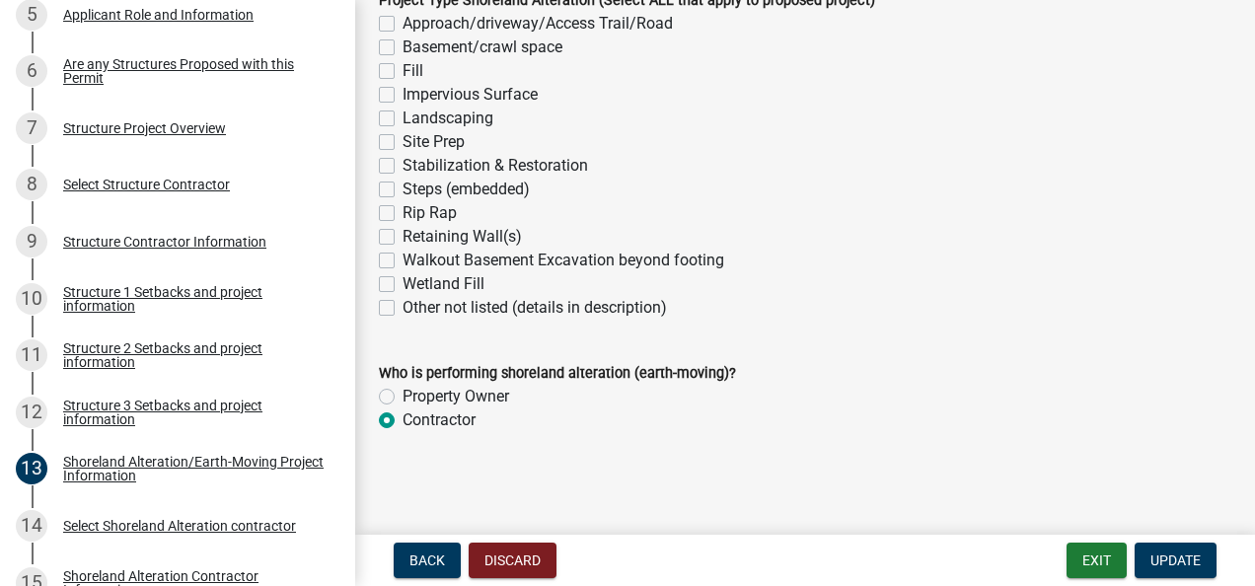
click at [403, 421] on label "Contractor" at bounding box center [439, 421] width 73 height 24
click at [403, 421] on input "Contractor" at bounding box center [409, 415] width 13 height 13
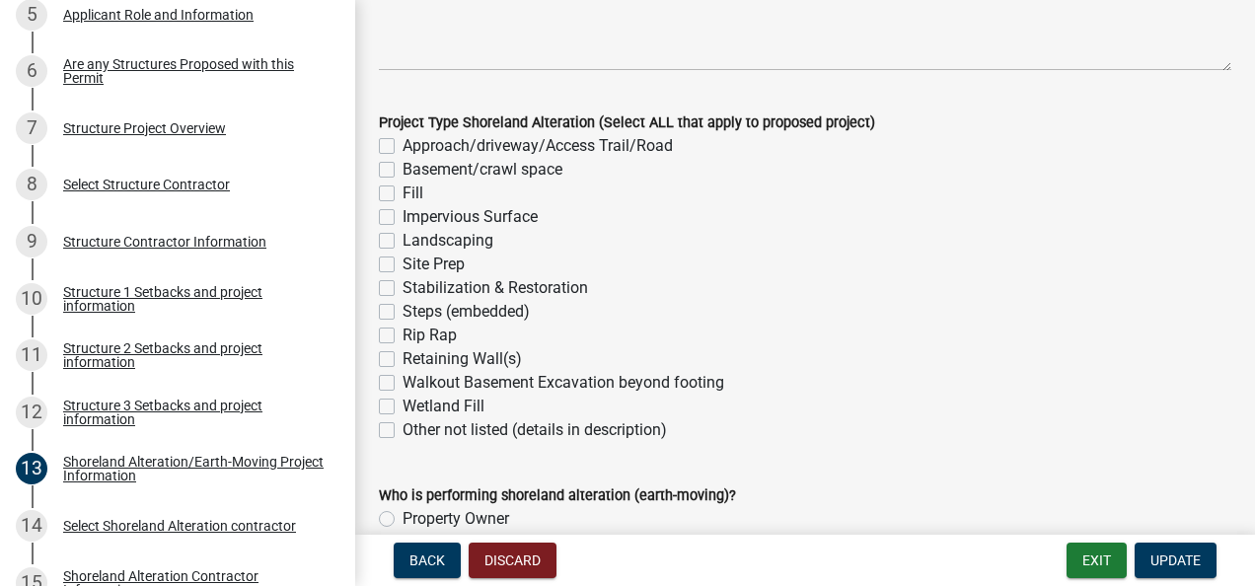
scroll to position [442, 0]
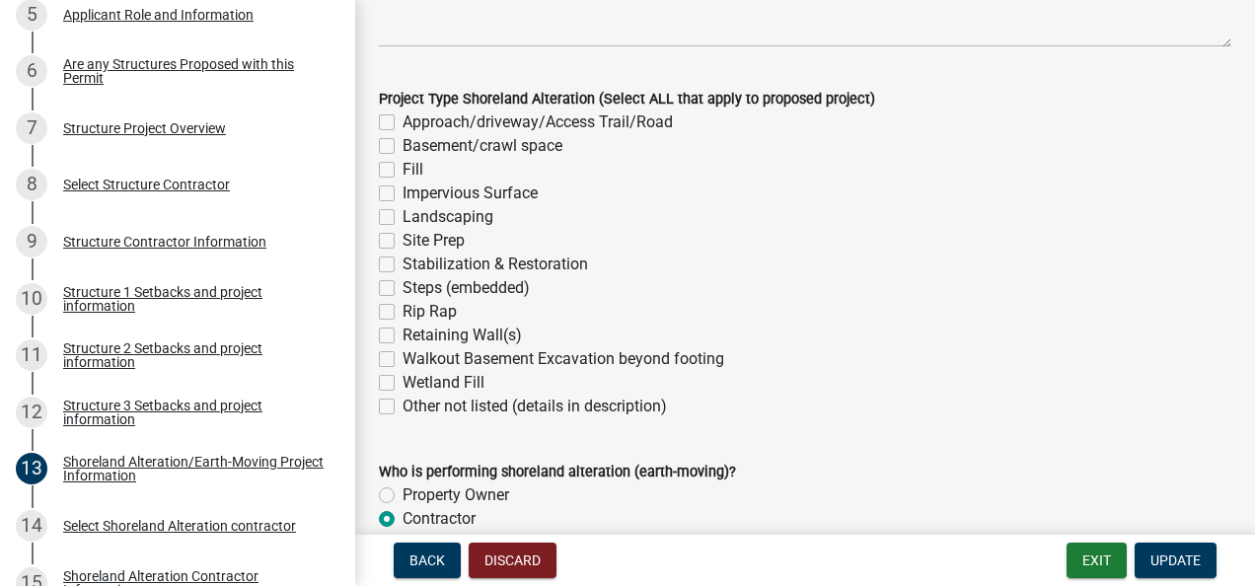
click at [403, 144] on label "Basement/crawl space" at bounding box center [483, 146] width 160 height 24
click at [403, 144] on input "Basement/crawl space" at bounding box center [409, 140] width 13 height 13
checkbox input "true"
checkbox input "false"
checkbox input "true"
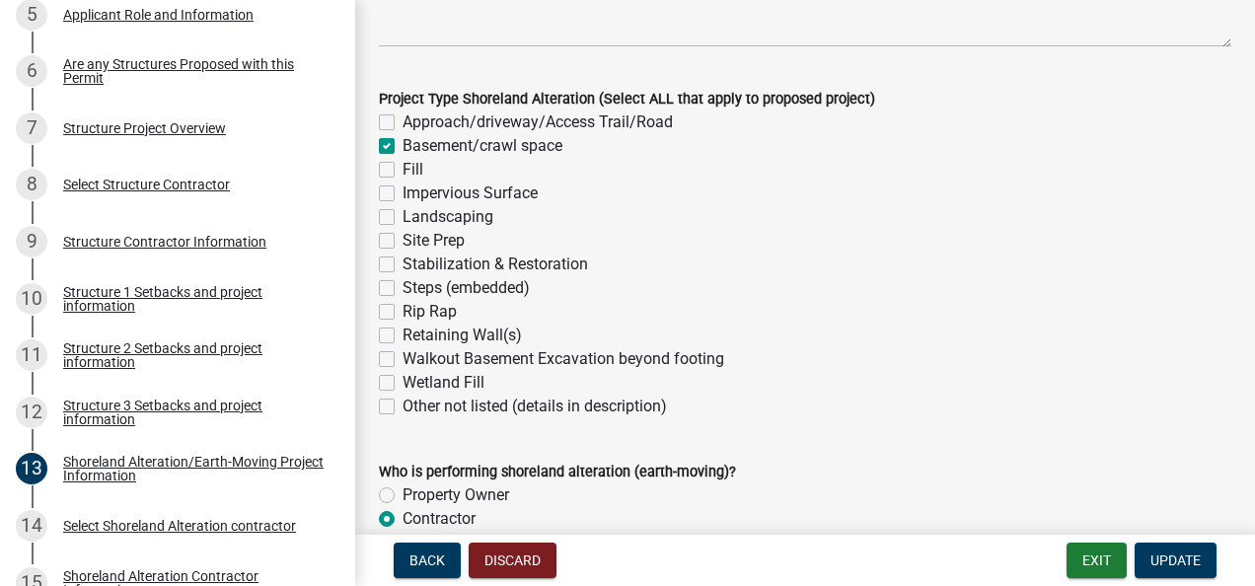
checkbox input "false"
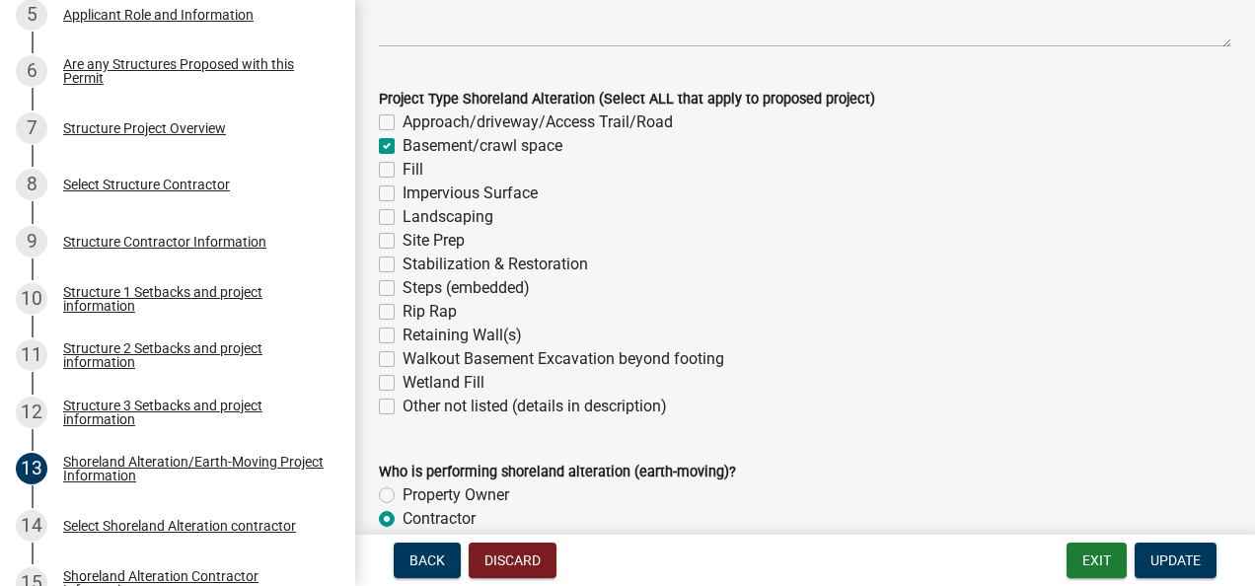
checkbox input "false"
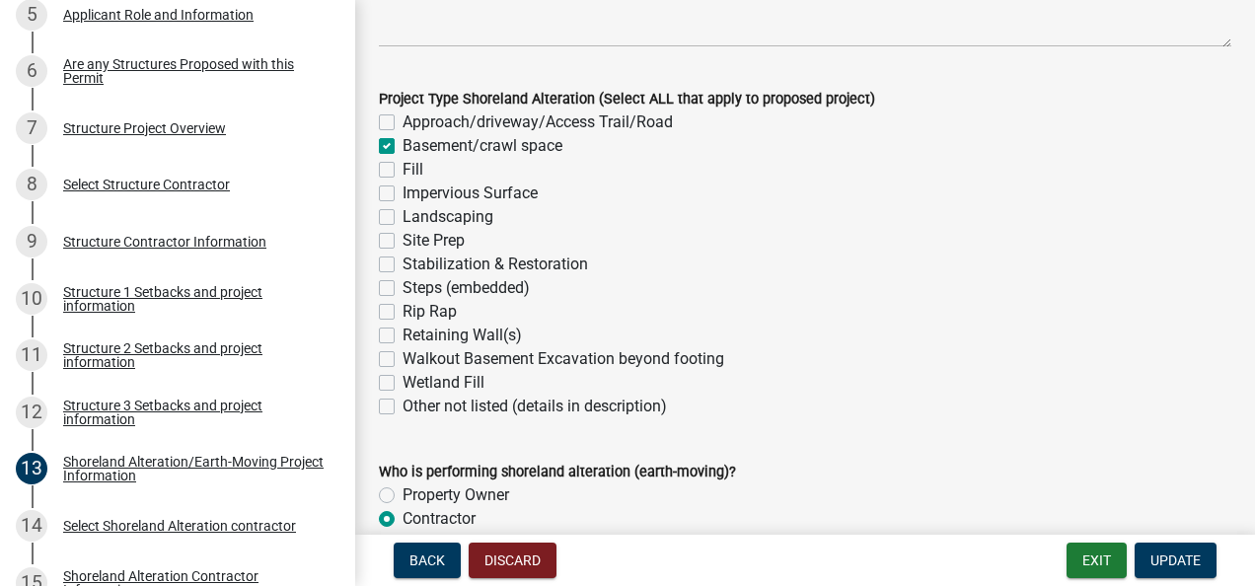
checkbox input "false"
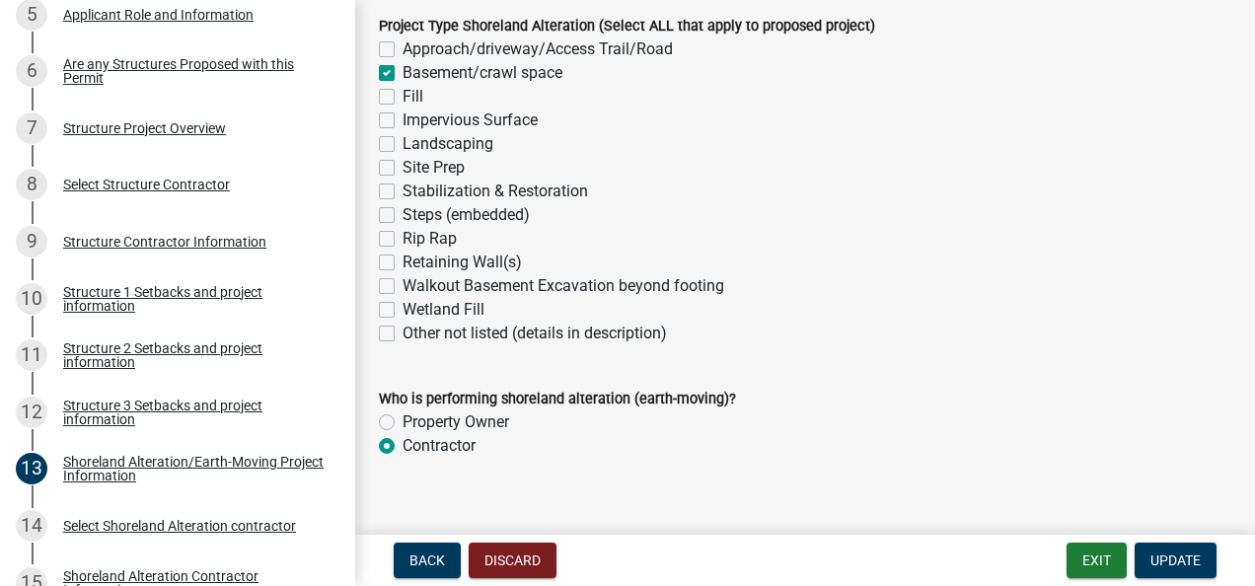
scroll to position [541, 0]
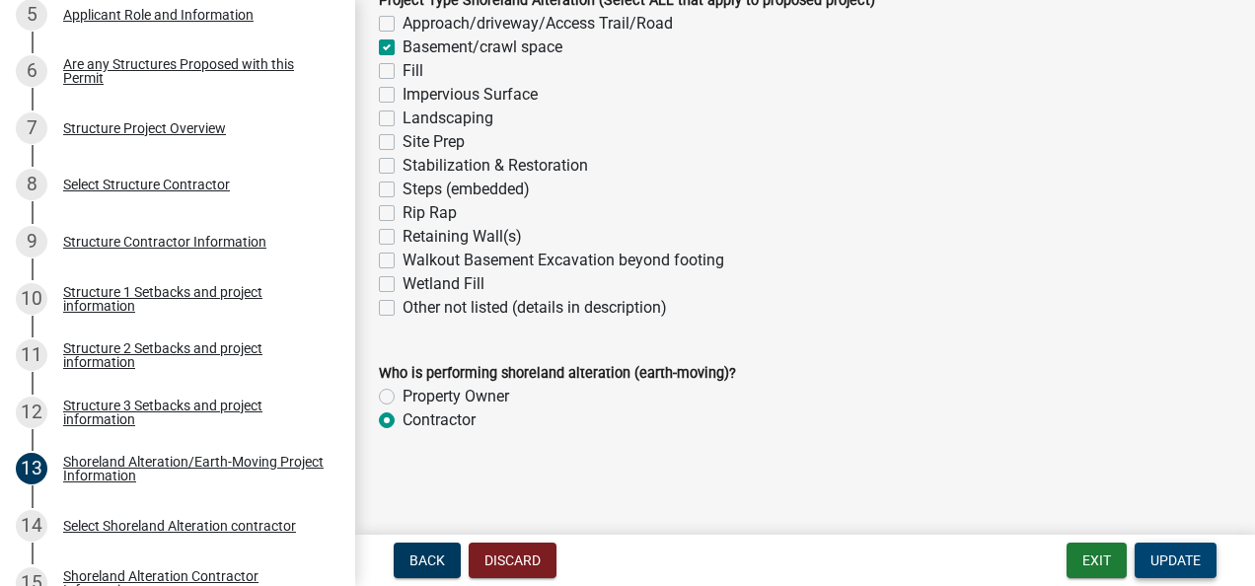
click at [1168, 554] on span "Update" at bounding box center [1176, 561] width 50 height 16
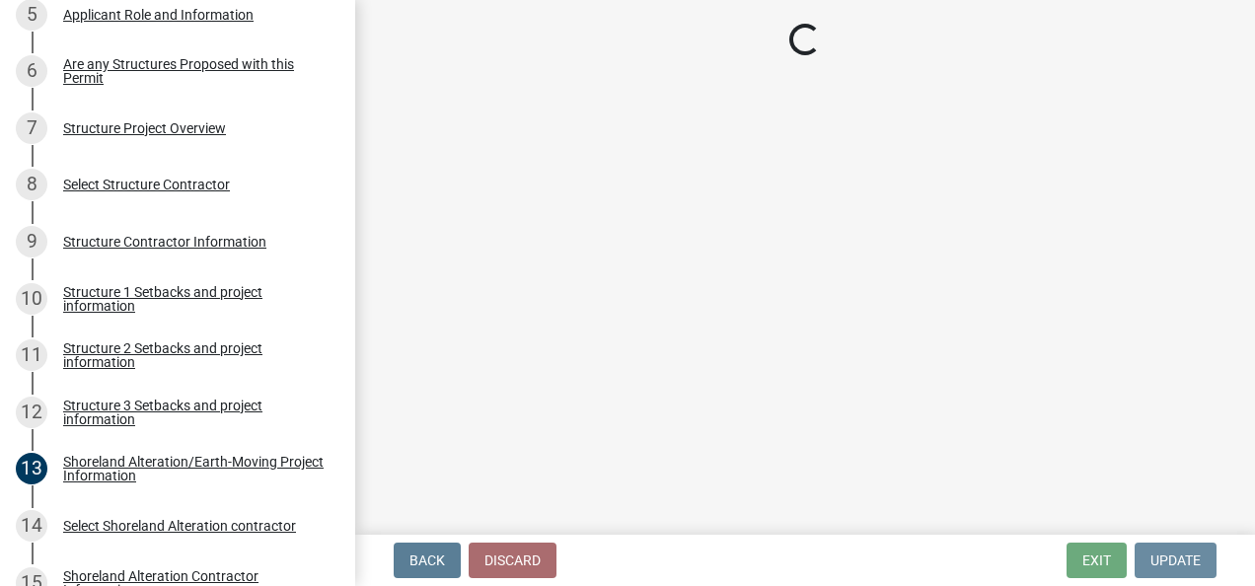
scroll to position [0, 0]
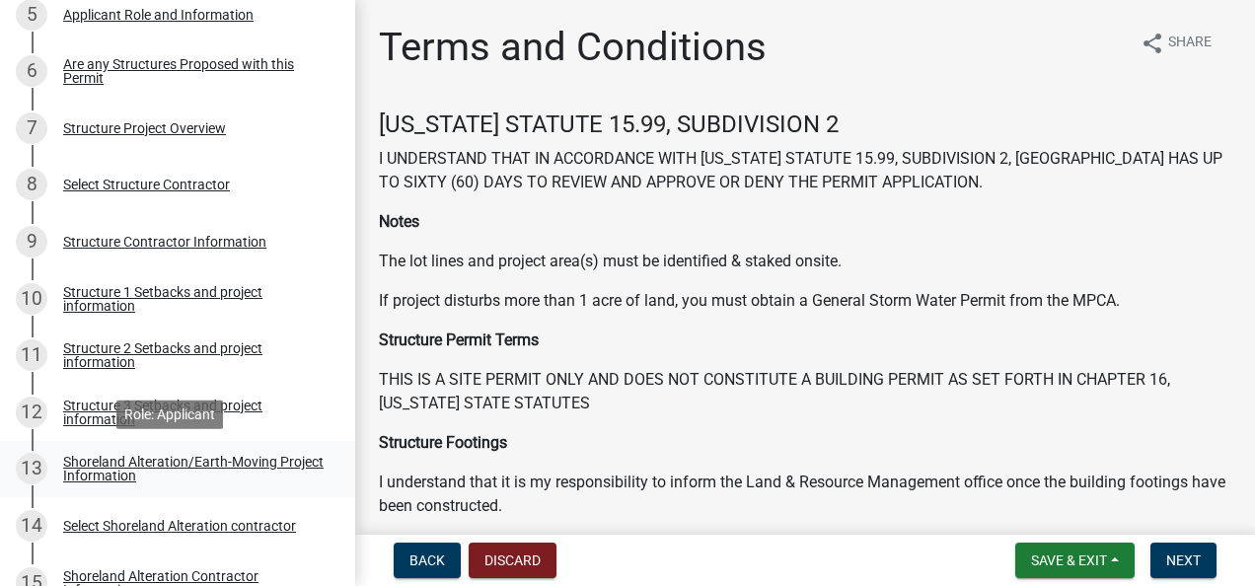
click at [95, 468] on div "Shoreland Alteration/Earth-Moving Project Information" at bounding box center [193, 469] width 261 height 28
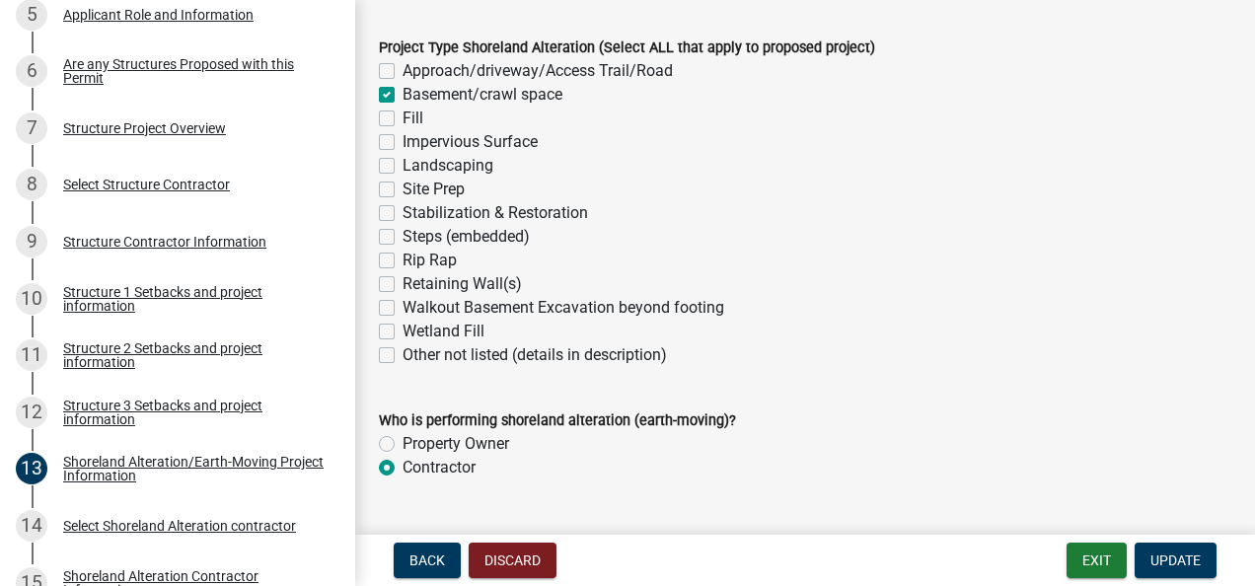
scroll to position [541, 0]
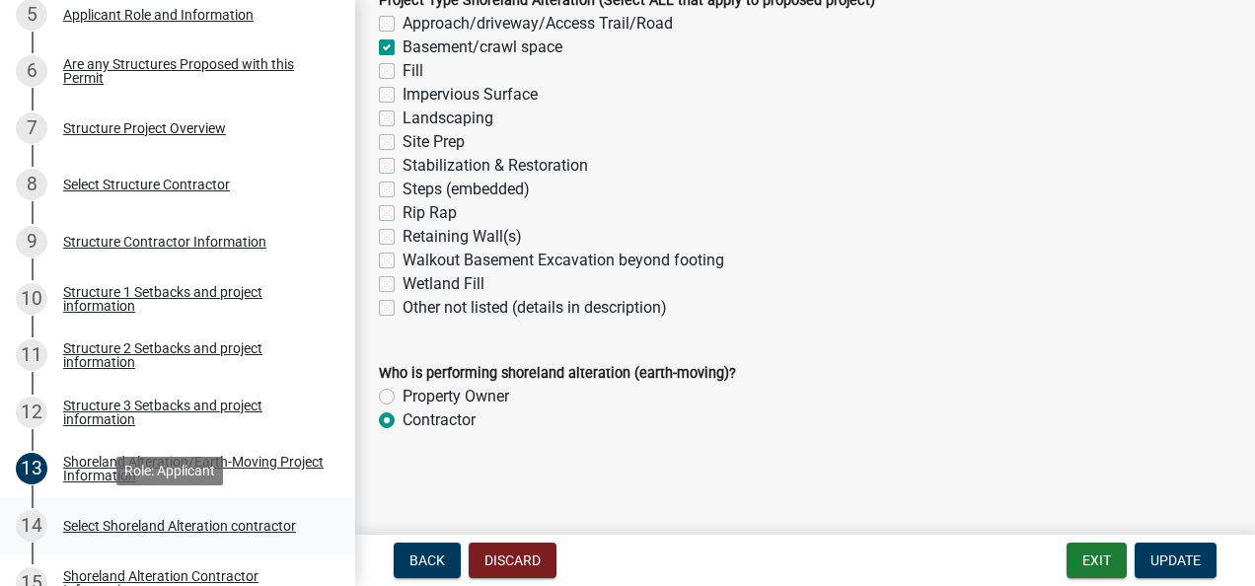
click at [154, 525] on div "Select Shoreland Alteration contractor" at bounding box center [179, 526] width 233 height 14
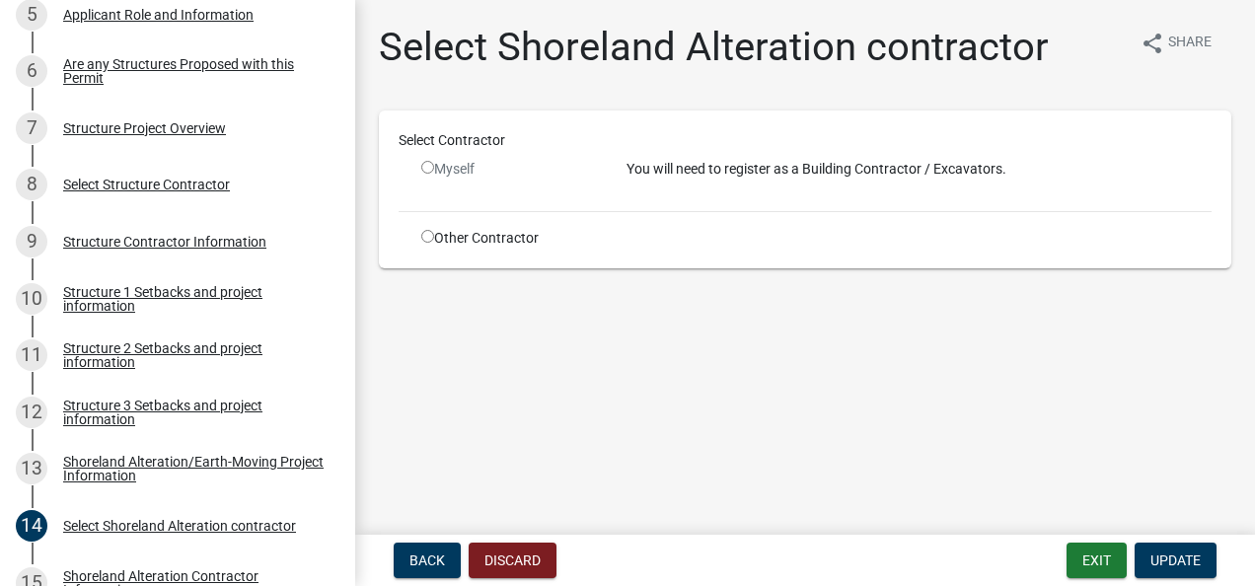
click at [428, 240] on input "radio" at bounding box center [427, 236] width 13 height 13
radio input "true"
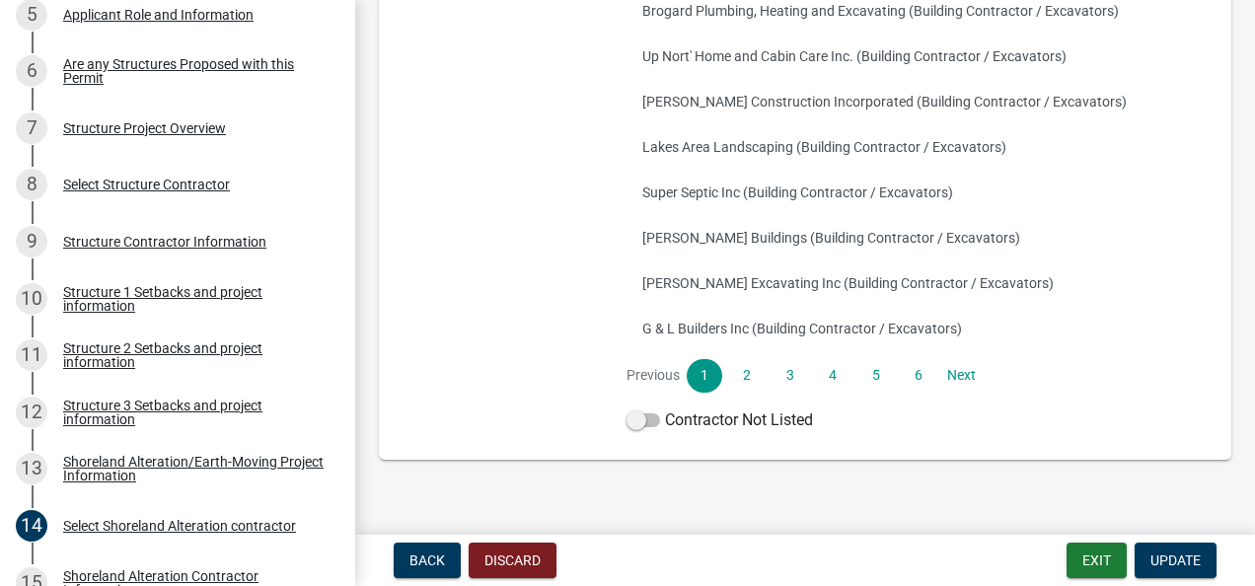
scroll to position [473, 0]
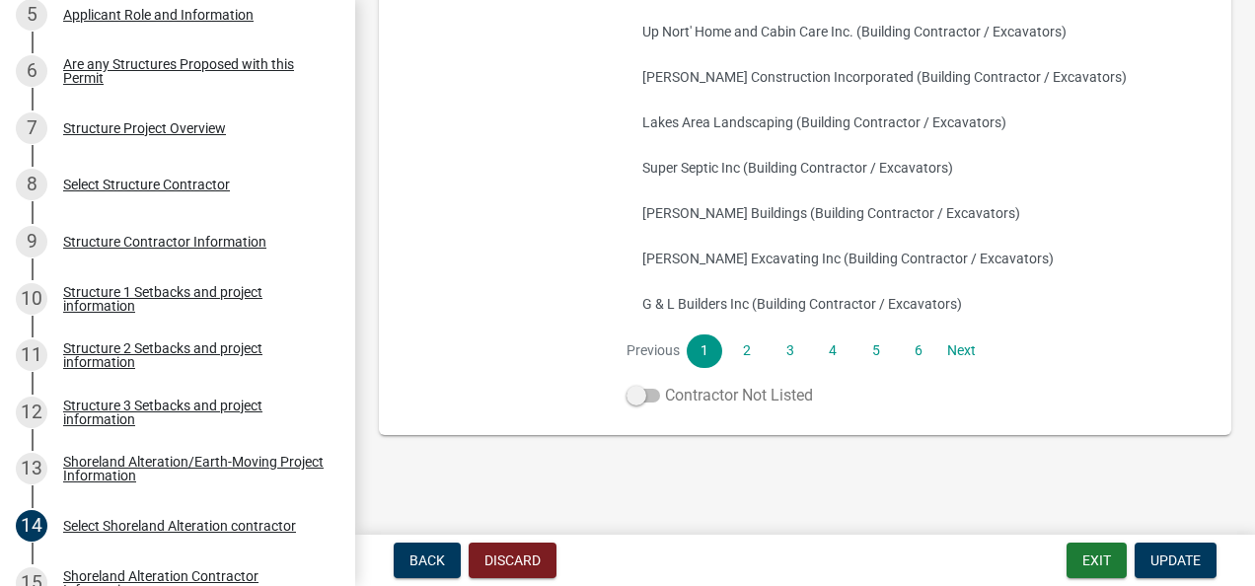
click at [649, 392] on span at bounding box center [644, 396] width 34 height 14
click at [665, 384] on input "Contractor Not Listed" at bounding box center [665, 384] width 0 height 0
click at [1174, 553] on span "Update" at bounding box center [1176, 561] width 50 height 16
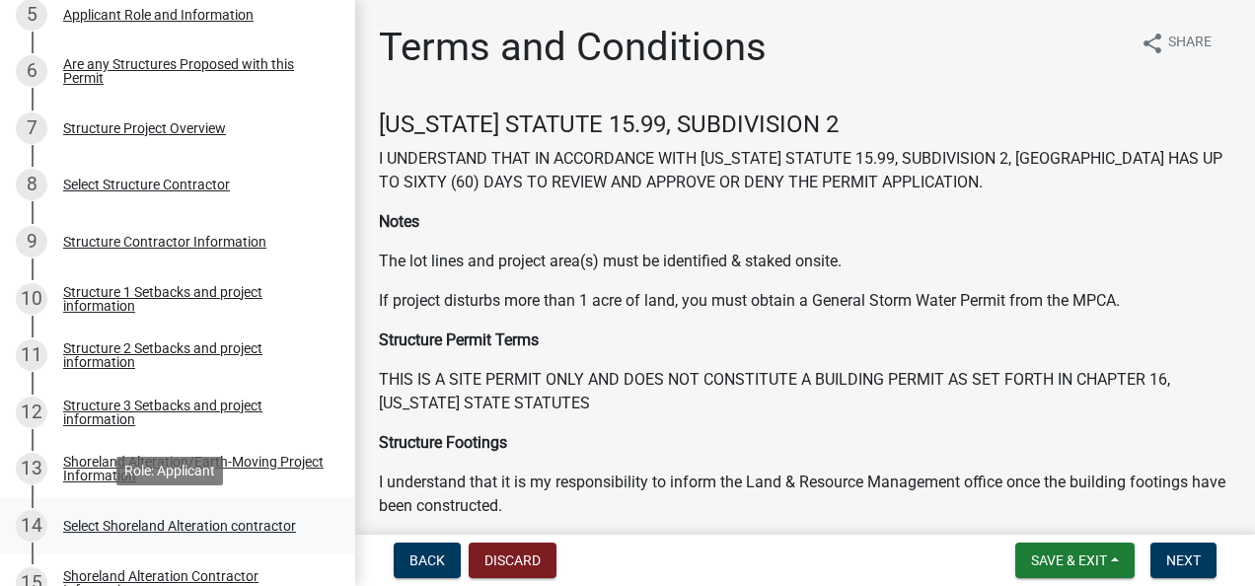
click at [85, 521] on div "Select Shoreland Alteration contractor" at bounding box center [179, 526] width 233 height 14
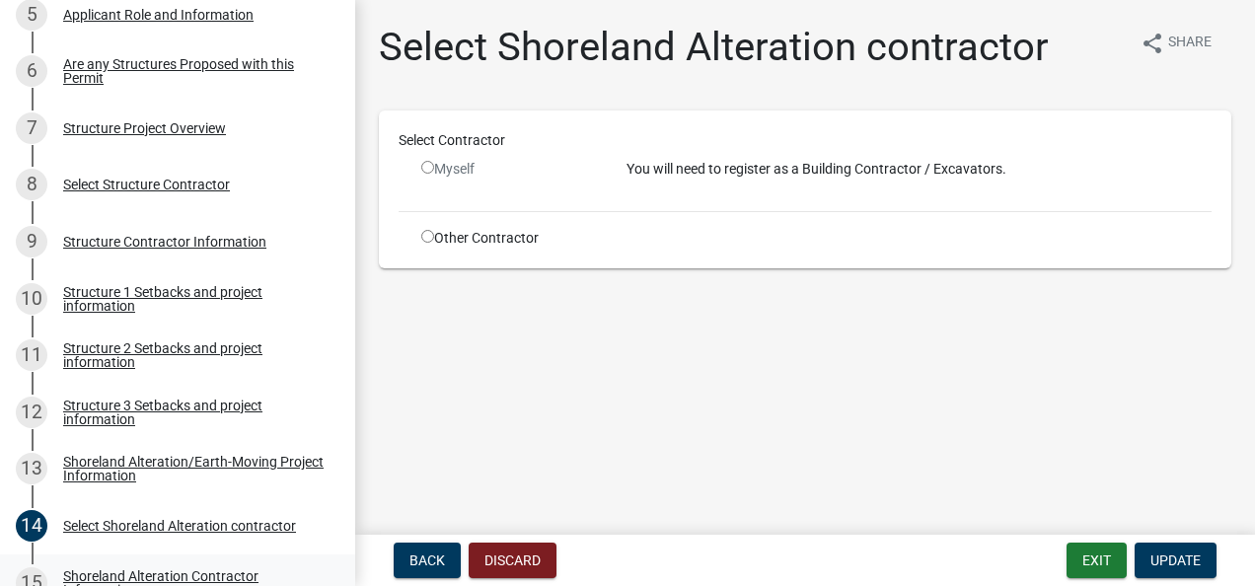
click at [142, 570] on div "Shoreland Alteration Contractor Information" at bounding box center [193, 583] width 261 height 28
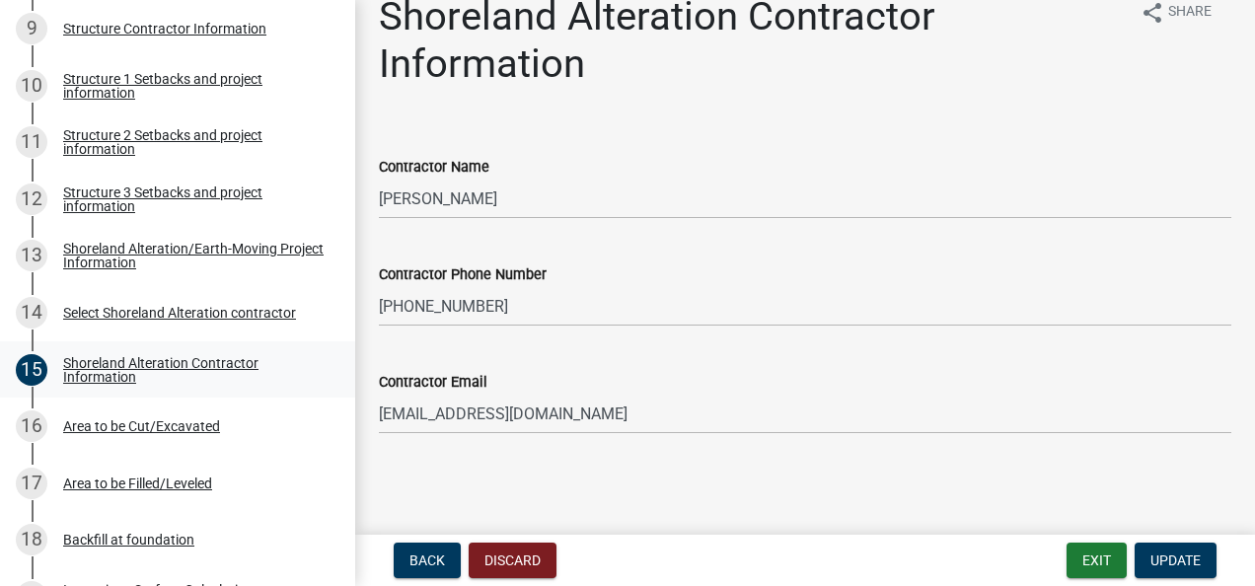
scroll to position [829, 0]
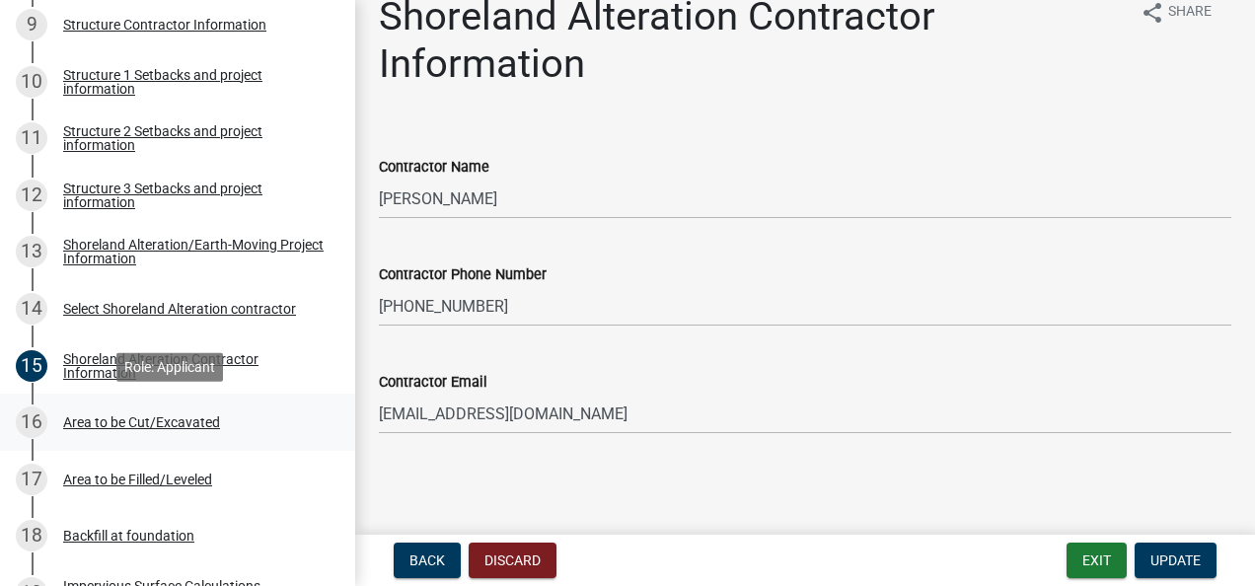
click at [95, 418] on div "Area to be Cut/Excavated" at bounding box center [141, 423] width 157 height 14
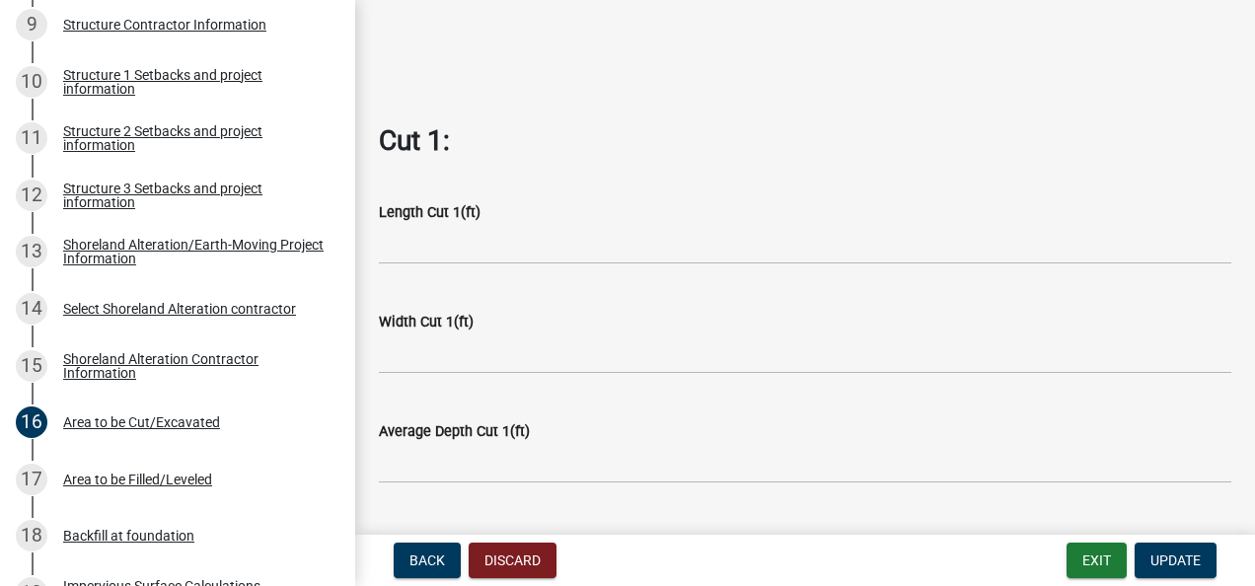
scroll to position [790, 0]
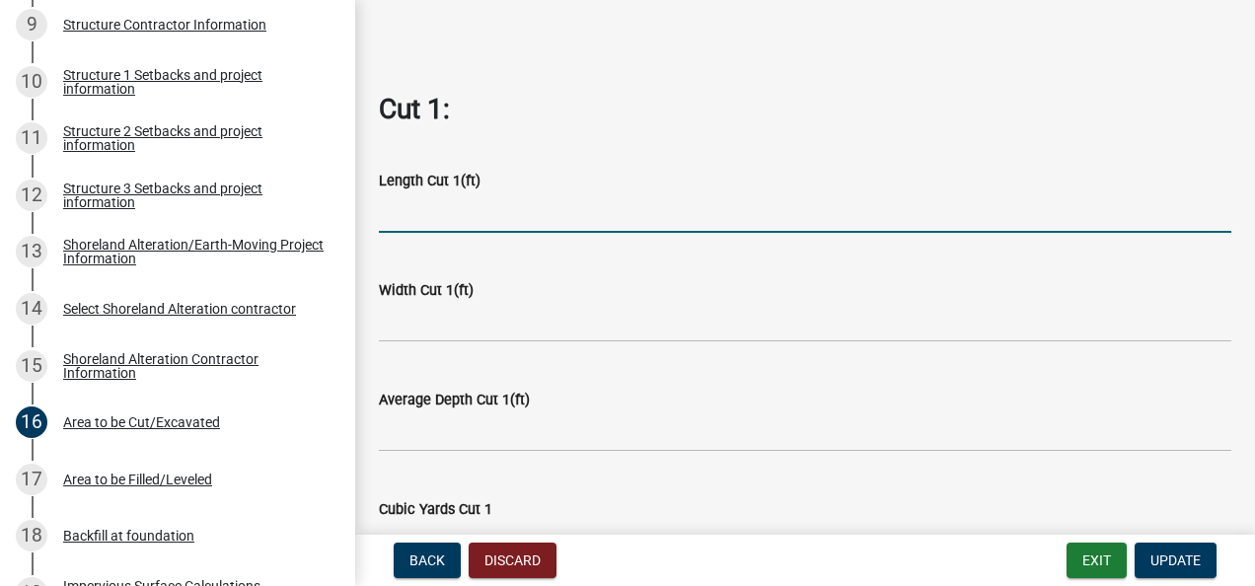
click at [424, 210] on input "text" at bounding box center [805, 212] width 853 height 40
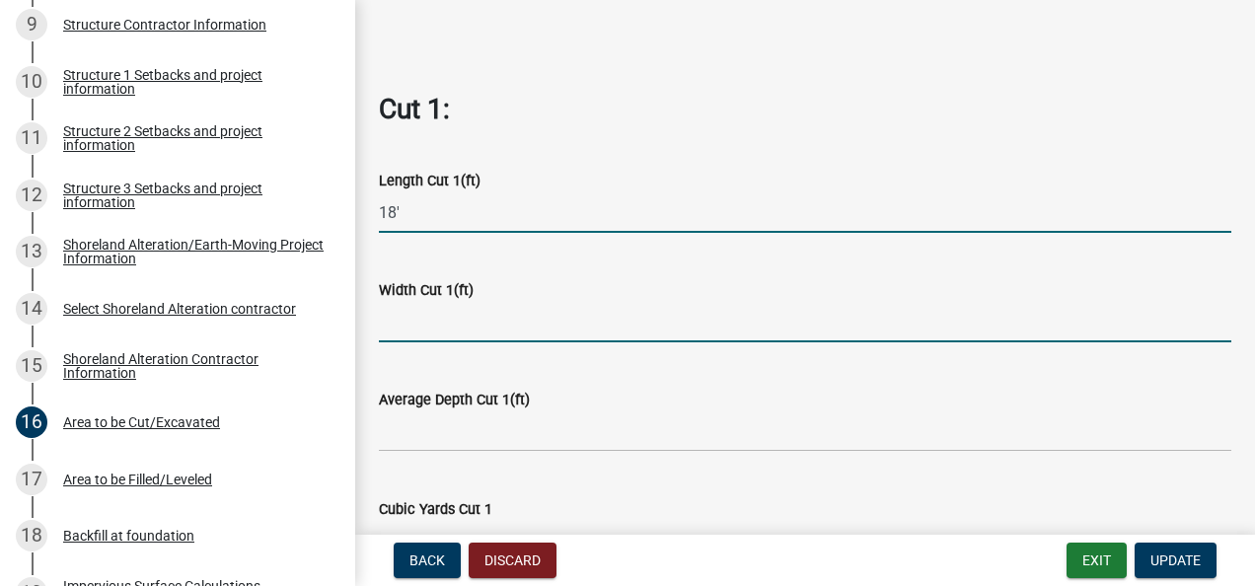
type input "18"
click at [405, 312] on input "text" at bounding box center [805, 322] width 853 height 40
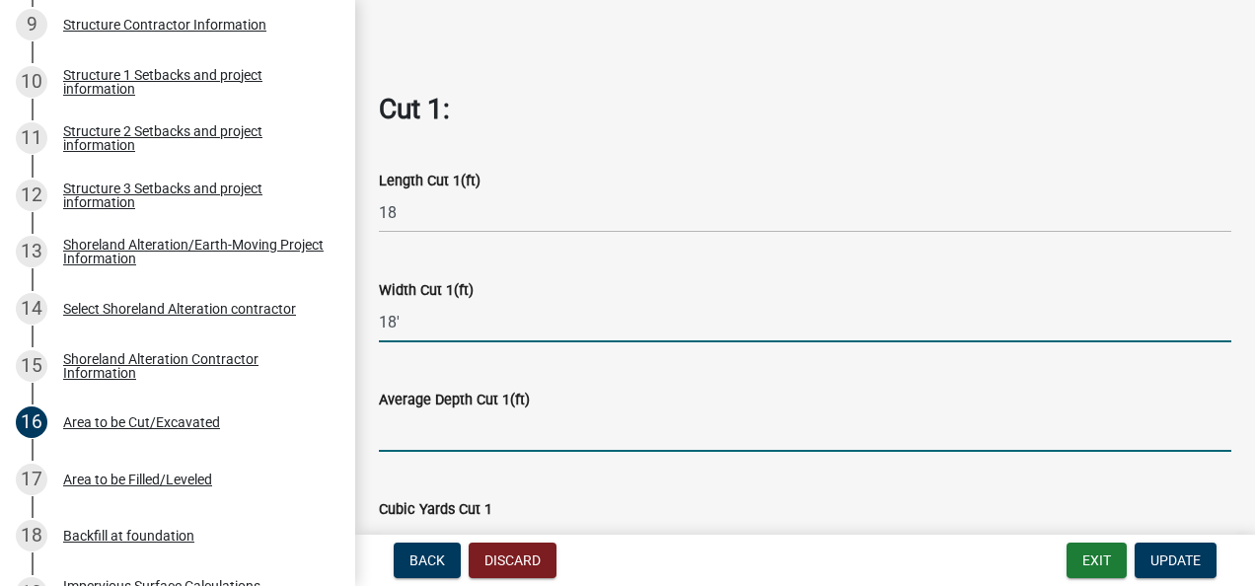
type input "18"
click at [387, 433] on input "text" at bounding box center [805, 432] width 853 height 40
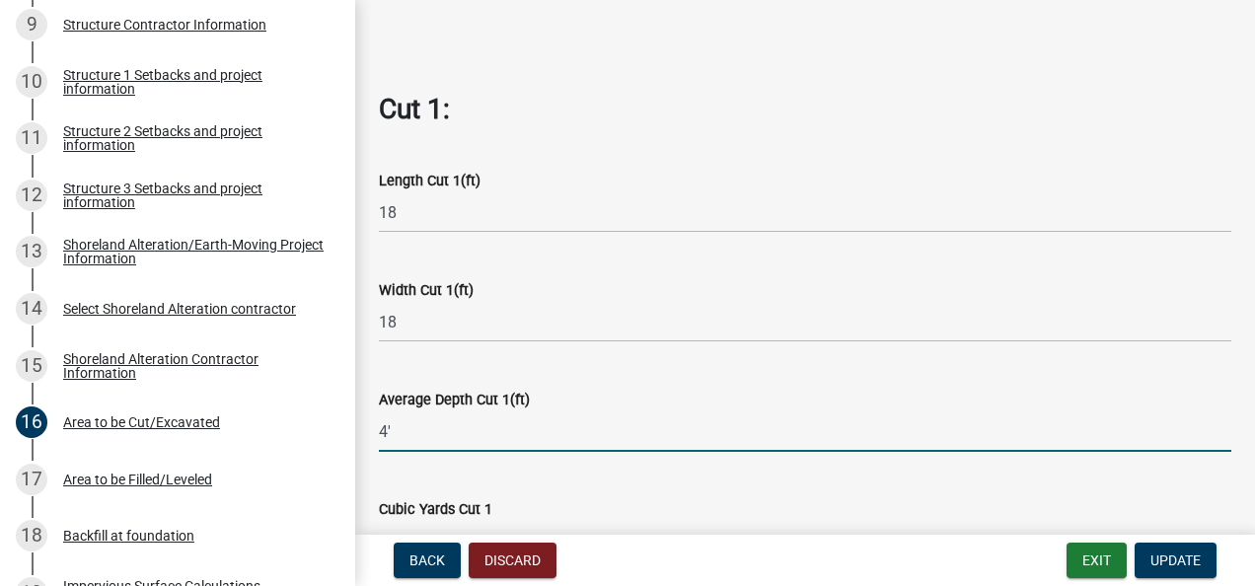
scroll to position [888, 0]
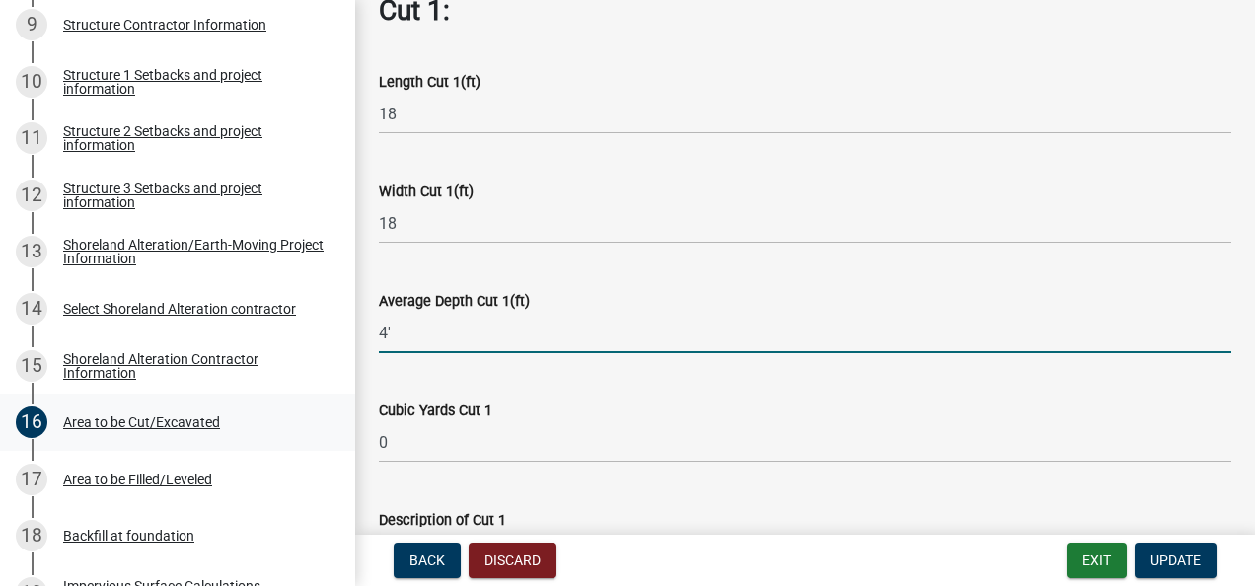
type input "4"
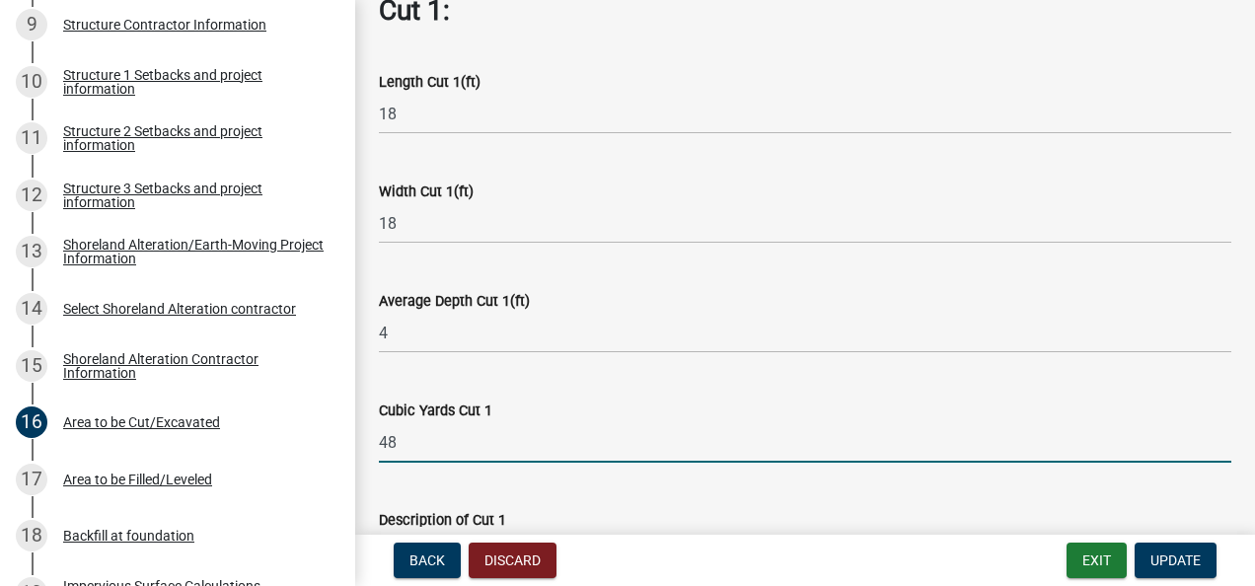
drag, startPoint x: 413, startPoint y: 440, endPoint x: 378, endPoint y: 442, distance: 34.6
click at [378, 442] on div "Cubic Yards Cut 1 48" at bounding box center [805, 417] width 882 height 92
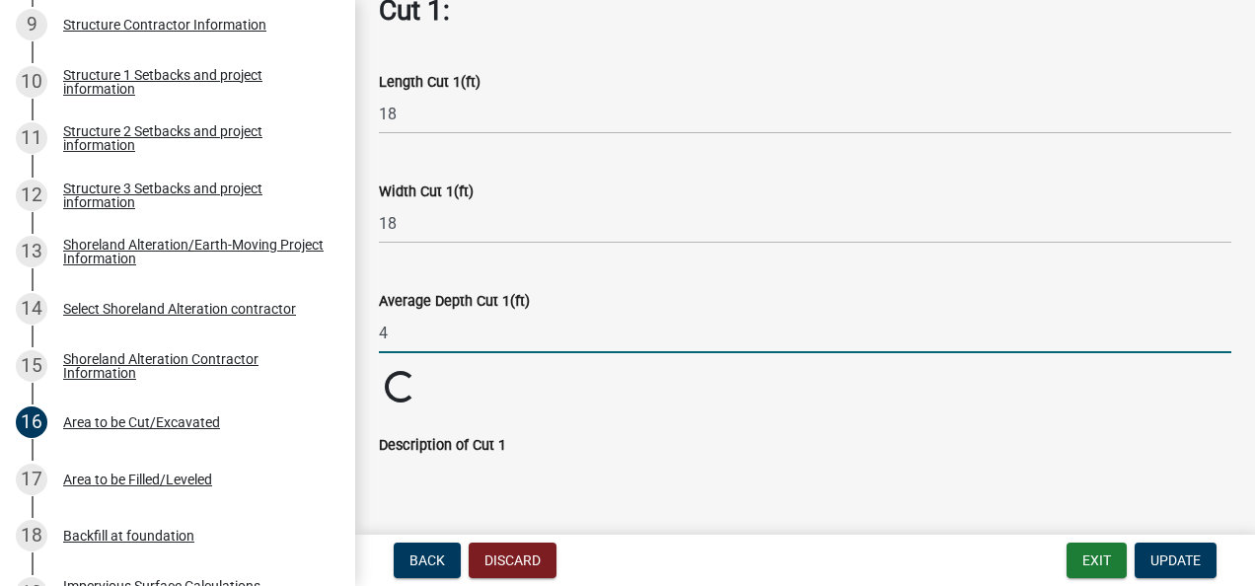
drag, startPoint x: 393, startPoint y: 330, endPoint x: 369, endPoint y: 353, distance: 33.5
click at [369, 353] on div "Area to be Cut/Excavated If this area does not pertain to your selected project…" at bounding box center [805, 522] width 882 height 2774
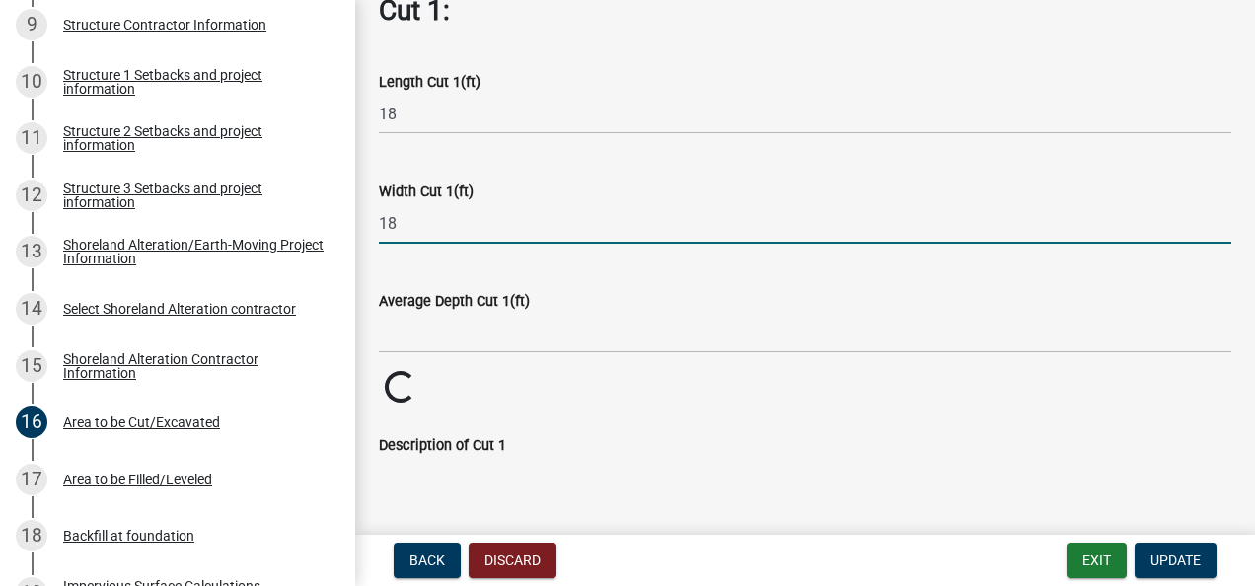
drag, startPoint x: 412, startPoint y: 213, endPoint x: 376, endPoint y: 217, distance: 35.8
click at [374, 217] on div "Width Cut 1(ft) 18" at bounding box center [805, 198] width 882 height 92
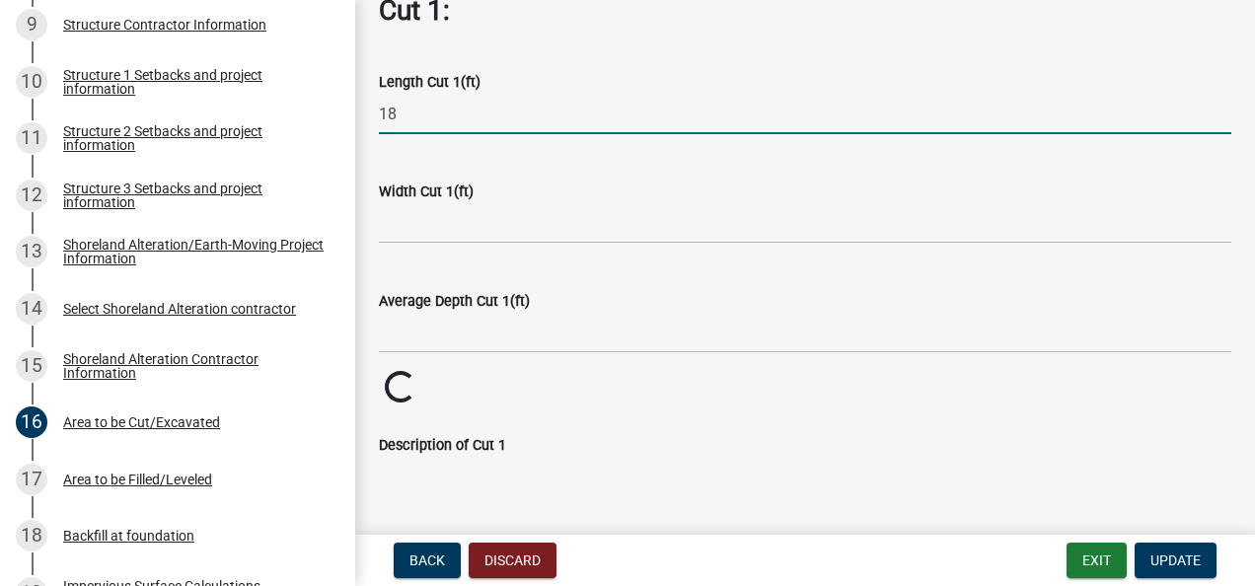
drag, startPoint x: 416, startPoint y: 118, endPoint x: 410, endPoint y: 108, distance: 12.4
click at [411, 108] on input "18" at bounding box center [805, 114] width 853 height 40
drag, startPoint x: 410, startPoint y: 108, endPoint x: 367, endPoint y: 108, distance: 42.4
click at [367, 108] on div "Length Cut 1(ft)" at bounding box center [805, 88] width 882 height 92
click at [374, 111] on div "Length Cut 1(ft)" at bounding box center [805, 88] width 882 height 92
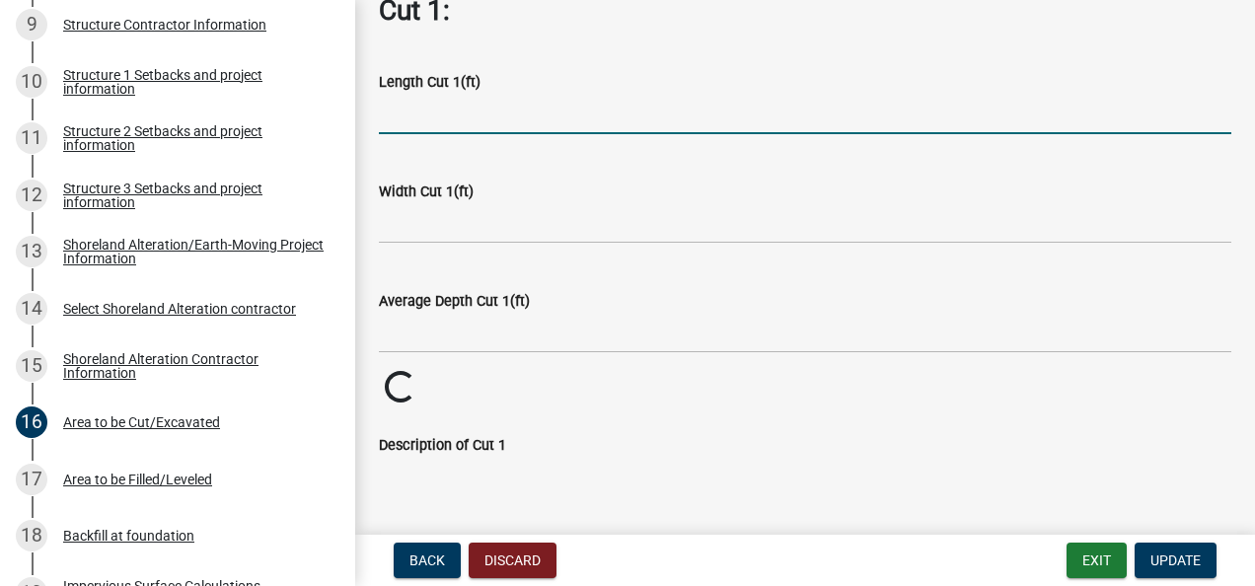
click at [425, 103] on input "text" at bounding box center [805, 114] width 853 height 40
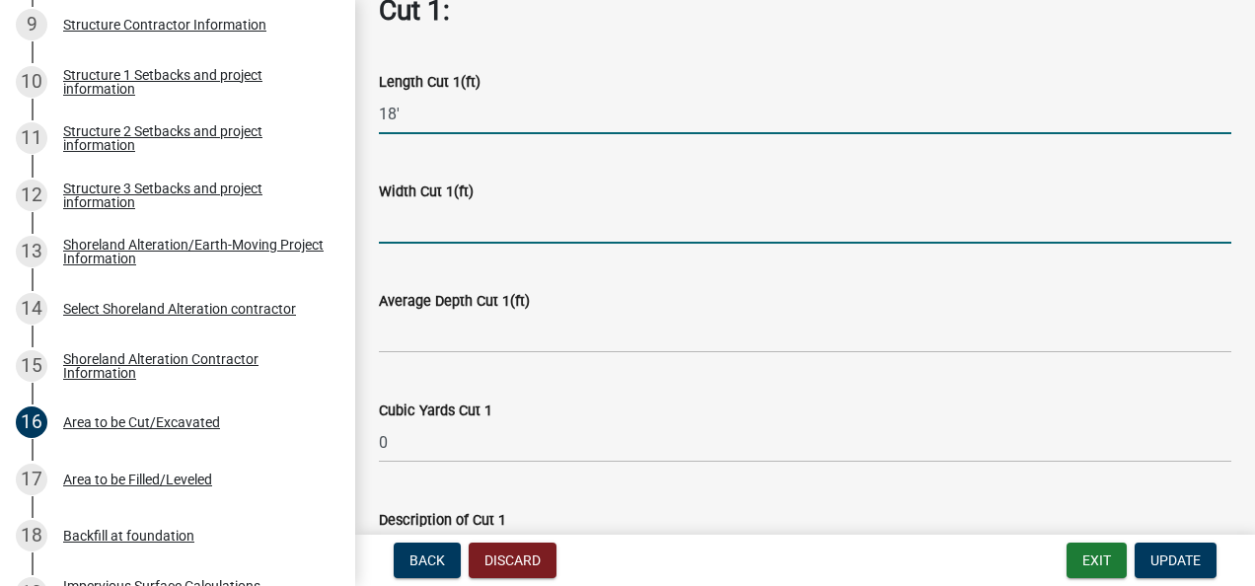
type input "18"
click at [389, 221] on input "text" at bounding box center [805, 223] width 853 height 40
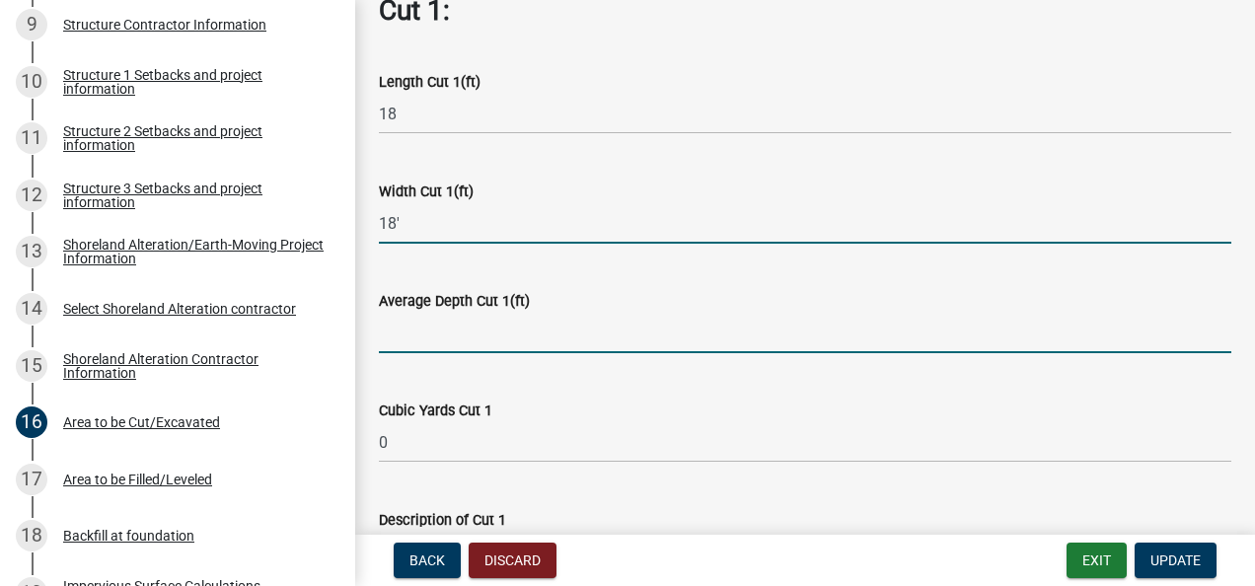
type input "18"
click at [399, 333] on input "text" at bounding box center [805, 333] width 853 height 40
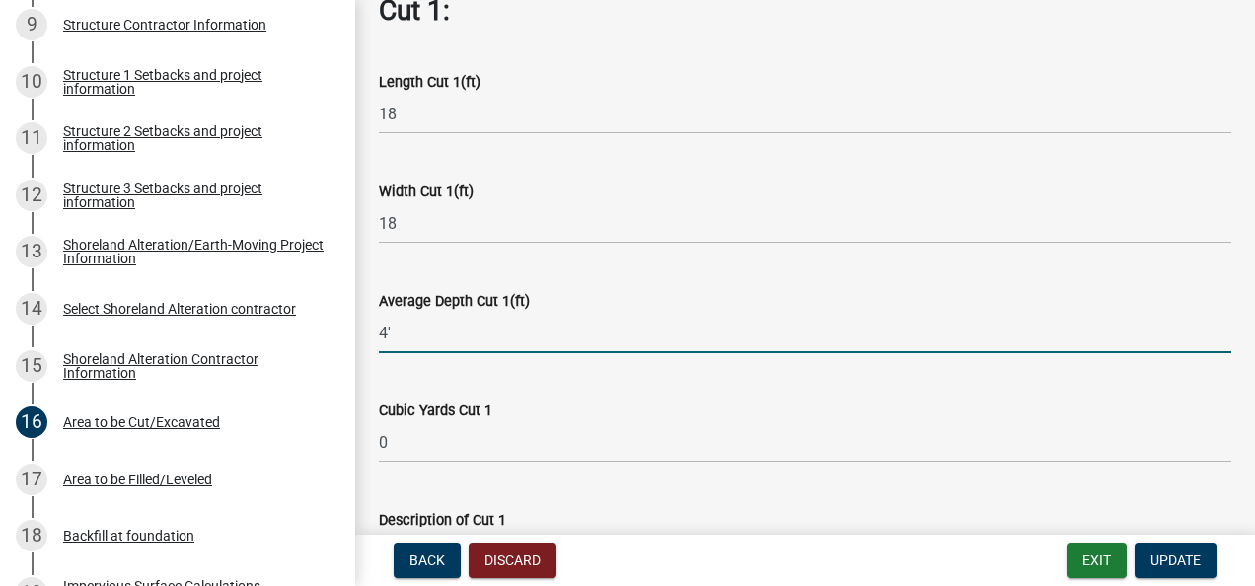
click at [441, 326] on input "4'" at bounding box center [805, 333] width 853 height 40
type input "4"
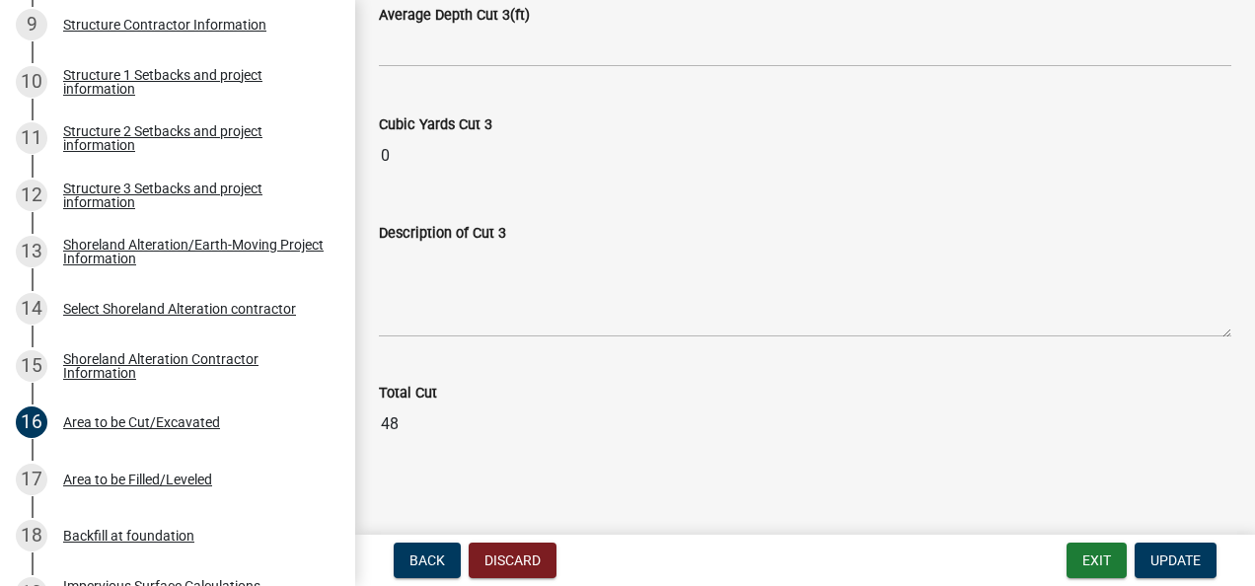
scroll to position [2467, 0]
click at [1178, 556] on span "Update" at bounding box center [1176, 561] width 50 height 16
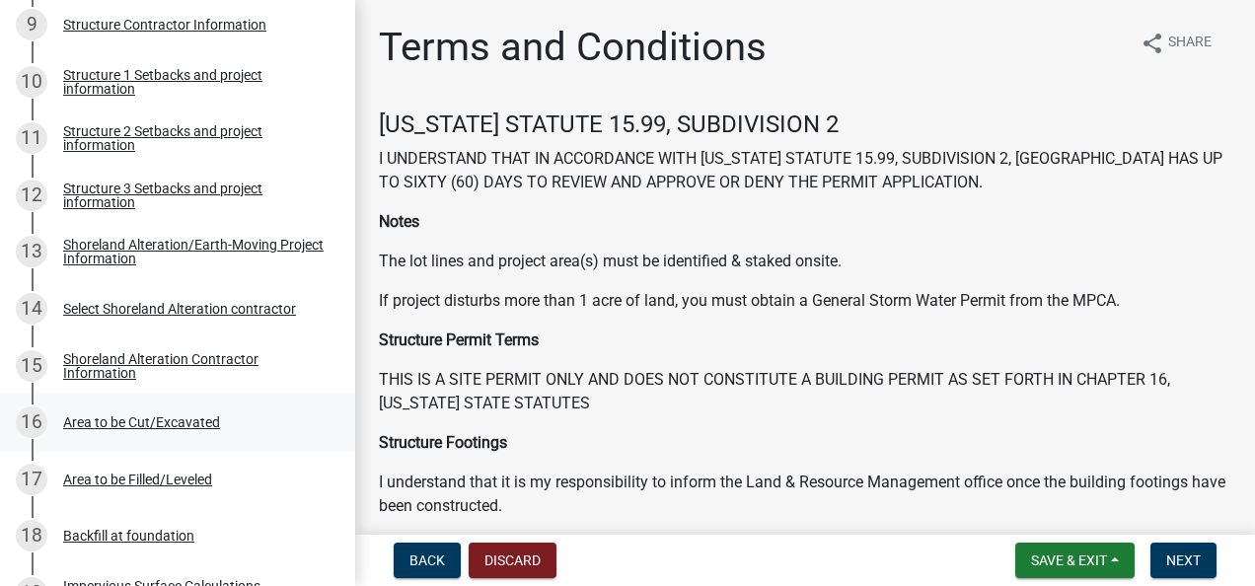
click at [85, 419] on div "Area to be Cut/Excavated" at bounding box center [141, 423] width 157 height 14
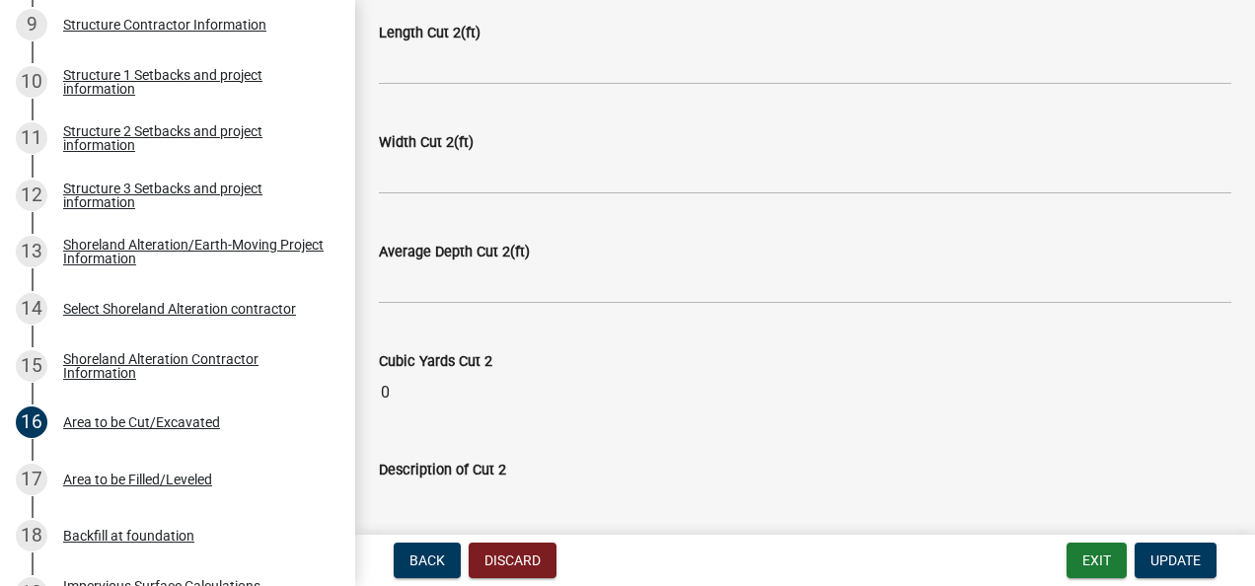
scroll to position [1875, 0]
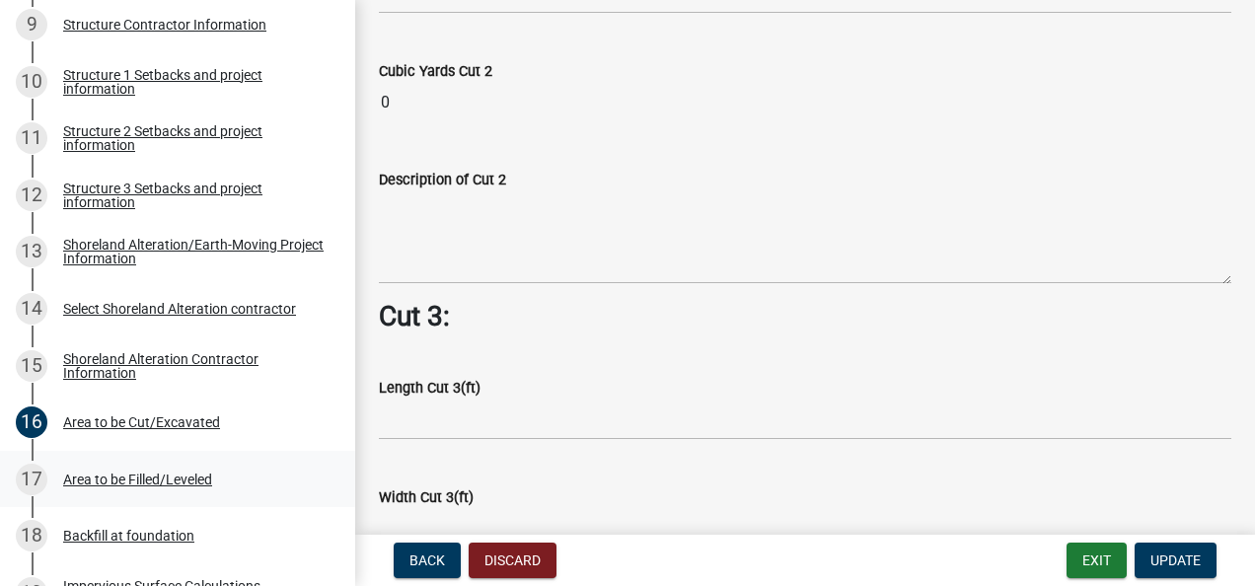
click at [78, 477] on div "Area to be Filled/Leveled" at bounding box center [137, 480] width 149 height 14
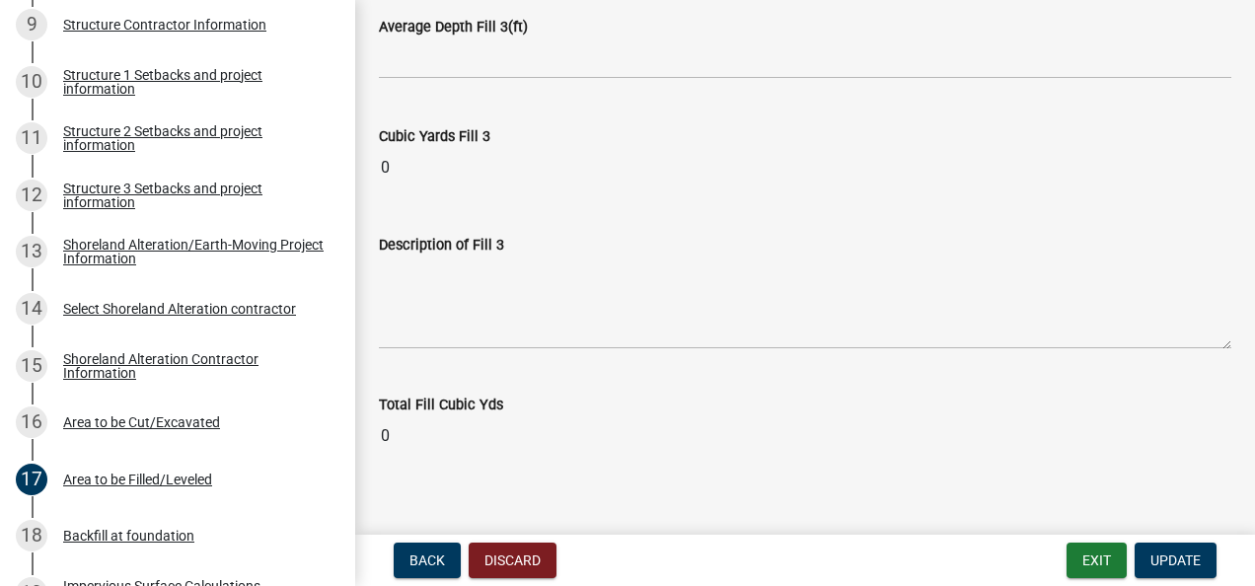
scroll to position [1736, 0]
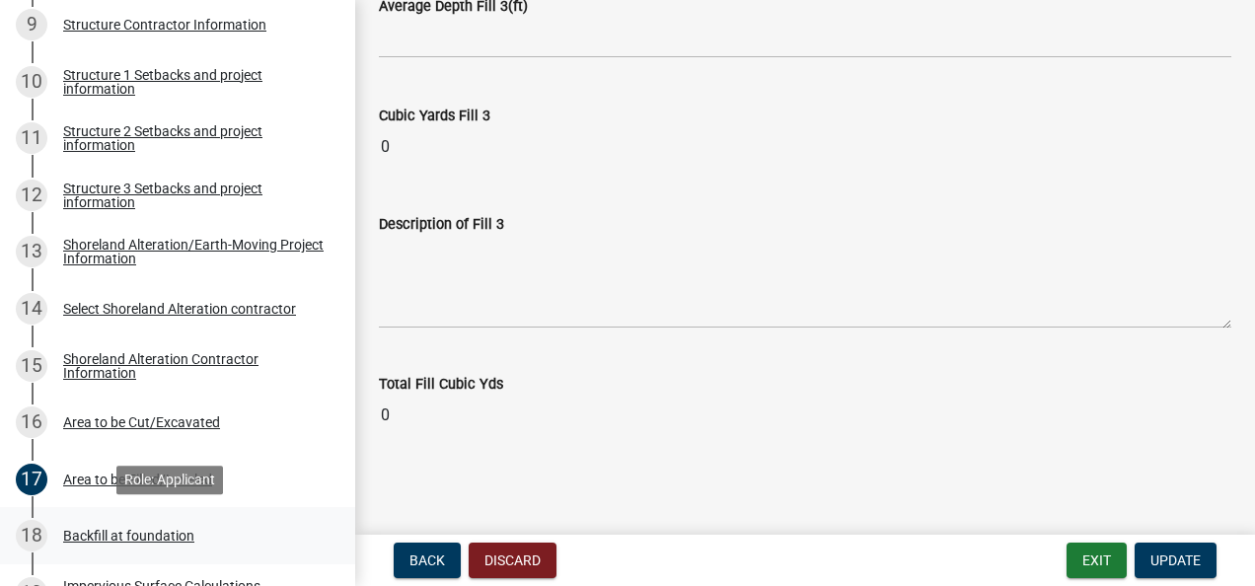
click at [88, 531] on div "Backfill at foundation" at bounding box center [128, 536] width 131 height 14
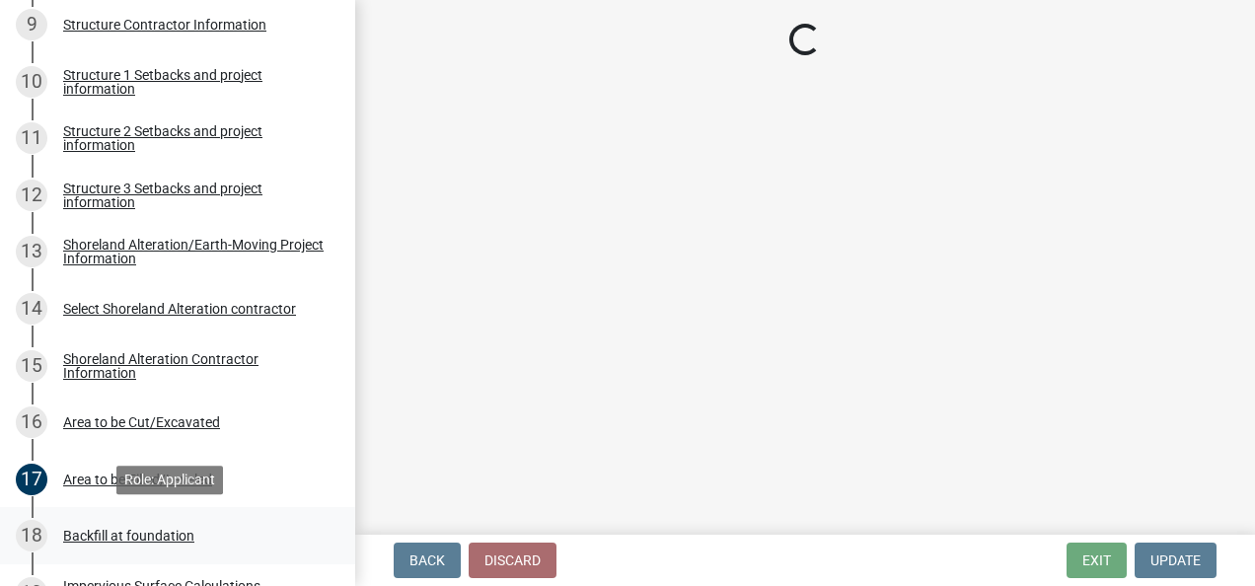
scroll to position [0, 0]
click at [88, 531] on div "Backfill at foundation" at bounding box center [128, 536] width 131 height 14
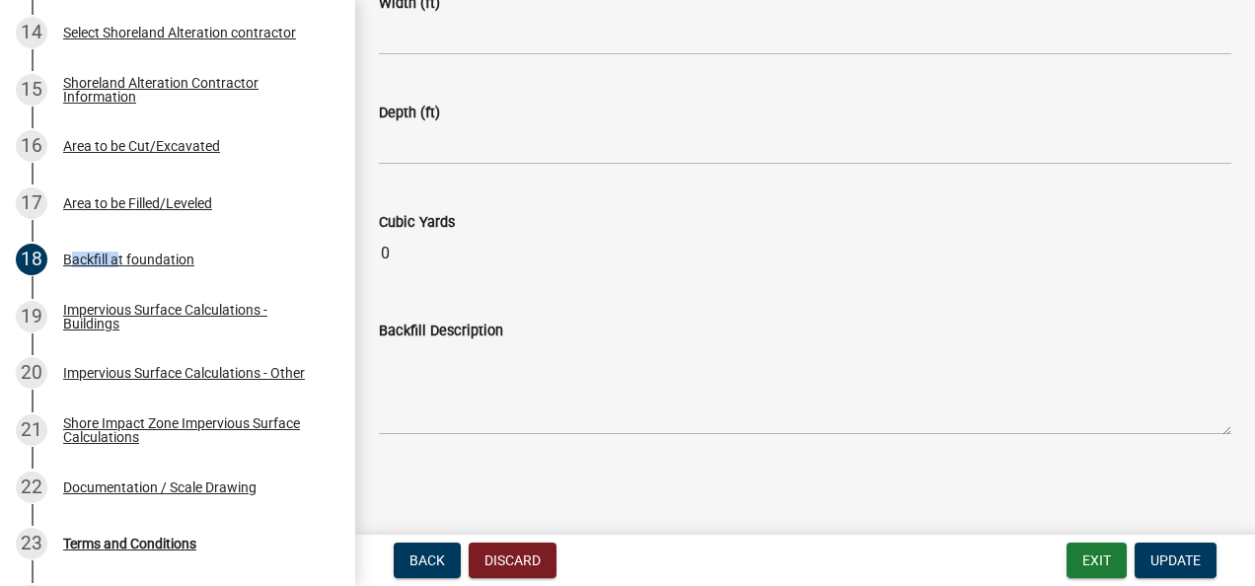
scroll to position [1129, 0]
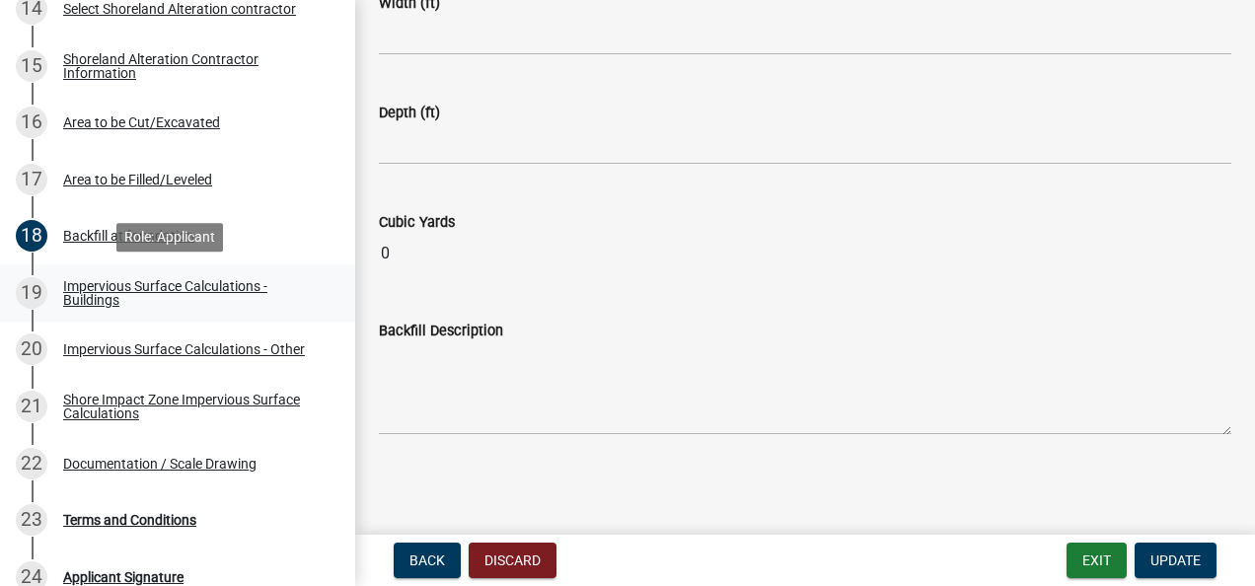
click at [92, 285] on div "Impervious Surface Calculations - Buildings" at bounding box center [193, 293] width 261 height 28
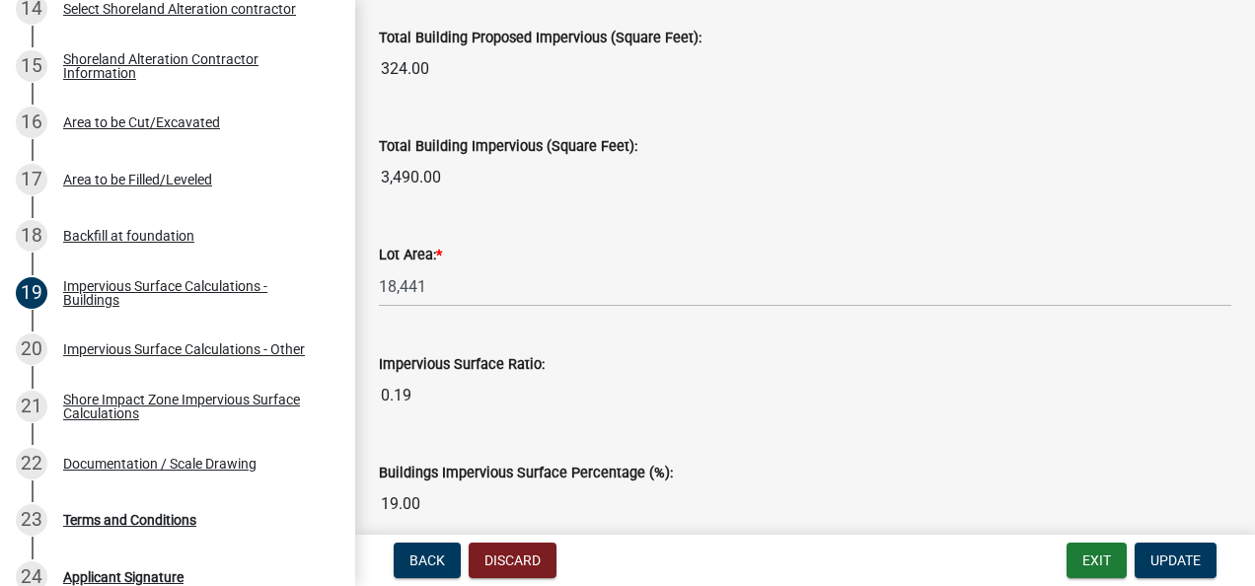
scroll to position [1767, 0]
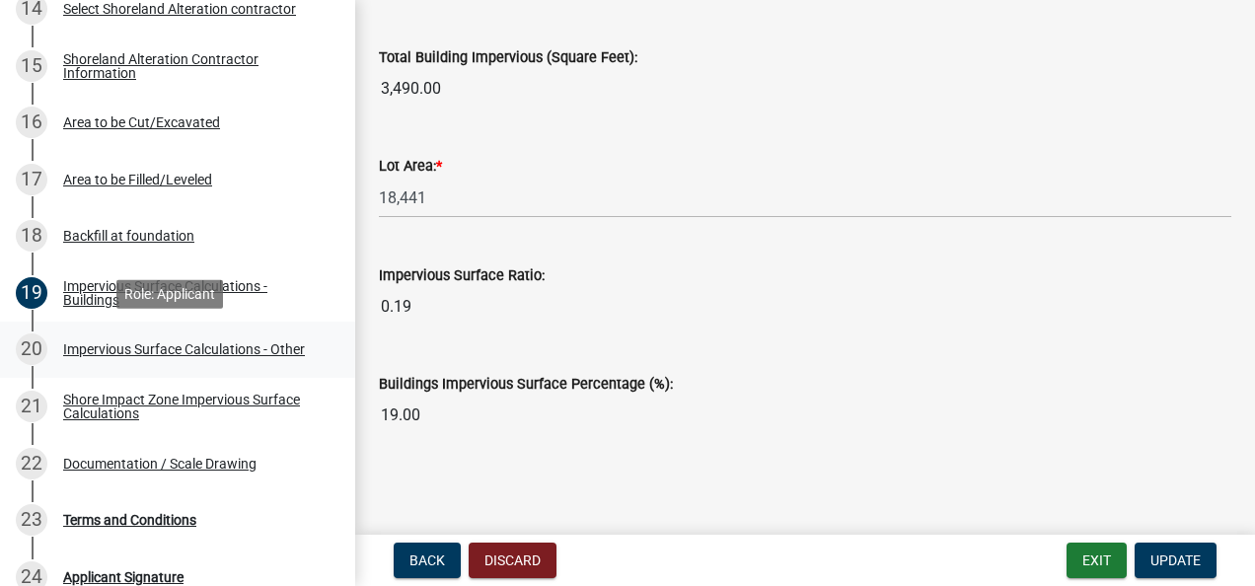
click at [79, 346] on div "Impervious Surface Calculations - Other" at bounding box center [184, 349] width 242 height 14
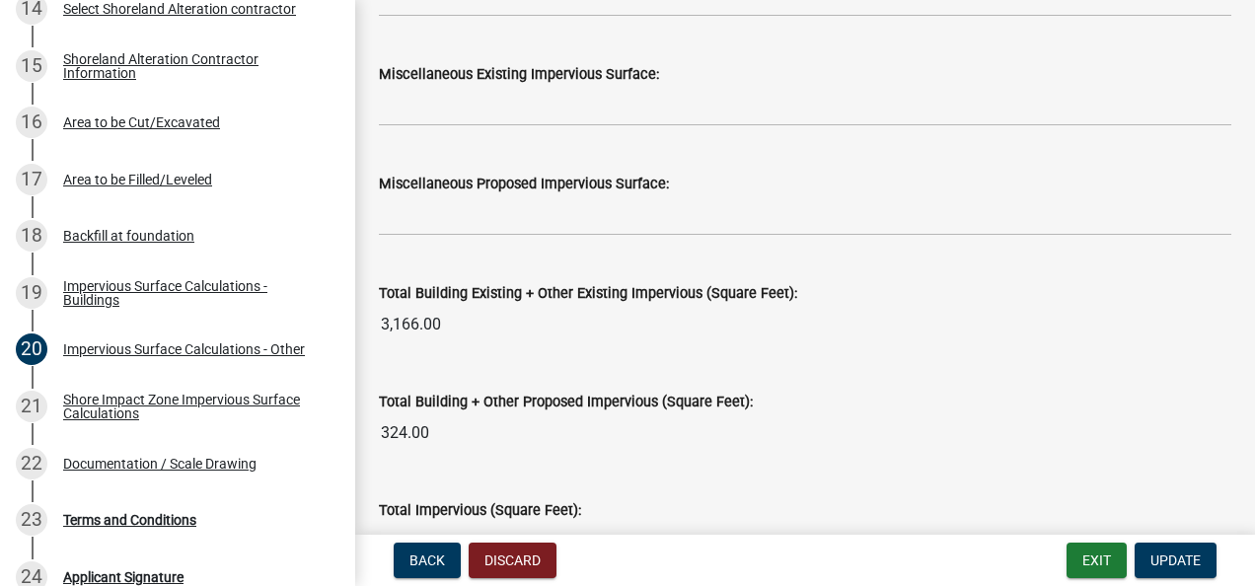
scroll to position [2073, 0]
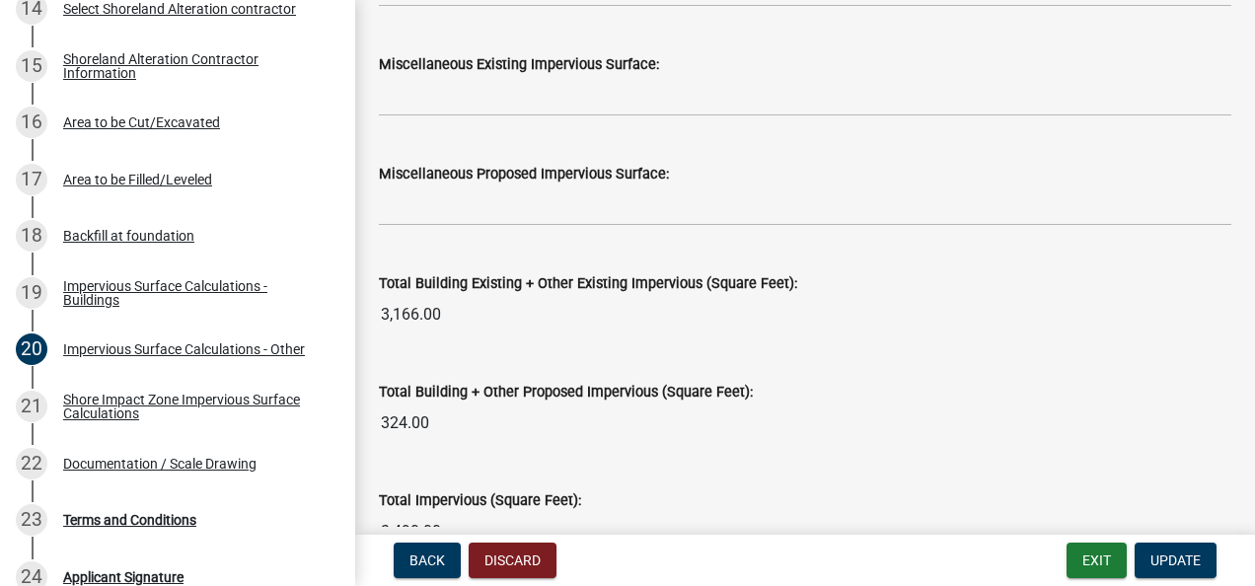
drag, startPoint x: 433, startPoint y: 313, endPoint x: 362, endPoint y: 323, distance: 71.7
drag, startPoint x: 361, startPoint y: 323, endPoint x: 476, endPoint y: 316, distance: 114.7
click at [476, 314] on input "3,166.00" at bounding box center [805, 314] width 853 height 39
click at [476, 318] on input "3,166.00" at bounding box center [805, 314] width 853 height 39
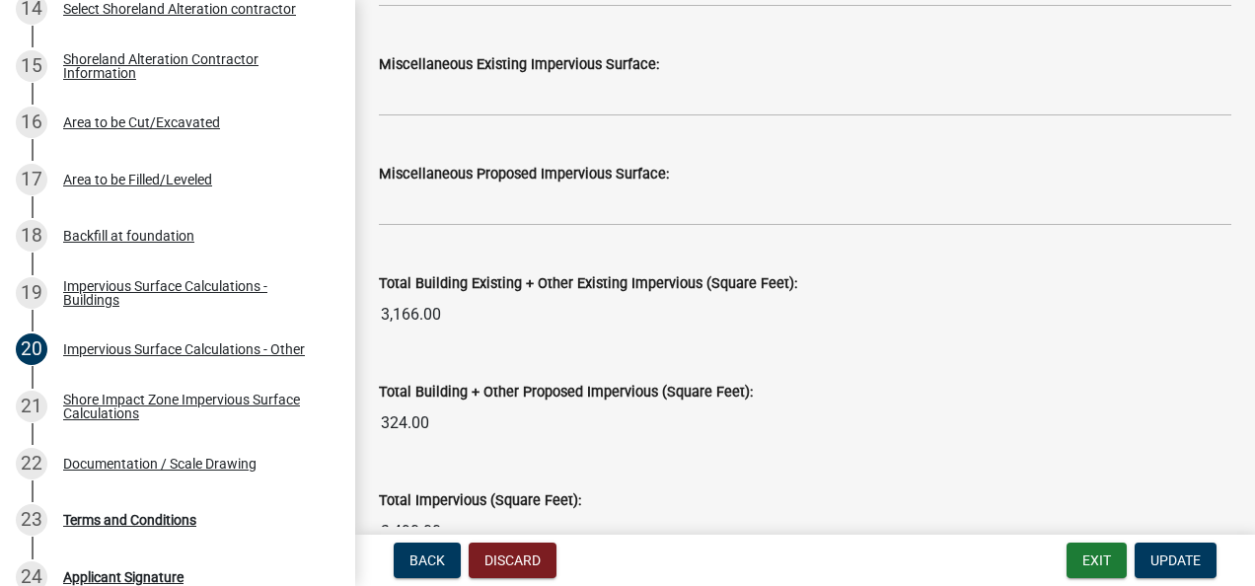
click at [456, 313] on input "3,166.00" at bounding box center [805, 314] width 853 height 39
click at [440, 309] on input "3,166.00" at bounding box center [805, 314] width 853 height 39
click at [464, 318] on input "3,166.00" at bounding box center [805, 314] width 853 height 39
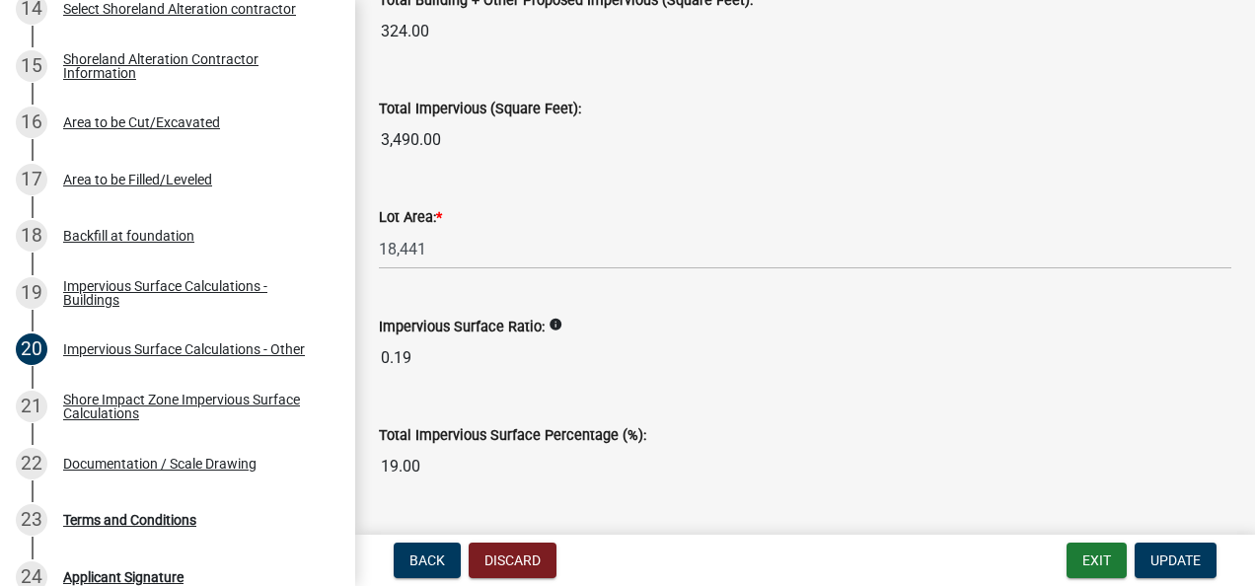
scroll to position [2515, 0]
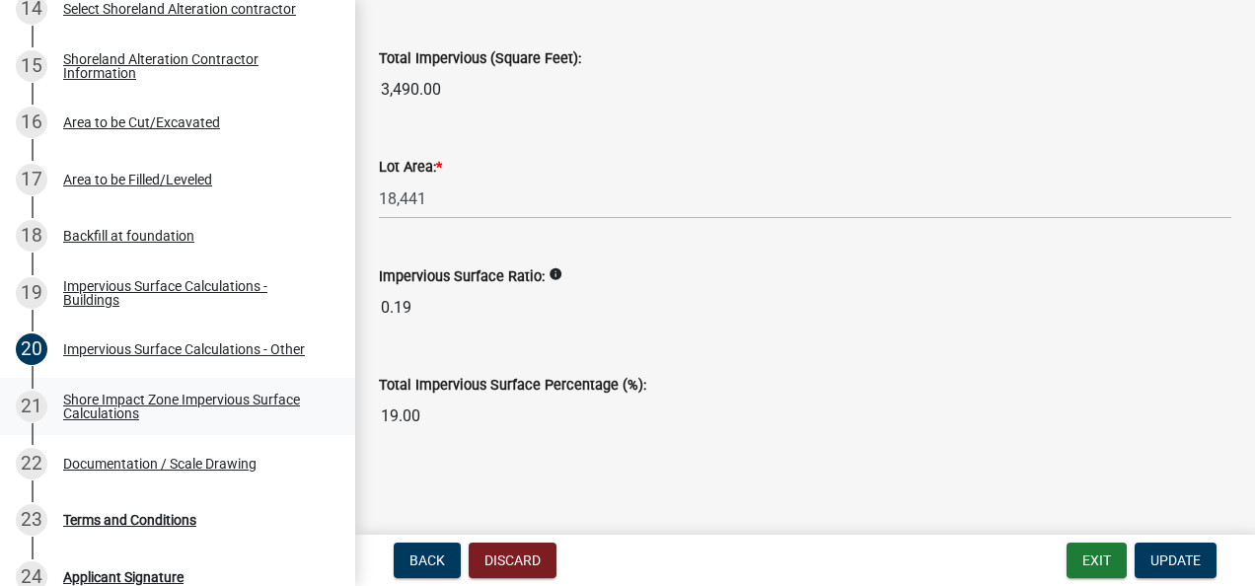
click at [89, 399] on div "Shore Impact Zone Impervious Surface Calculations" at bounding box center [193, 407] width 261 height 28
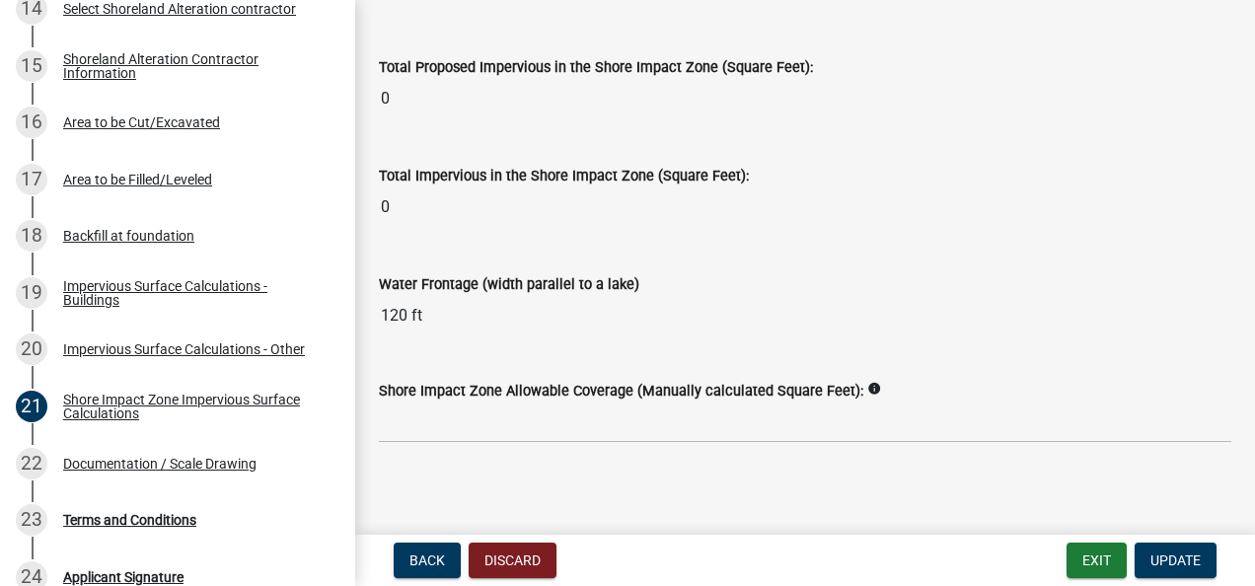
scroll to position [2799, 0]
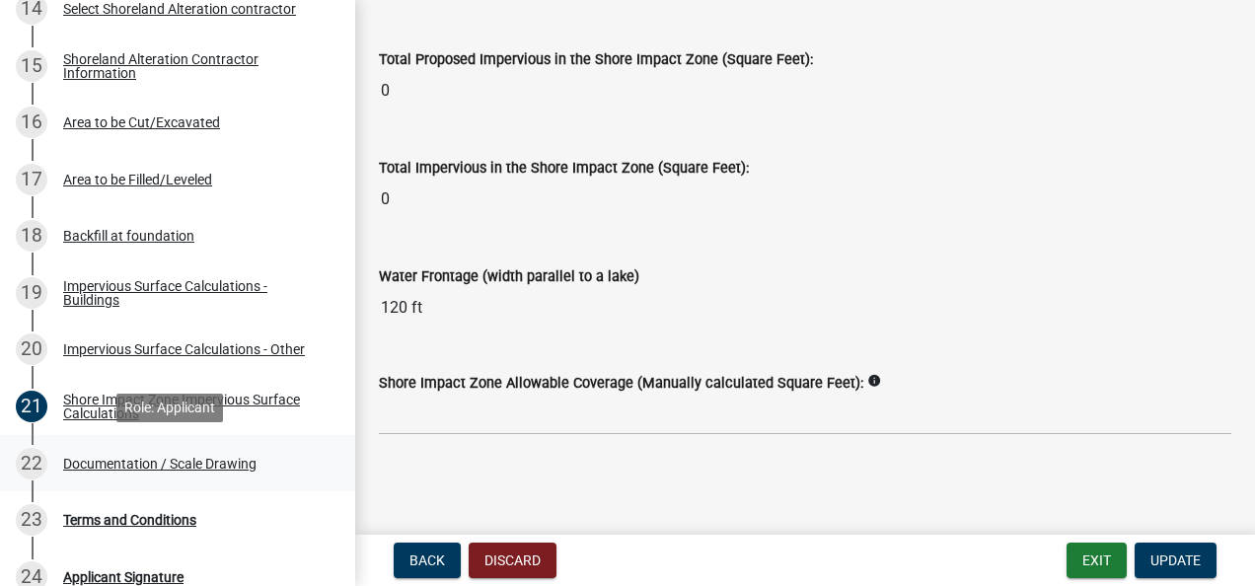
click at [116, 462] on div "Documentation / Scale Drawing" at bounding box center [159, 464] width 193 height 14
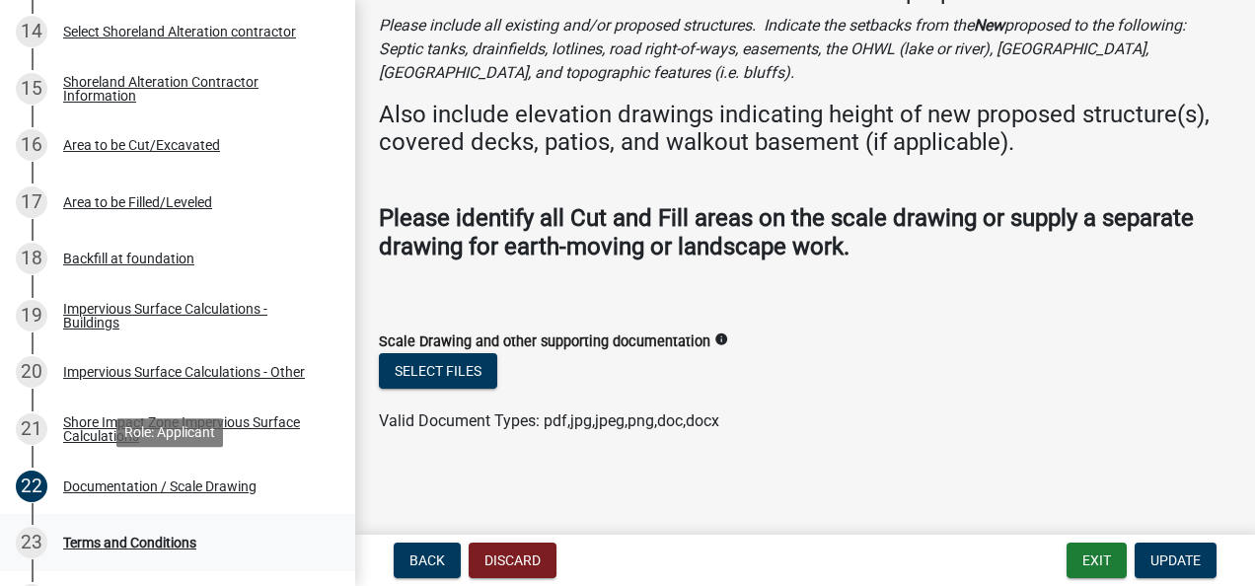
scroll to position [1104, 0]
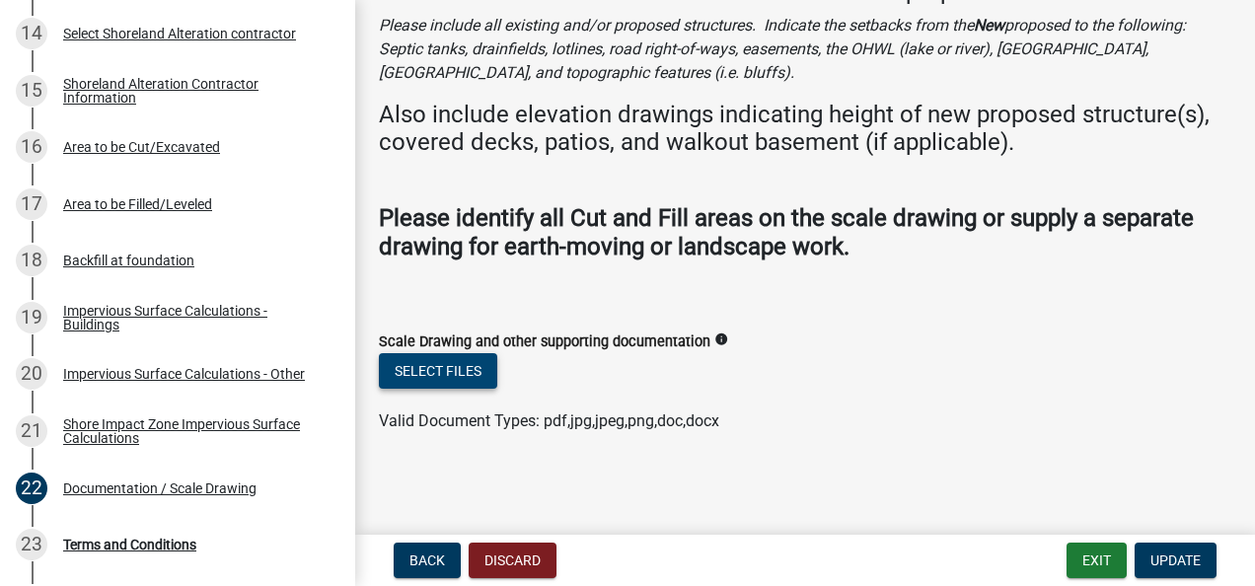
click at [444, 367] on button "Select files" at bounding box center [438, 371] width 118 height 36
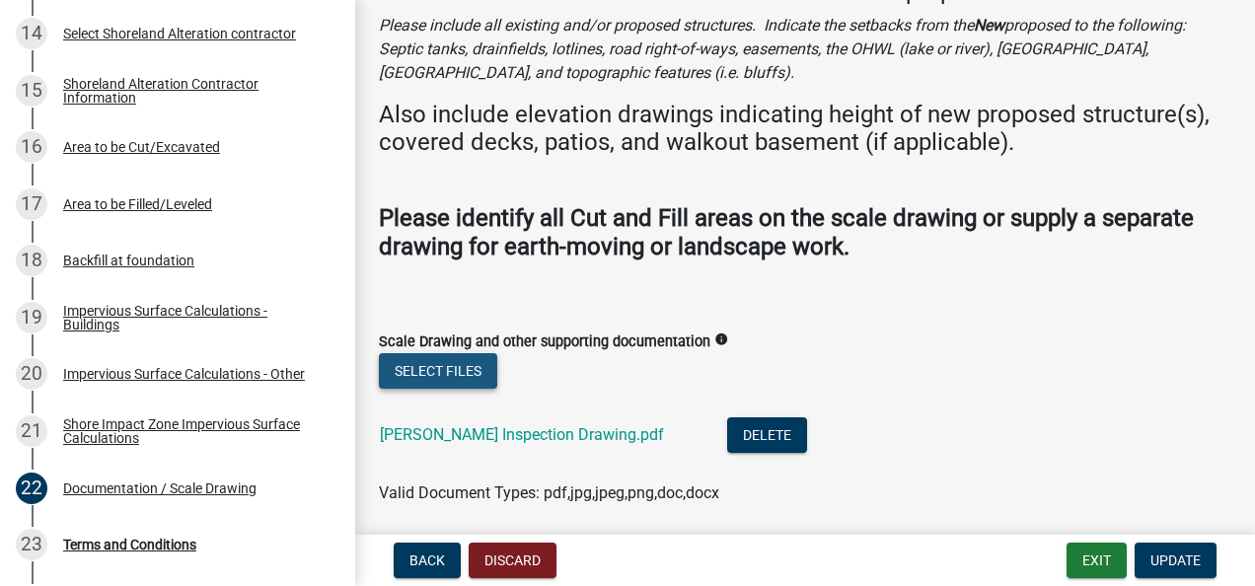
click at [456, 372] on button "Select files" at bounding box center [438, 371] width 118 height 36
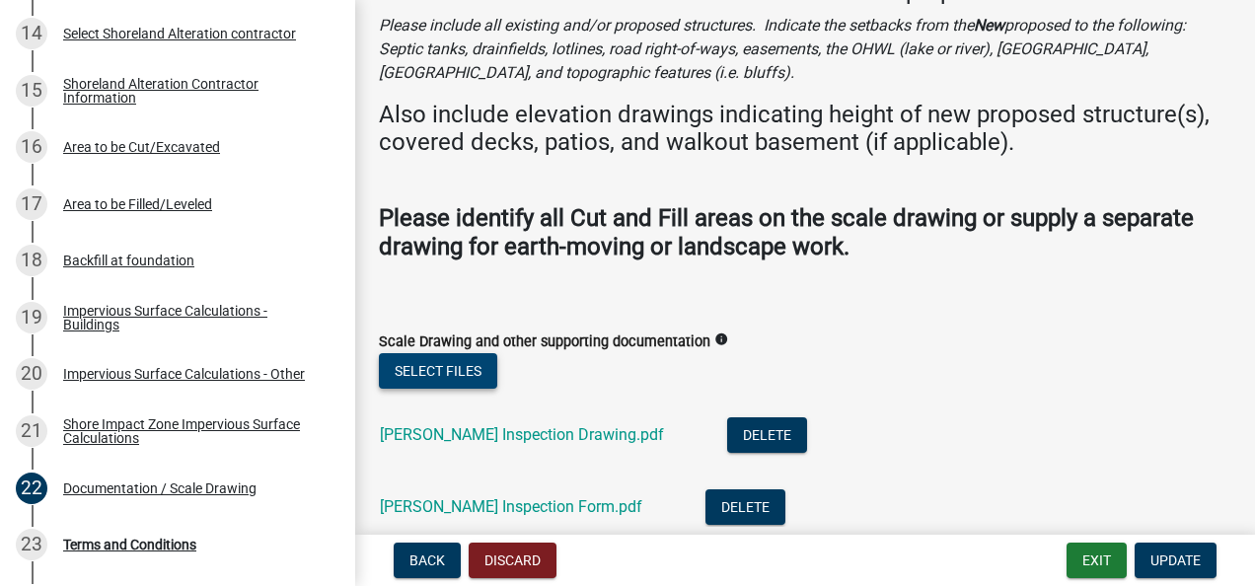
click at [450, 363] on button "Select files" at bounding box center [438, 371] width 118 height 36
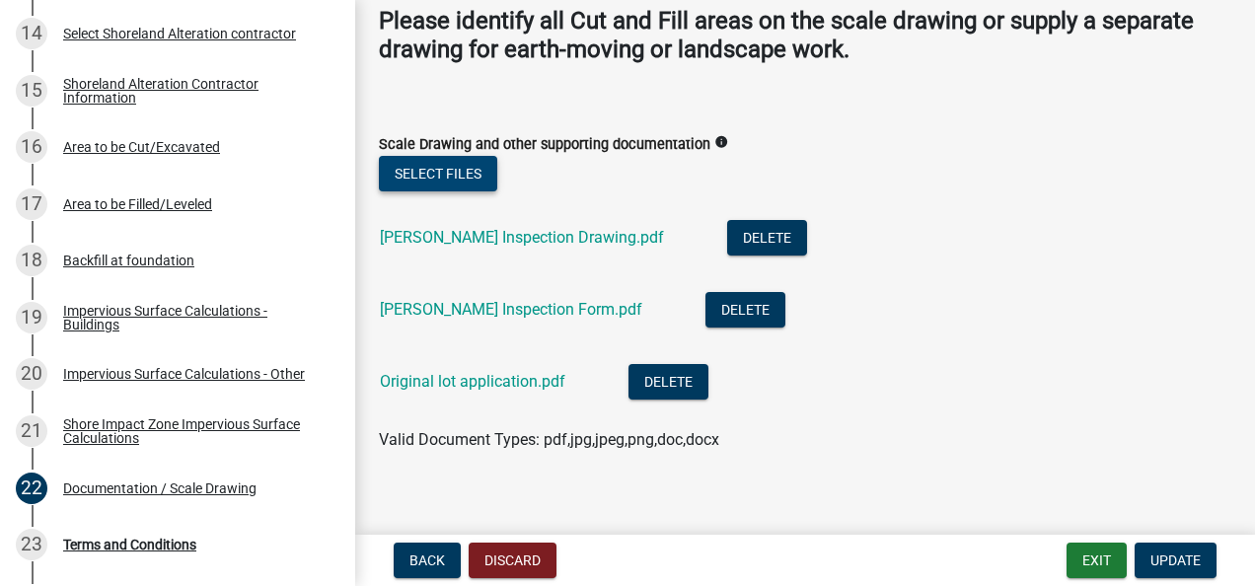
scroll to position [261, 0]
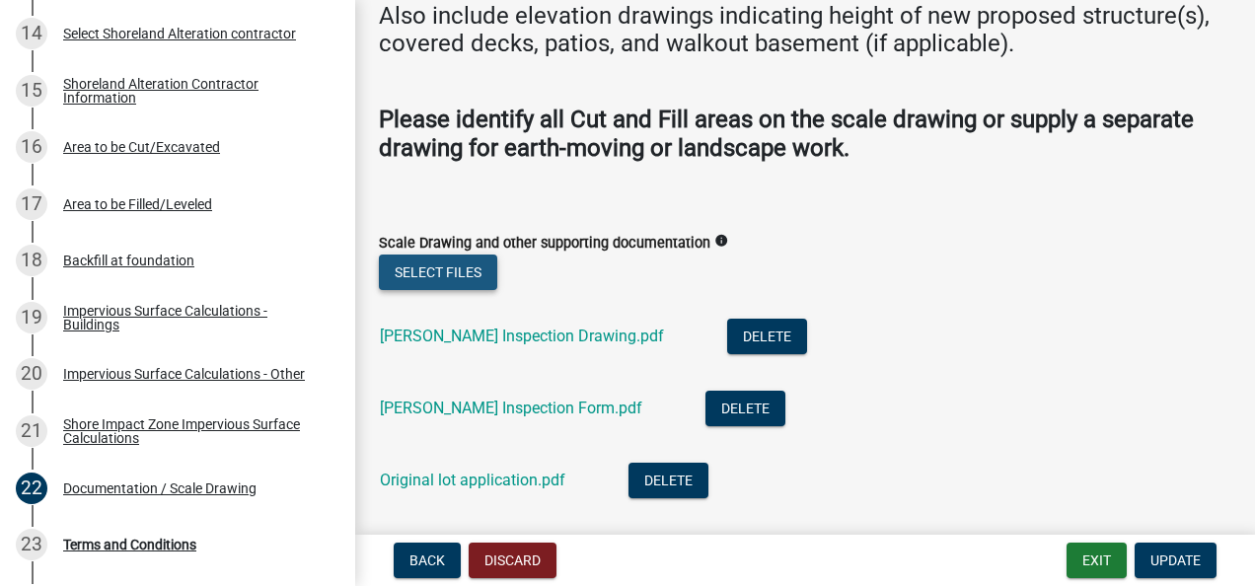
click at [436, 268] on button "Select files" at bounding box center [438, 273] width 118 height 36
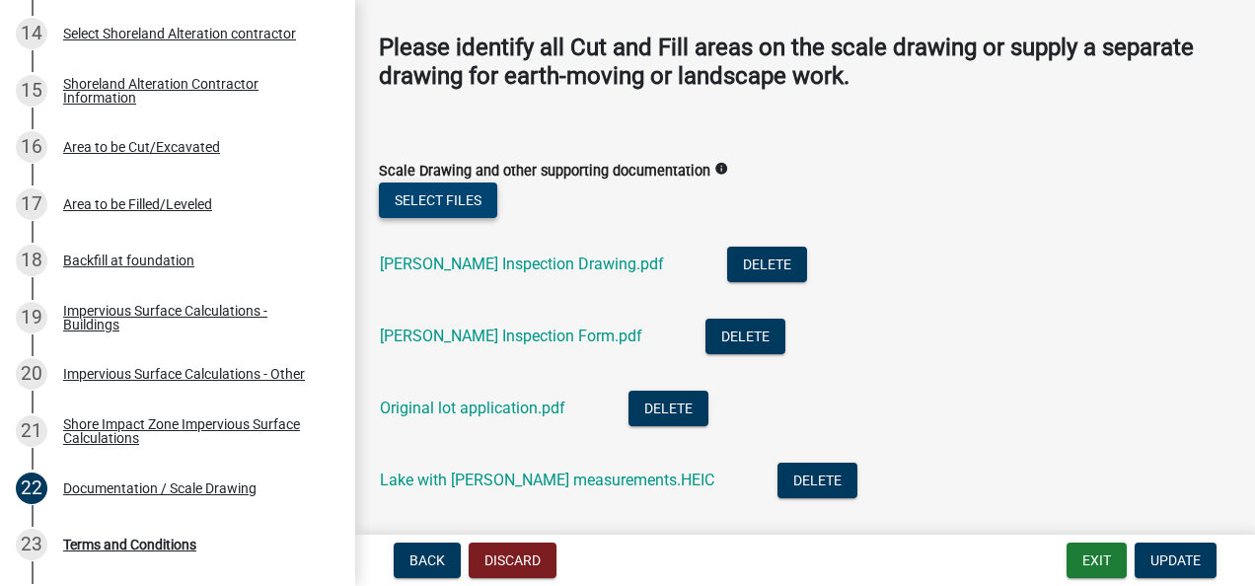
scroll to position [359, 0]
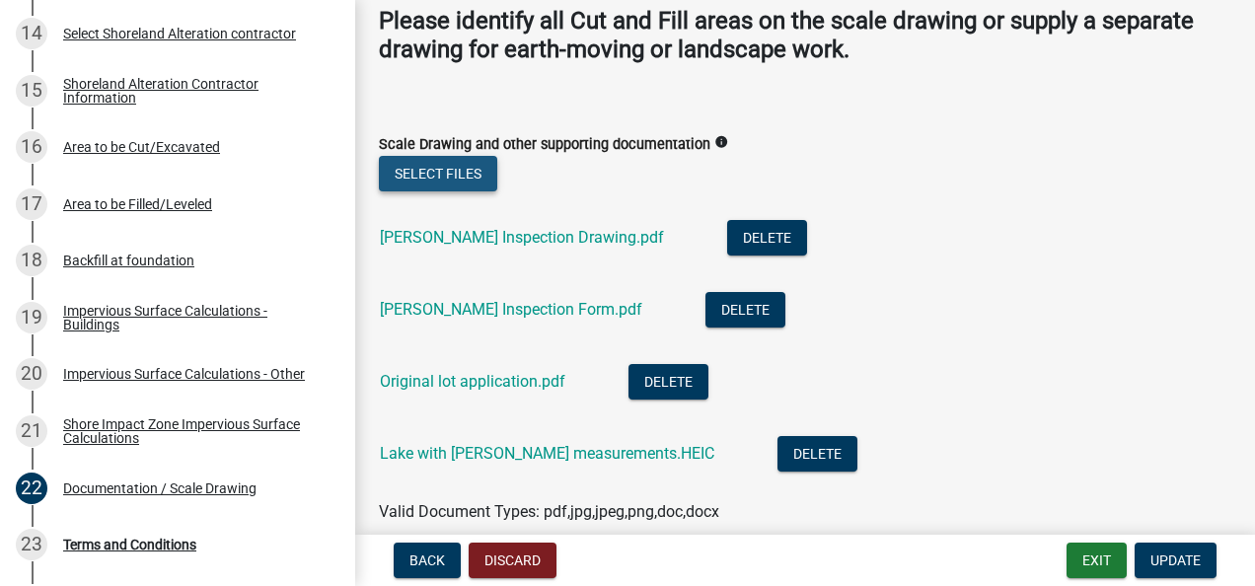
click at [434, 172] on button "Select files" at bounding box center [438, 174] width 118 height 36
click at [446, 171] on button "Select files" at bounding box center [438, 174] width 118 height 36
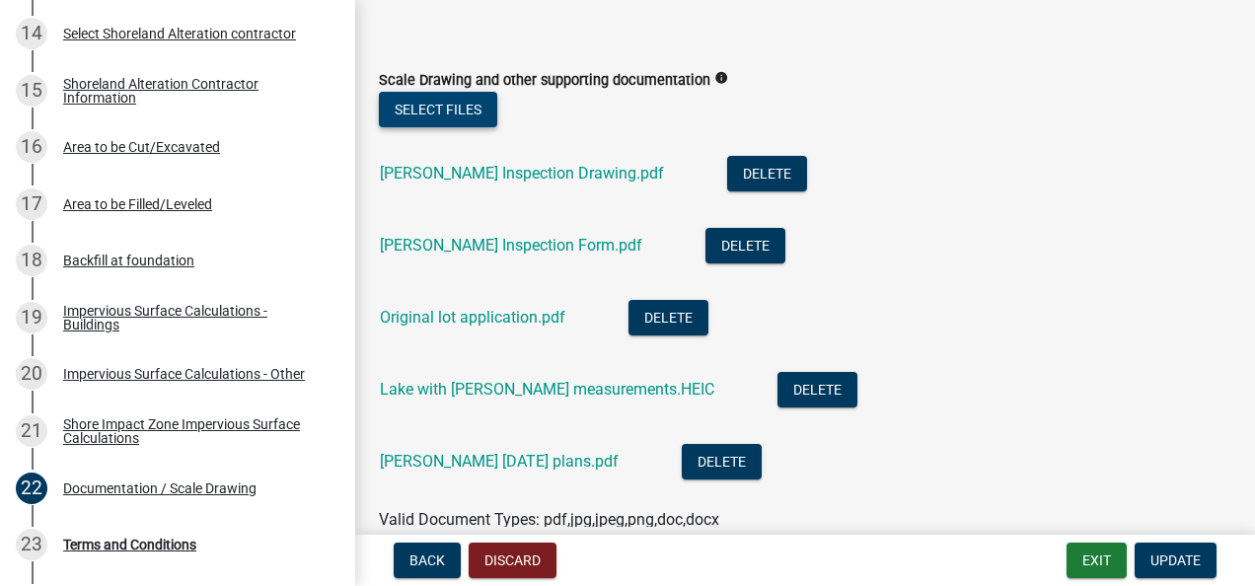
scroll to position [522, 0]
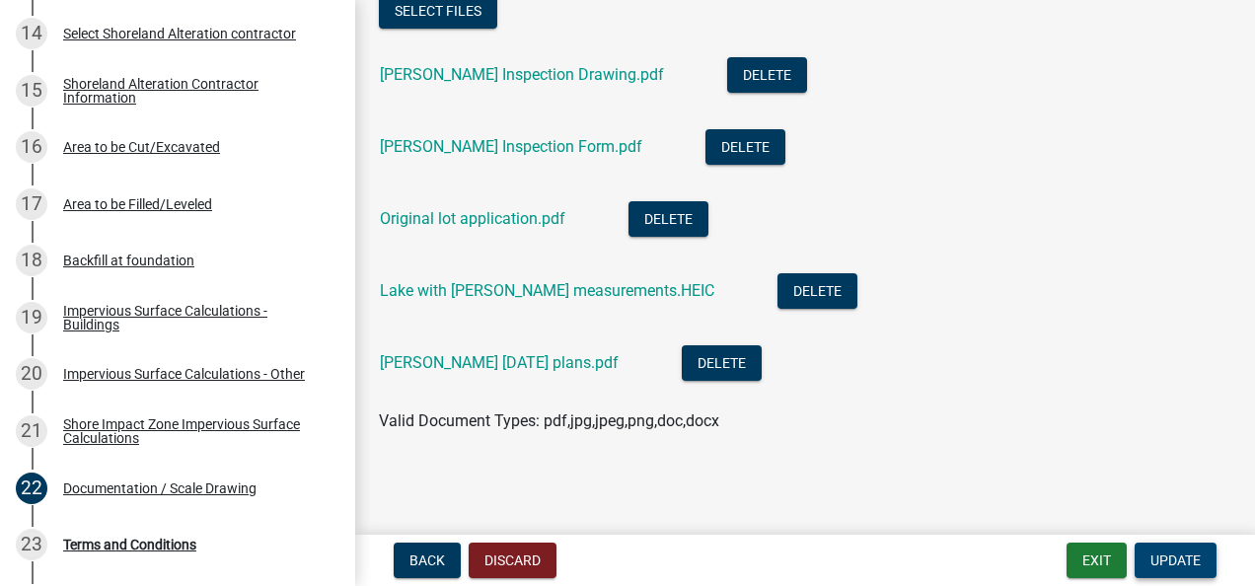
click at [1176, 559] on span "Update" at bounding box center [1176, 561] width 50 height 16
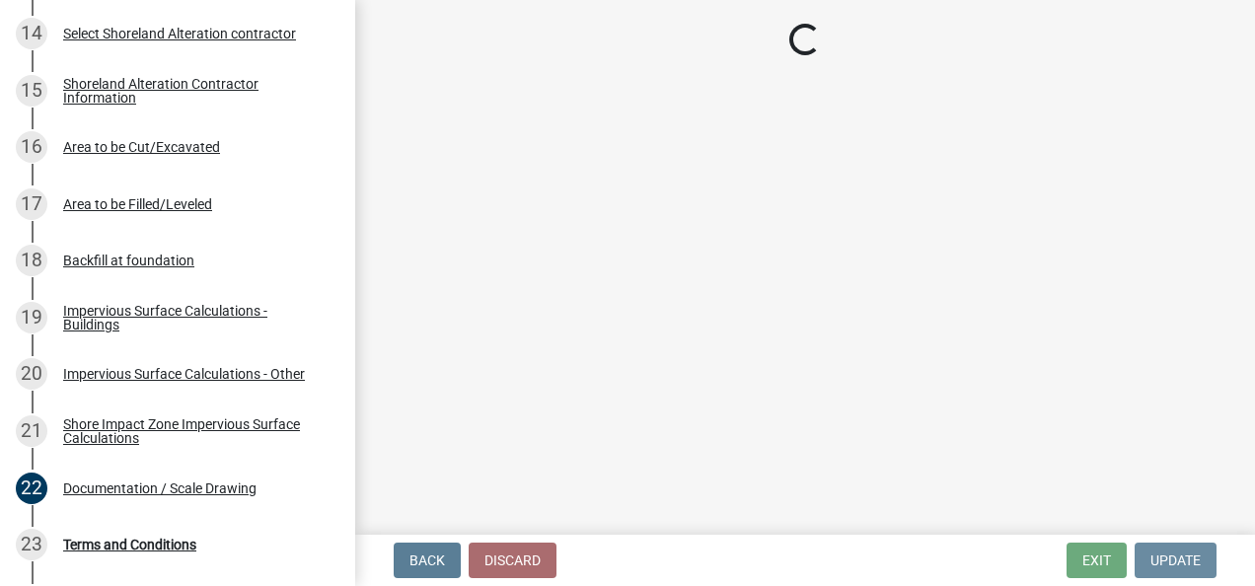
scroll to position [0, 0]
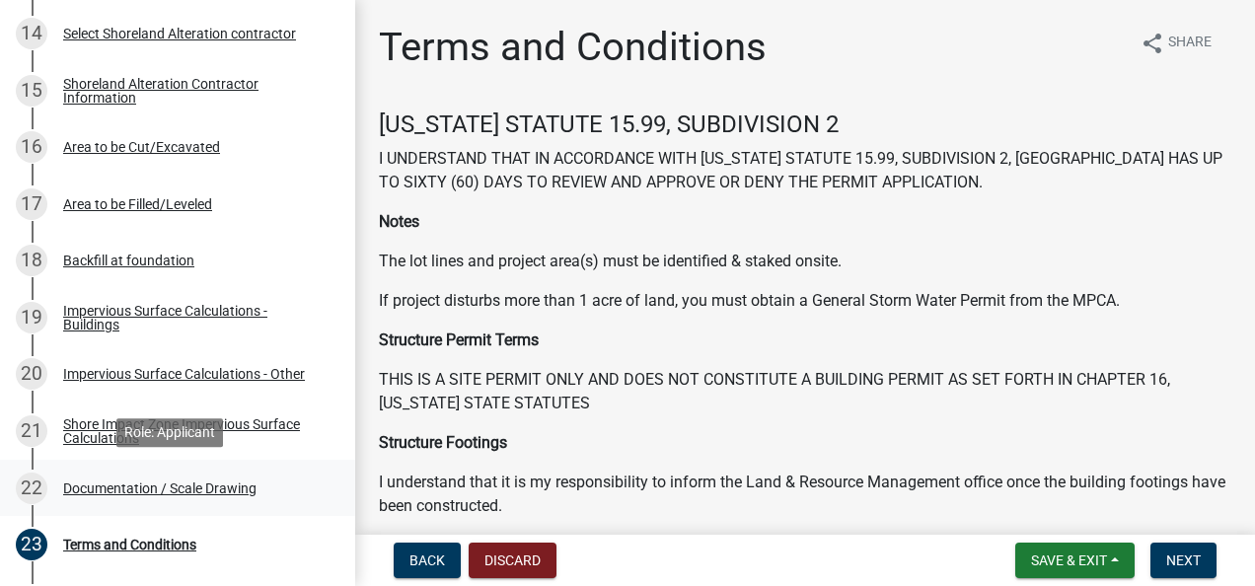
click at [97, 487] on div "Documentation / Scale Drawing" at bounding box center [159, 489] width 193 height 14
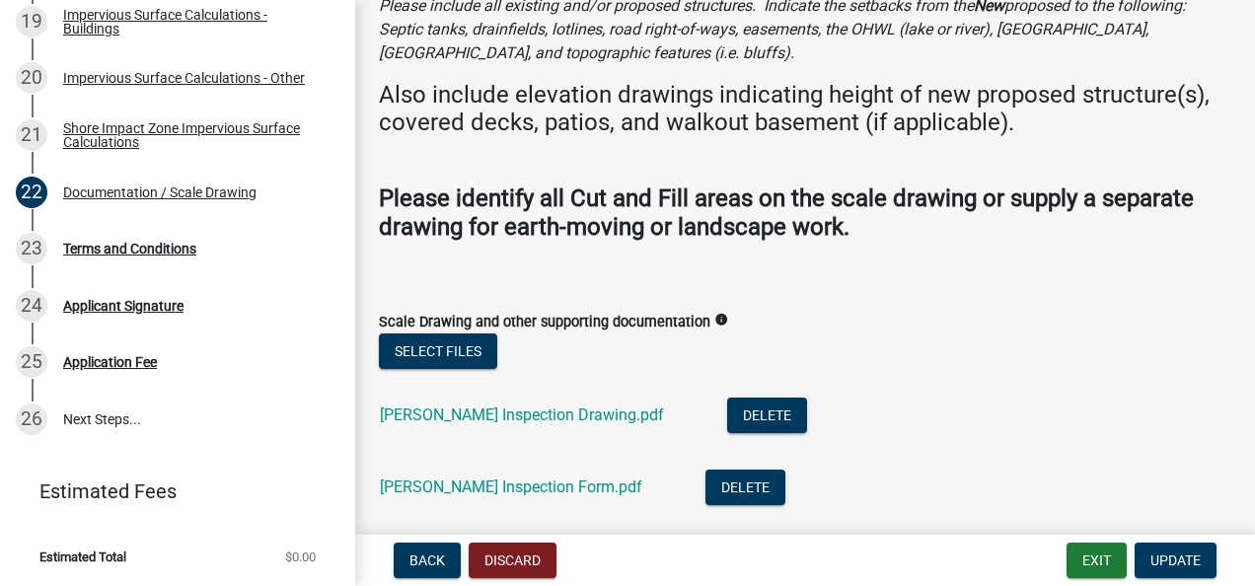
scroll to position [127, 0]
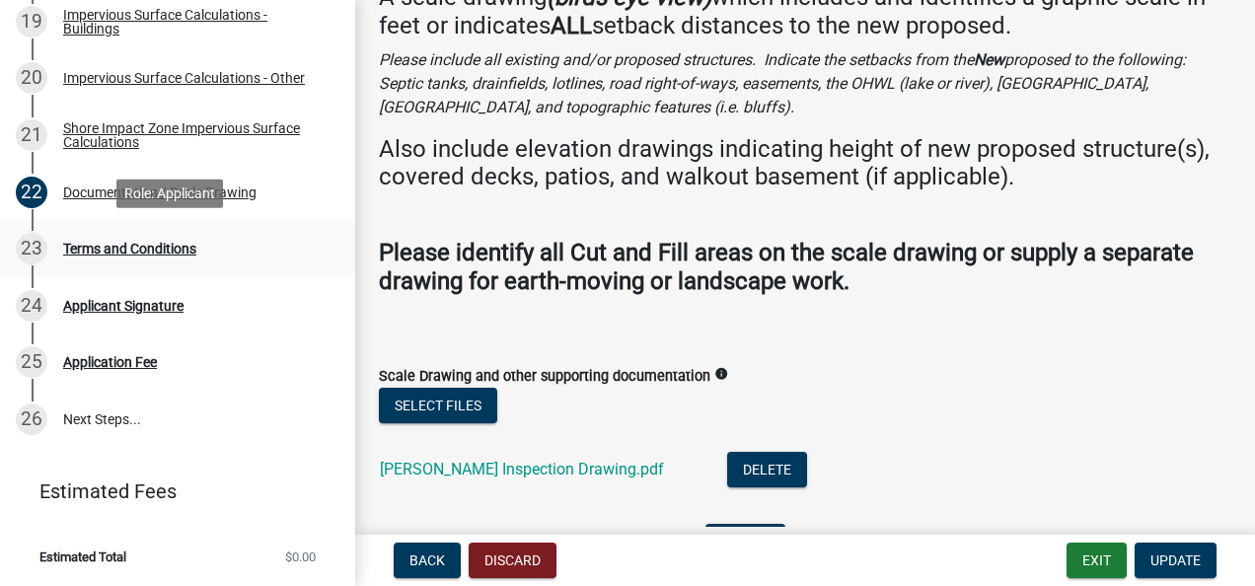
click at [75, 245] on div "Terms and Conditions" at bounding box center [129, 249] width 133 height 14
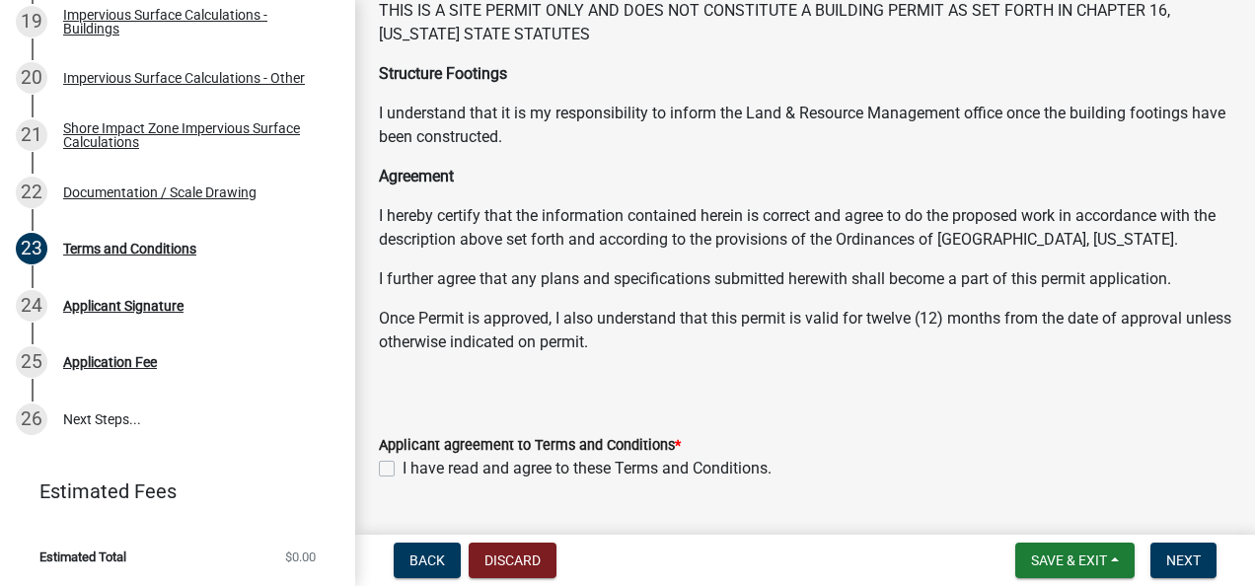
scroll to position [395, 0]
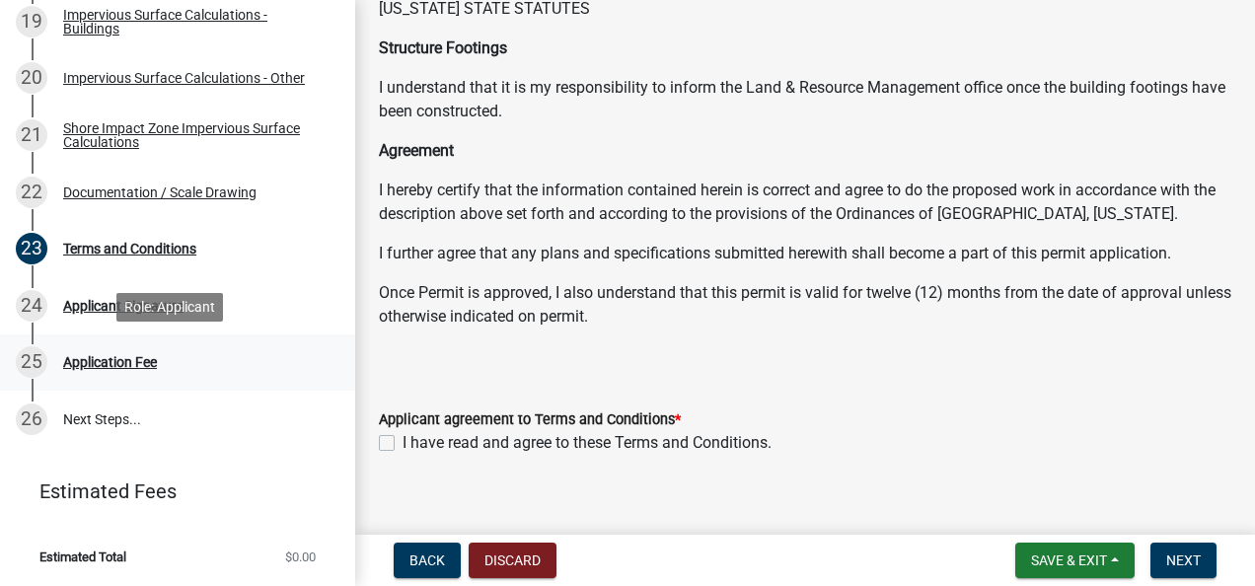
click at [95, 360] on div "Application Fee" at bounding box center [110, 362] width 94 height 14
click at [95, 358] on div "Application Fee" at bounding box center [110, 362] width 94 height 14
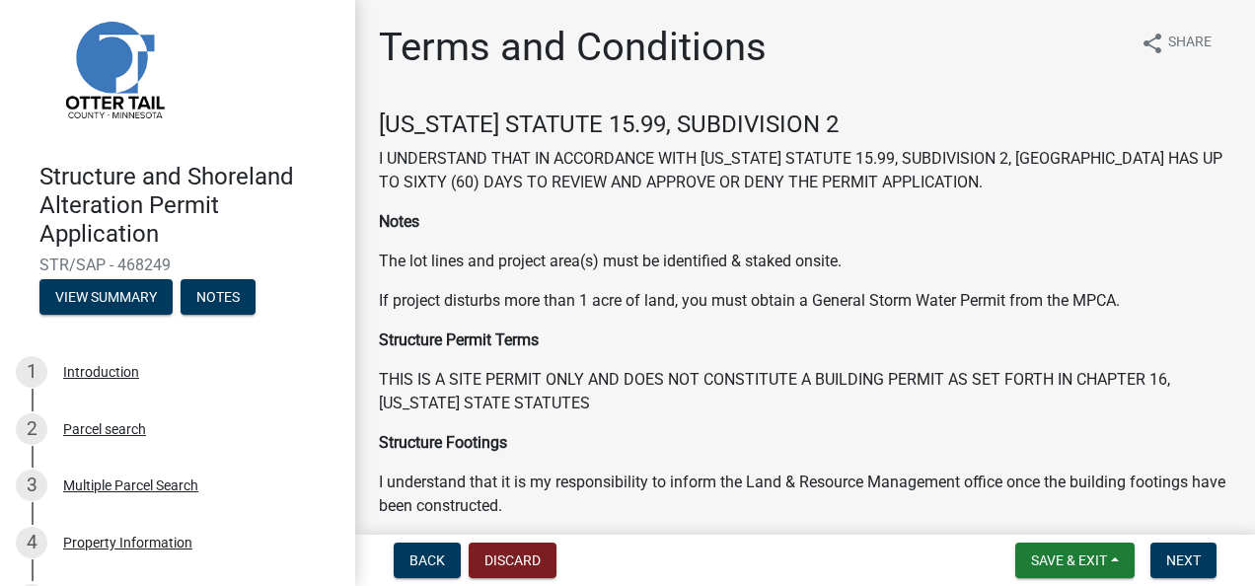
scroll to position [15, 0]
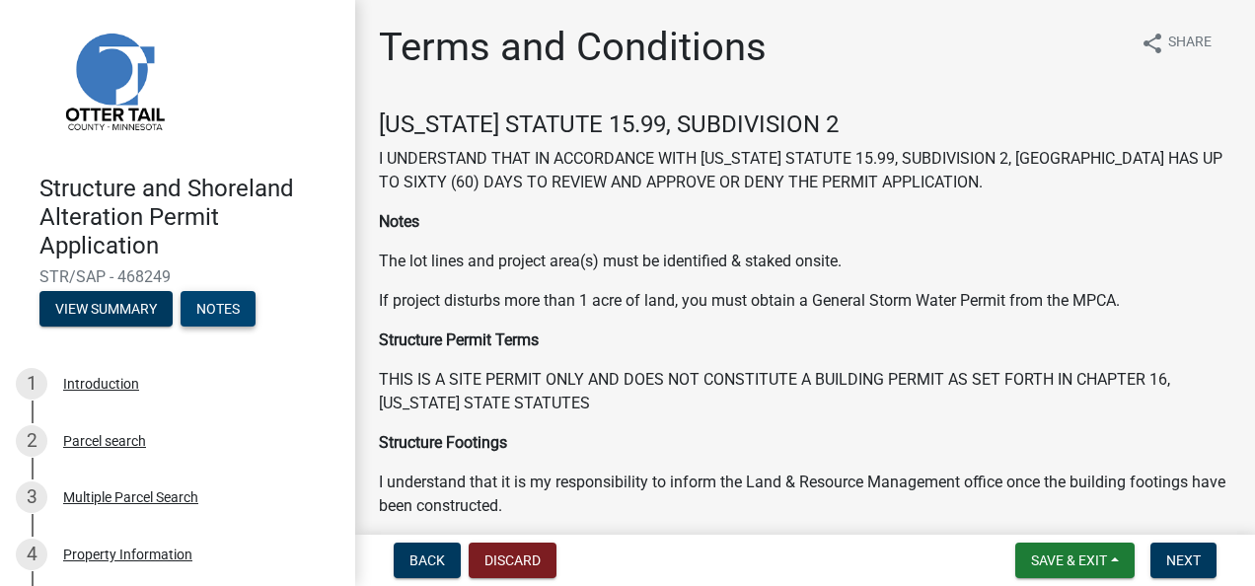
click at [233, 307] on button "Notes" at bounding box center [218, 309] width 75 height 36
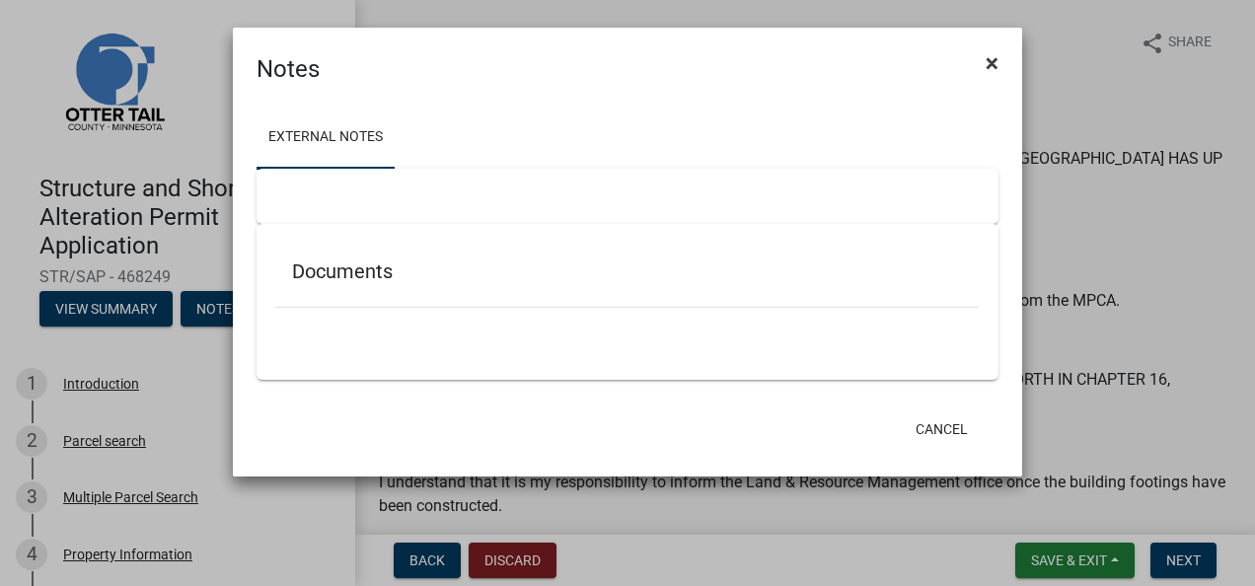
click at [995, 59] on span "×" at bounding box center [992, 63] width 13 height 28
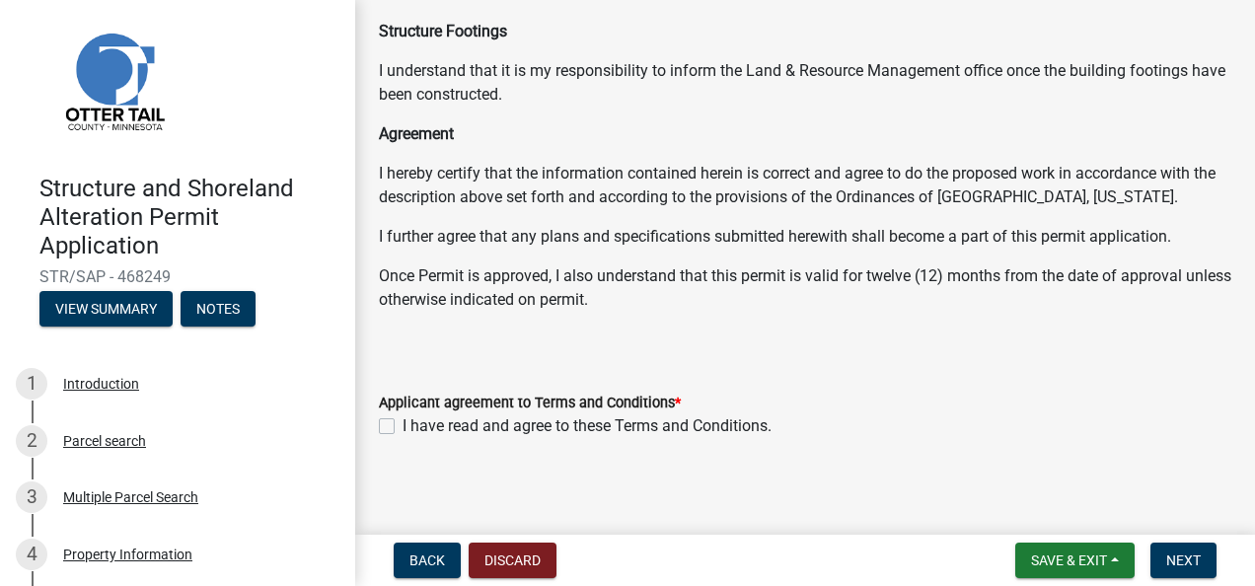
scroll to position [417, 0]
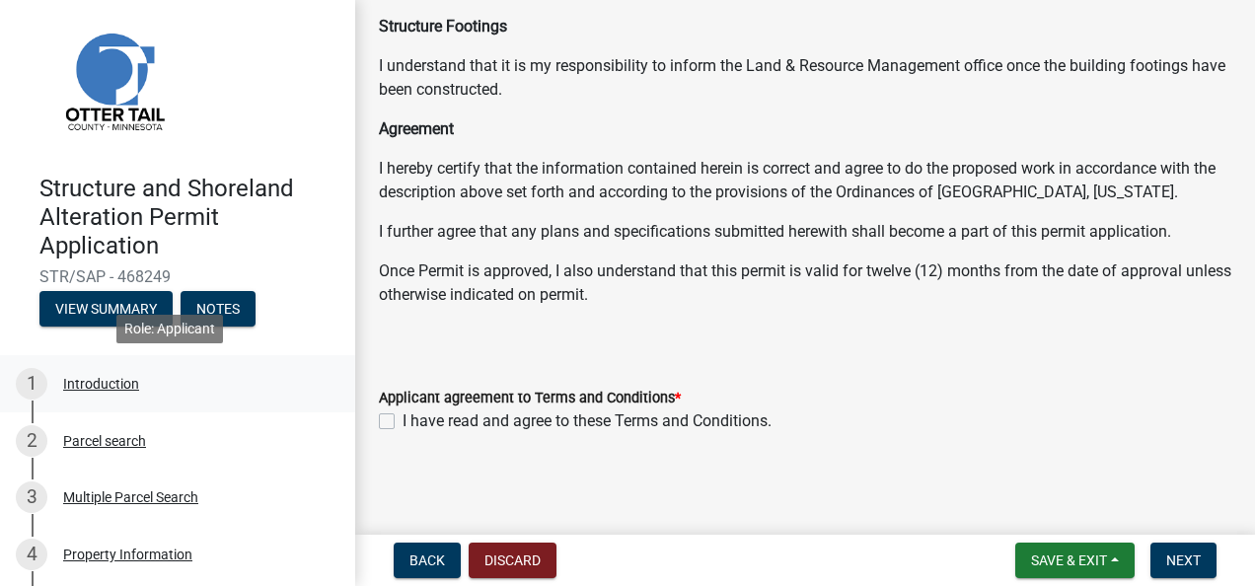
click at [91, 381] on div "Introduction" at bounding box center [101, 384] width 76 height 14
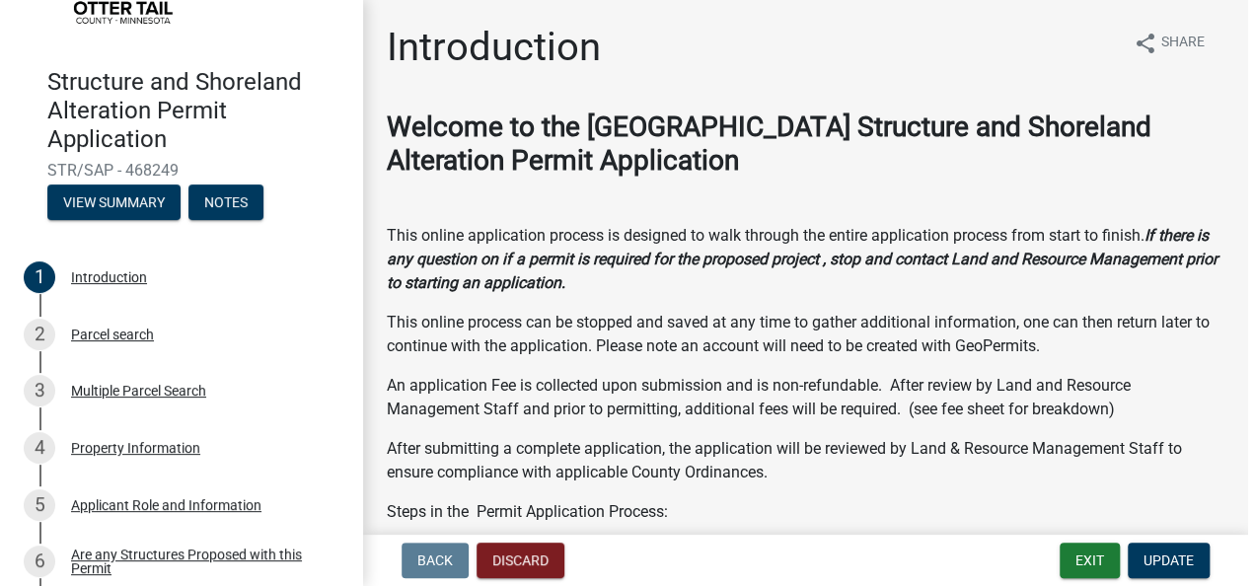
scroll to position [117, 0]
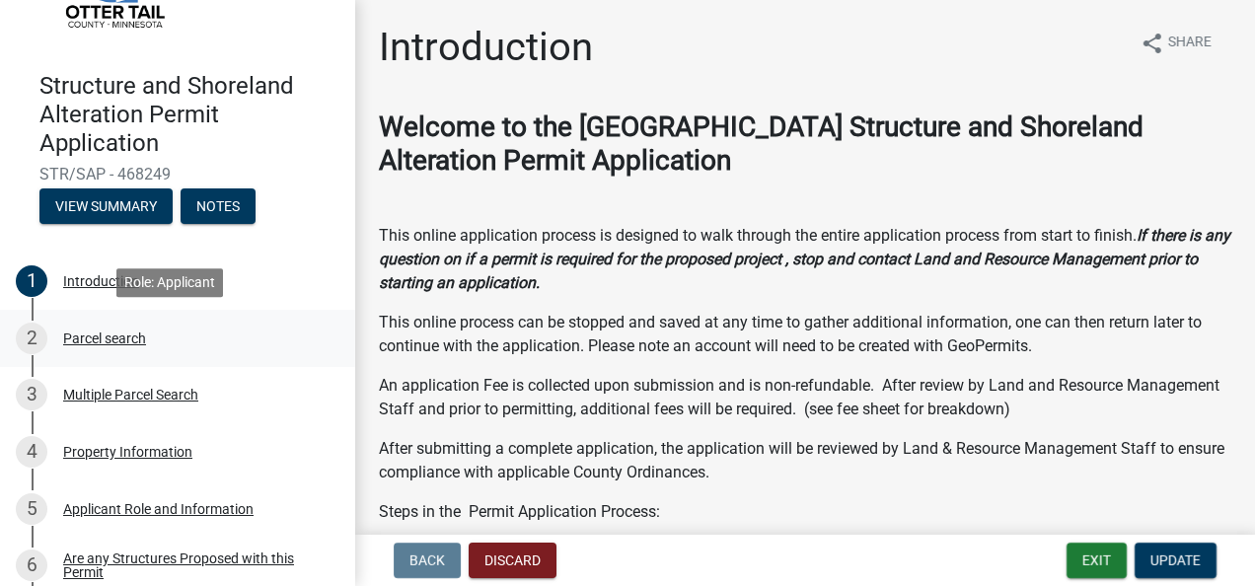
click at [90, 334] on div "Parcel search" at bounding box center [104, 339] width 83 height 14
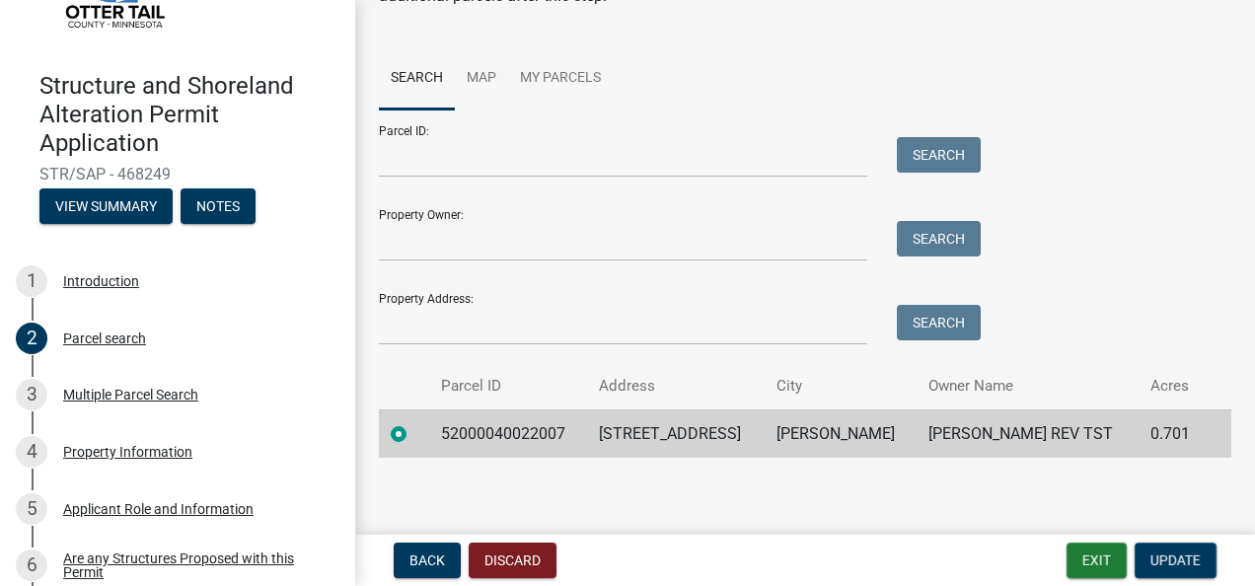
scroll to position [174, 0]
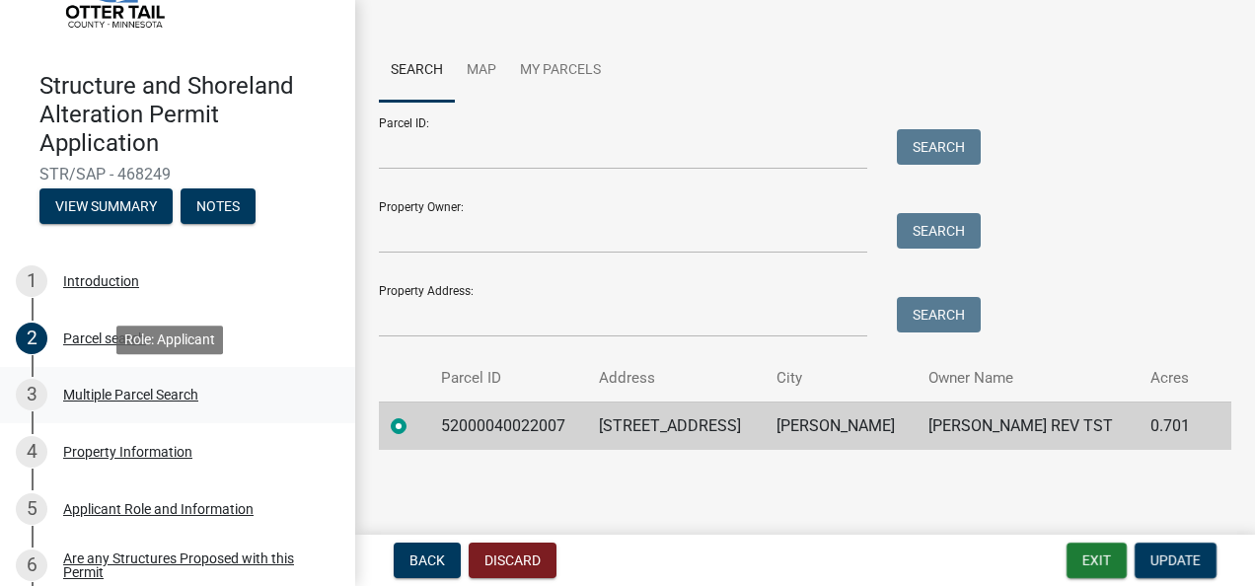
click at [97, 396] on div "Multiple Parcel Search" at bounding box center [130, 395] width 135 height 14
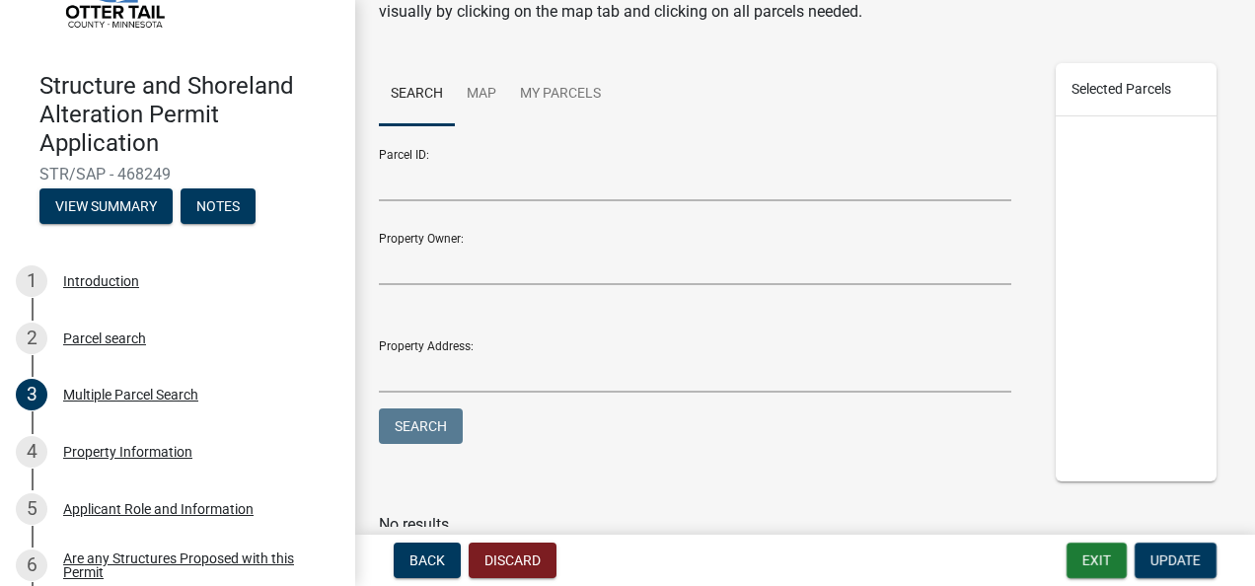
scroll to position [284, 0]
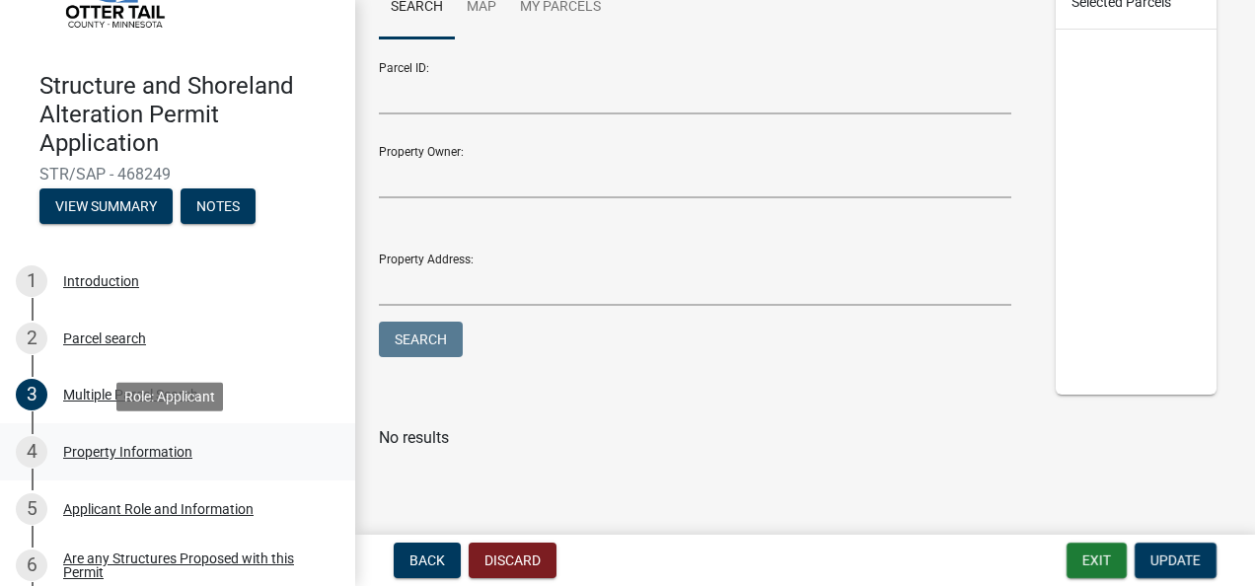
click at [95, 454] on div "Property Information" at bounding box center [127, 452] width 129 height 14
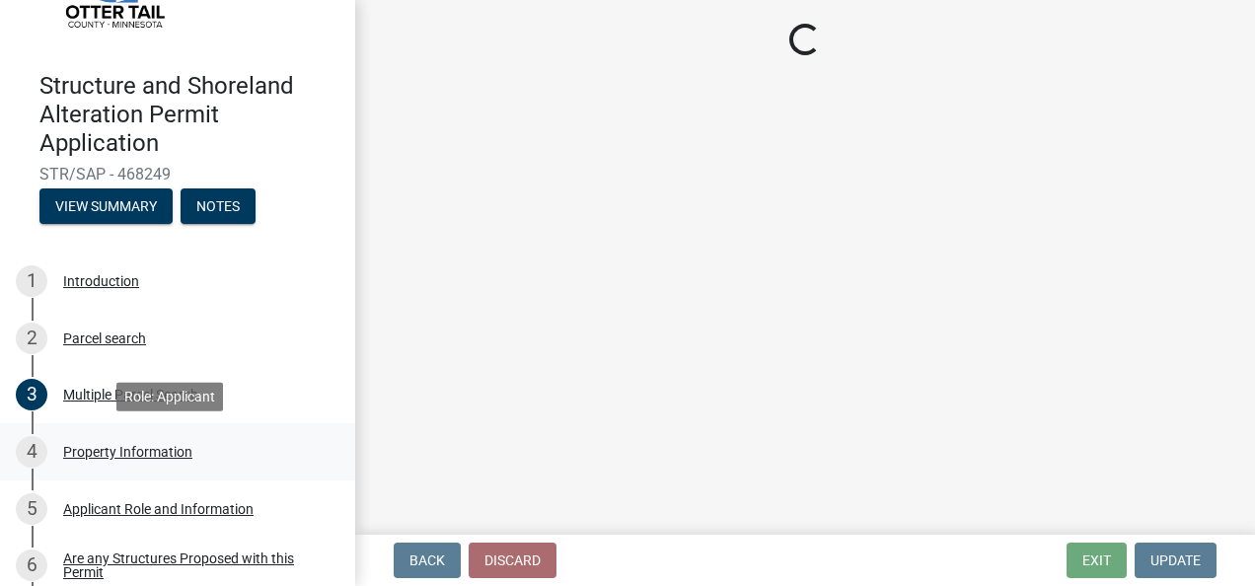
scroll to position [0, 0]
select select "7a383bc9-1ab3-45d1-a8e2-10abd99d8c01"
select select "9f52d7c9-96dd-4370-b810-ce091165f7c2"
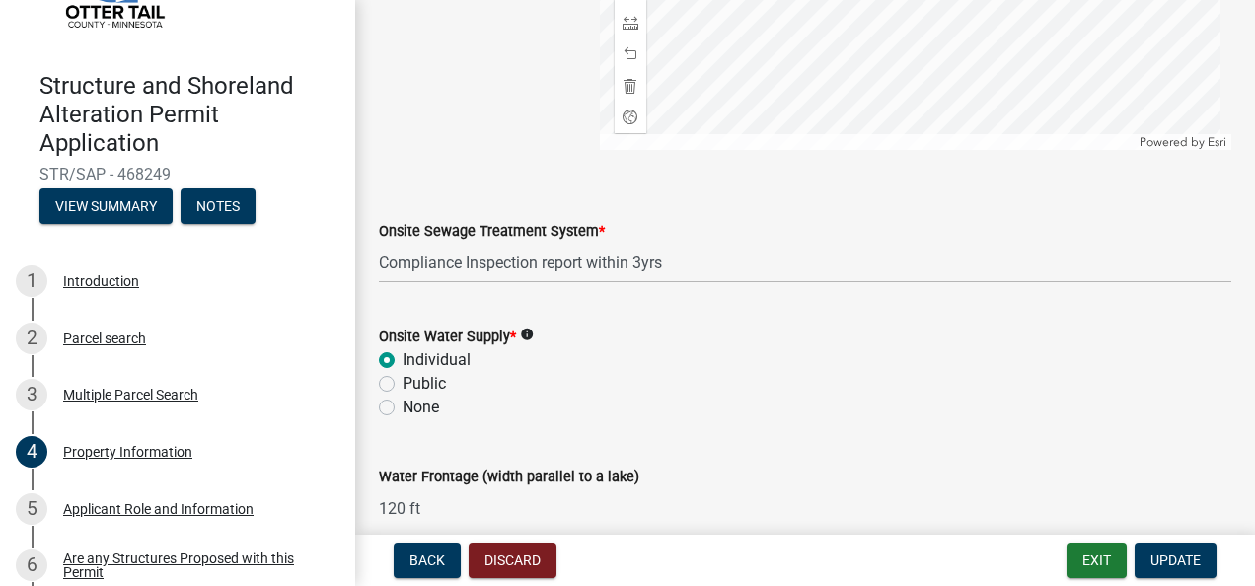
scroll to position [1477, 0]
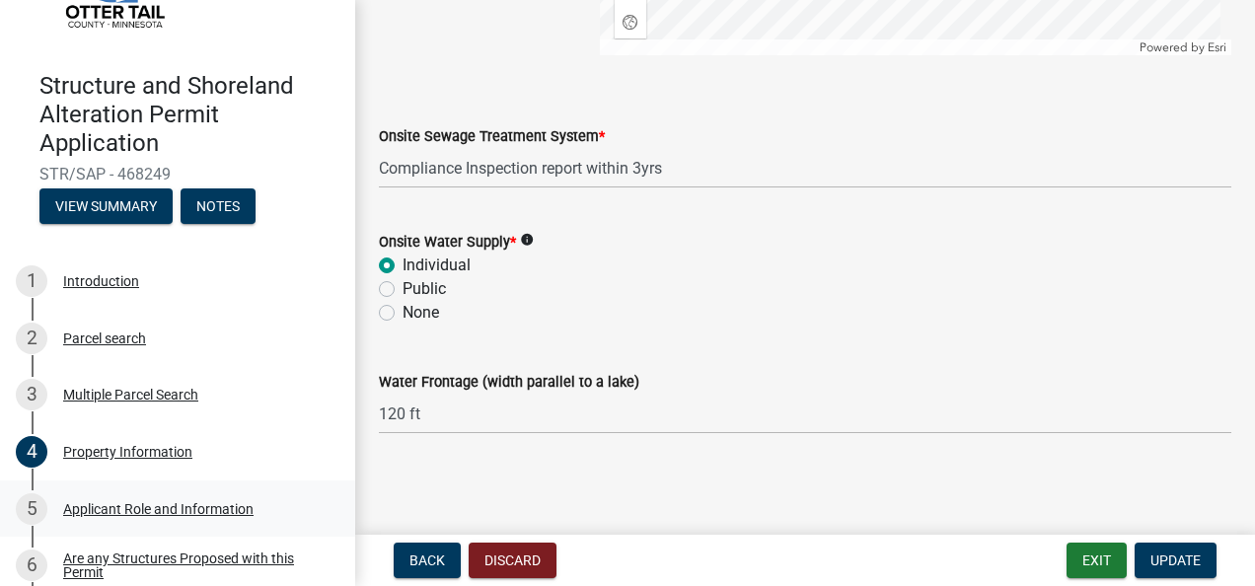
click at [121, 509] on div "Applicant Role and Information" at bounding box center [158, 509] width 190 height 14
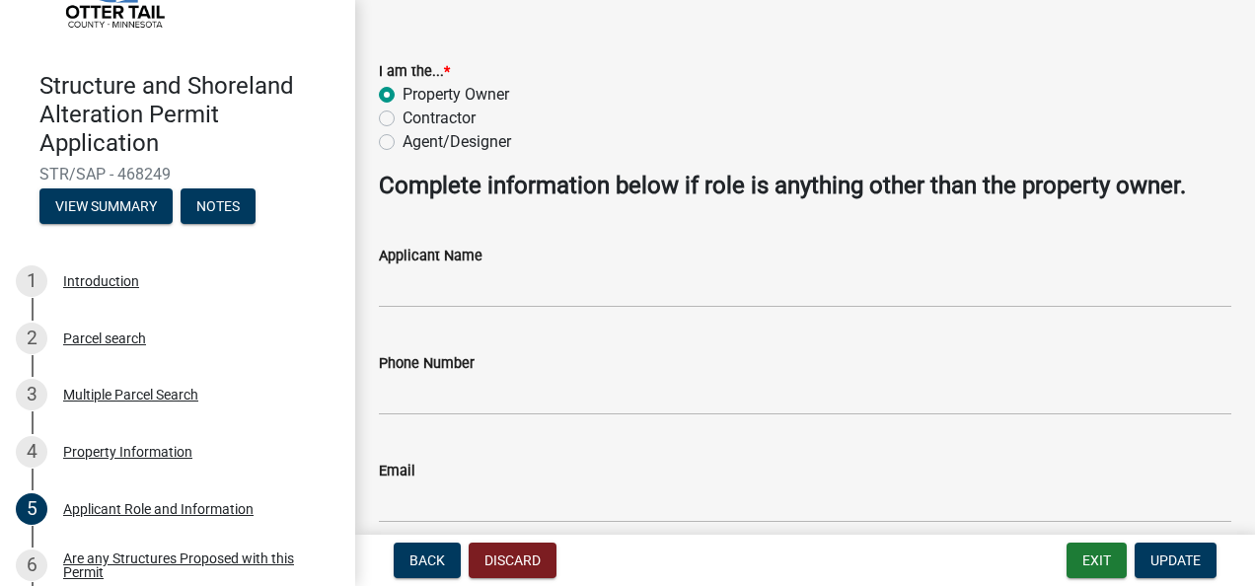
scroll to position [164, 0]
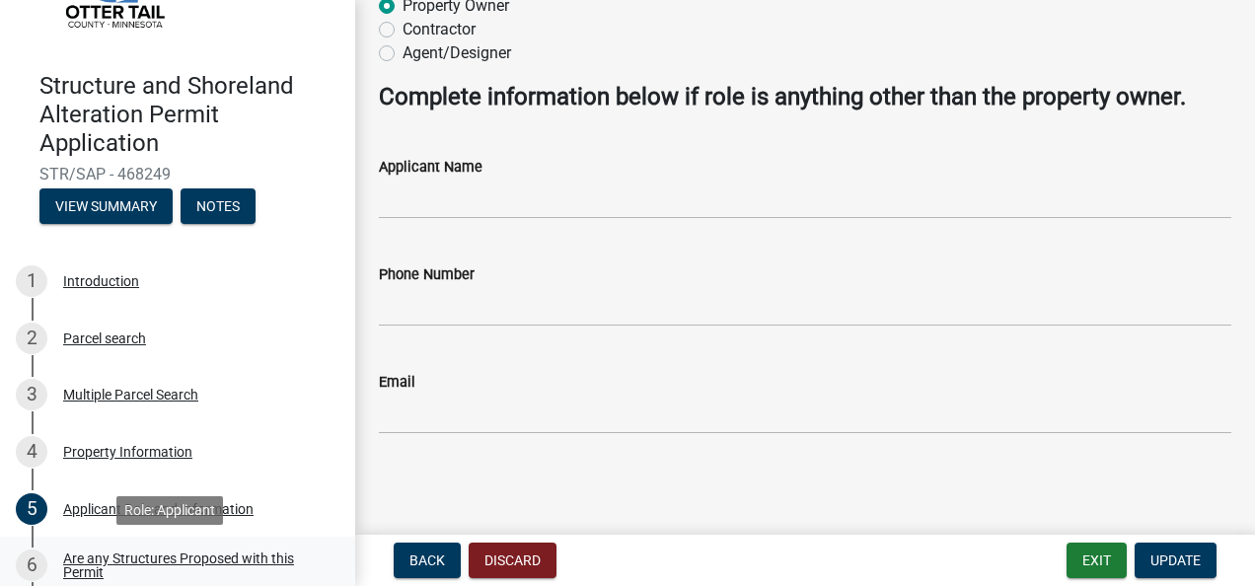
click at [134, 566] on div "Are any Structures Proposed with this Permit" at bounding box center [193, 566] width 261 height 28
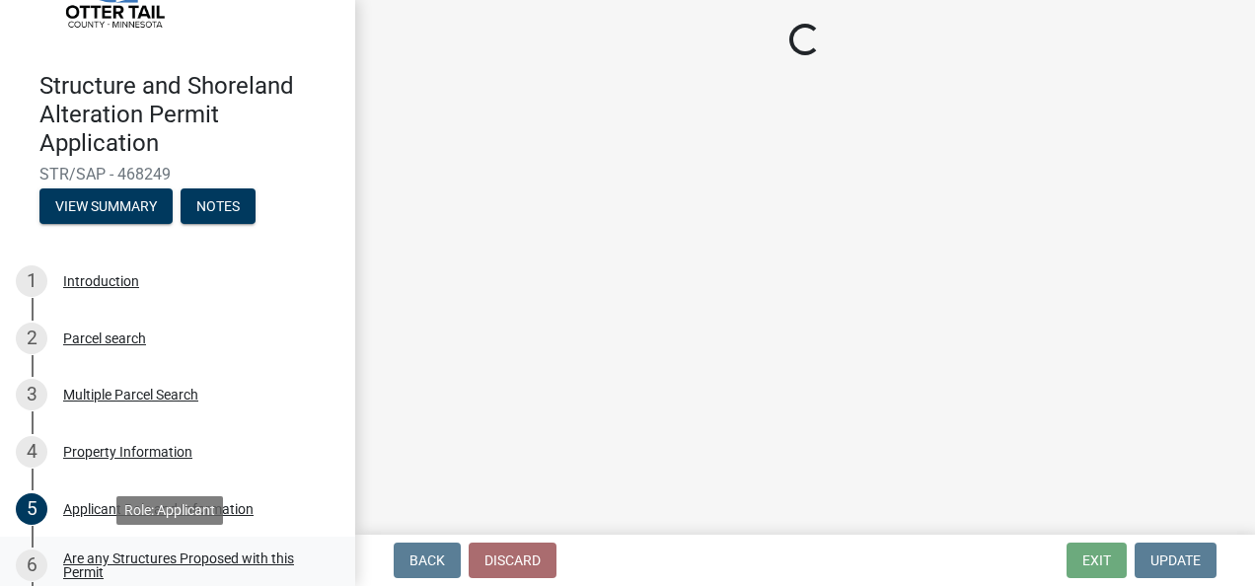
scroll to position [0, 0]
